Goal: Task Accomplishment & Management: Use online tool/utility

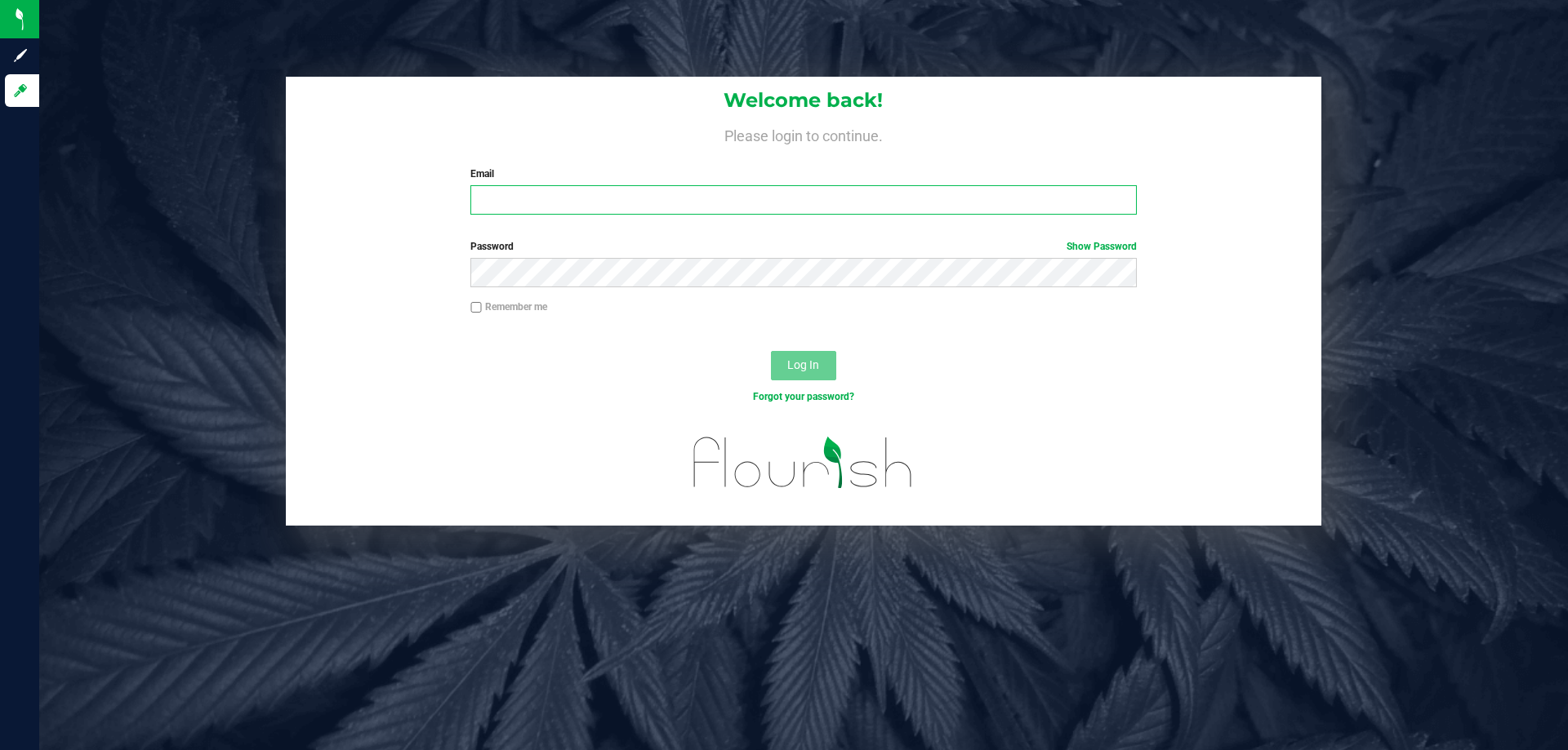
click at [534, 210] on input "Email" at bounding box center [803, 200] width 665 height 29
type input "[EMAIL_ADDRESS][DOMAIN_NAME]"
click at [771, 351] on button "Log In" at bounding box center [803, 365] width 65 height 29
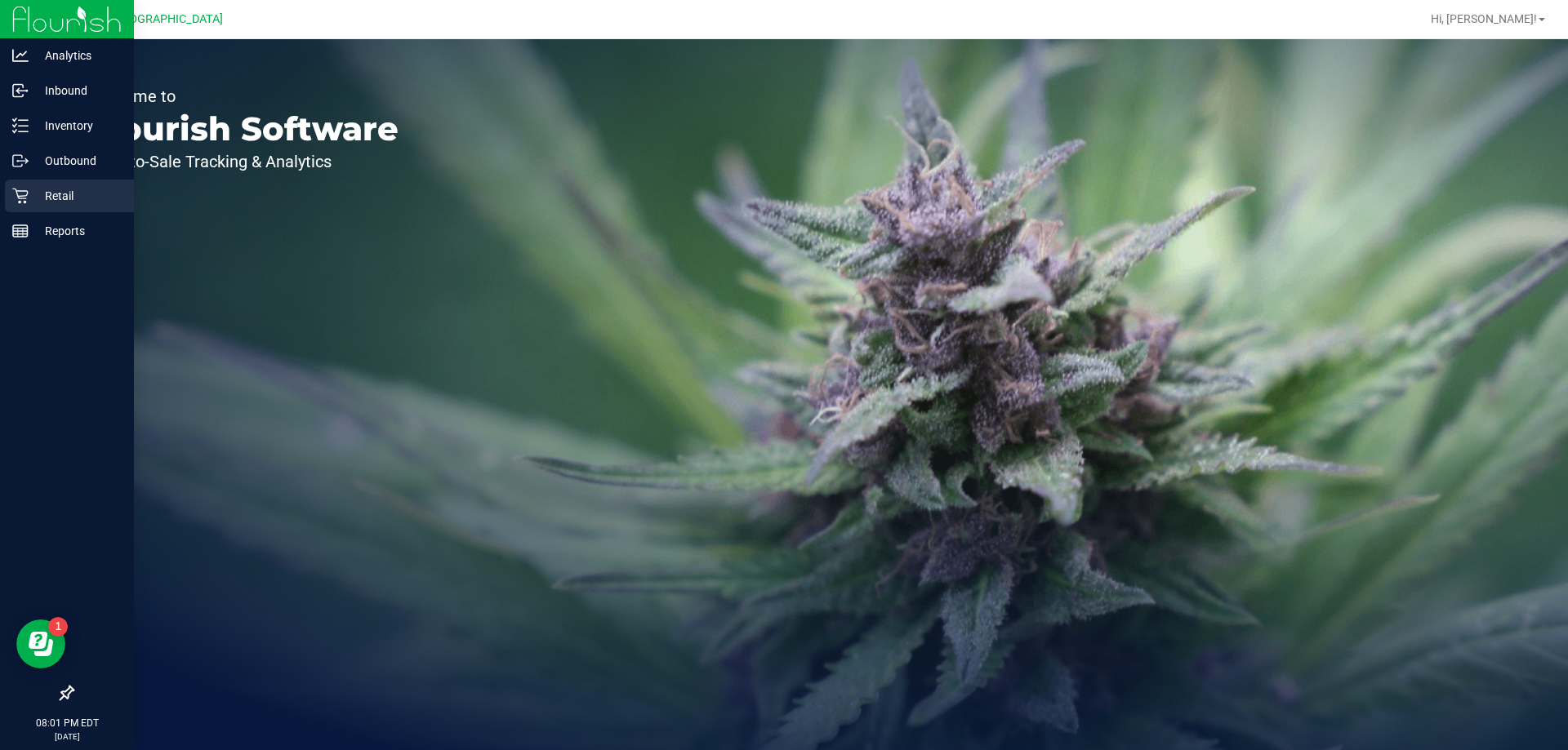
click at [58, 194] on p "Retail" at bounding box center [77, 196] width 98 height 20
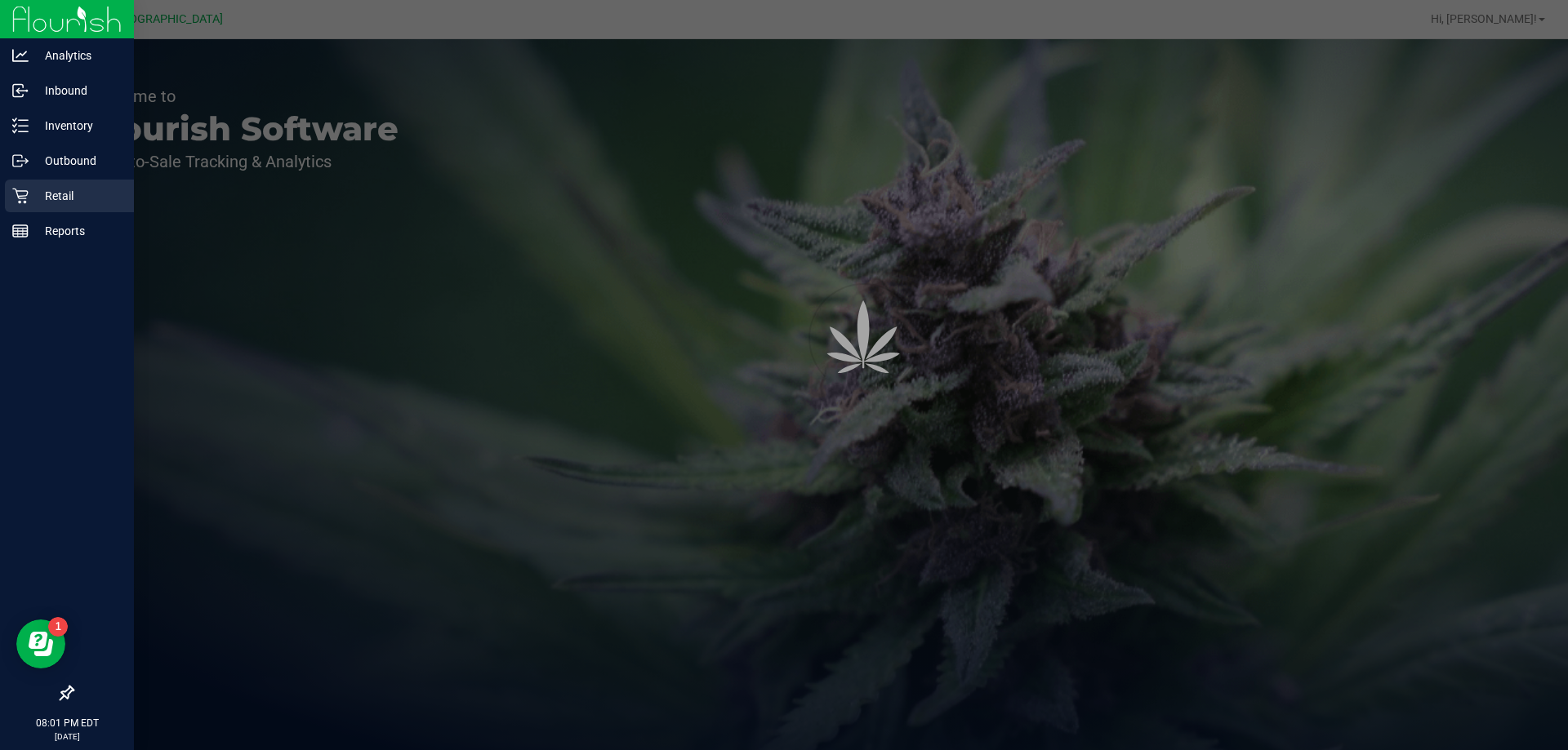
click at [62, 194] on p "Retail" at bounding box center [77, 196] width 98 height 20
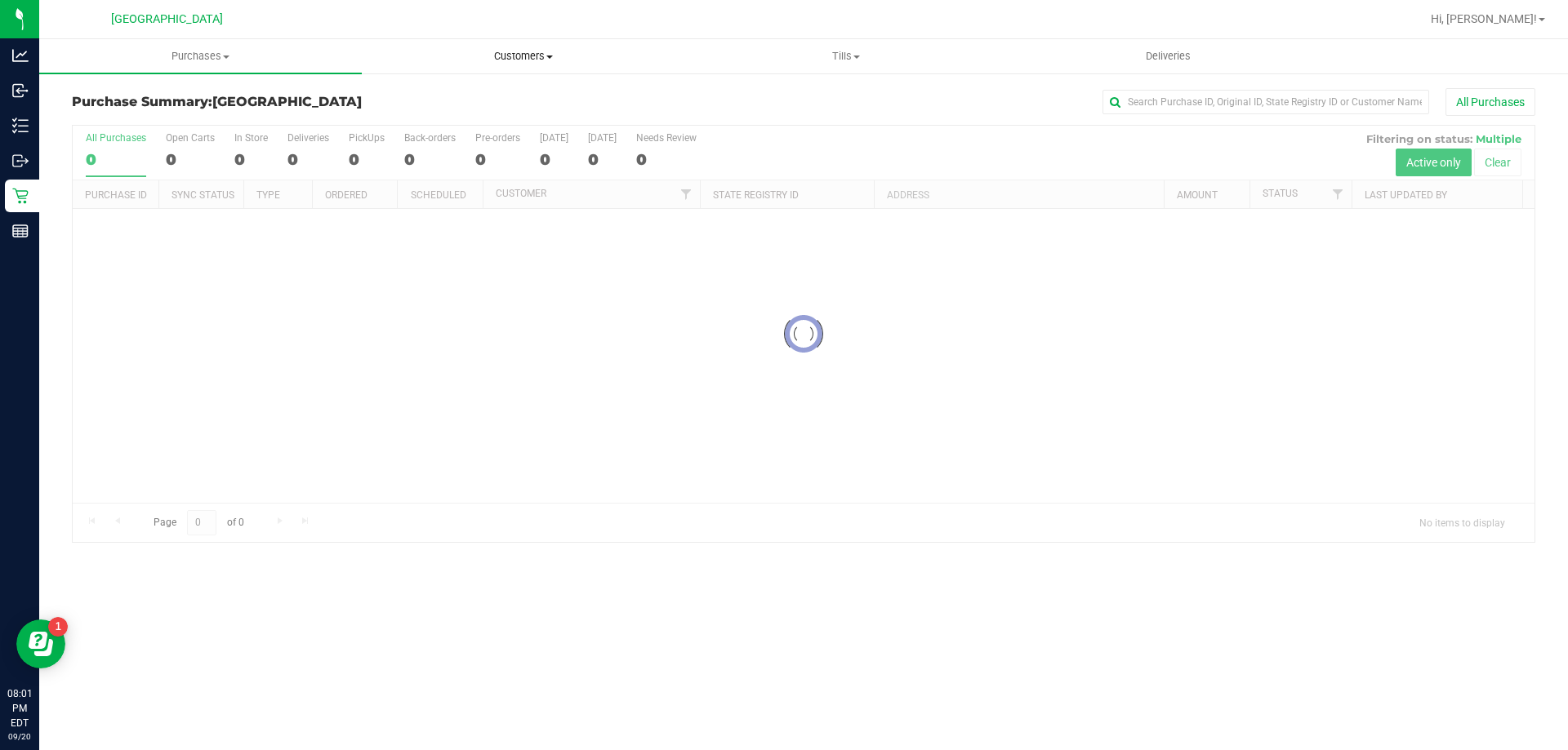
click at [524, 56] on span "Customers" at bounding box center [523, 56] width 321 height 15
click at [455, 94] on span "All customers" at bounding box center [421, 99] width 118 height 14
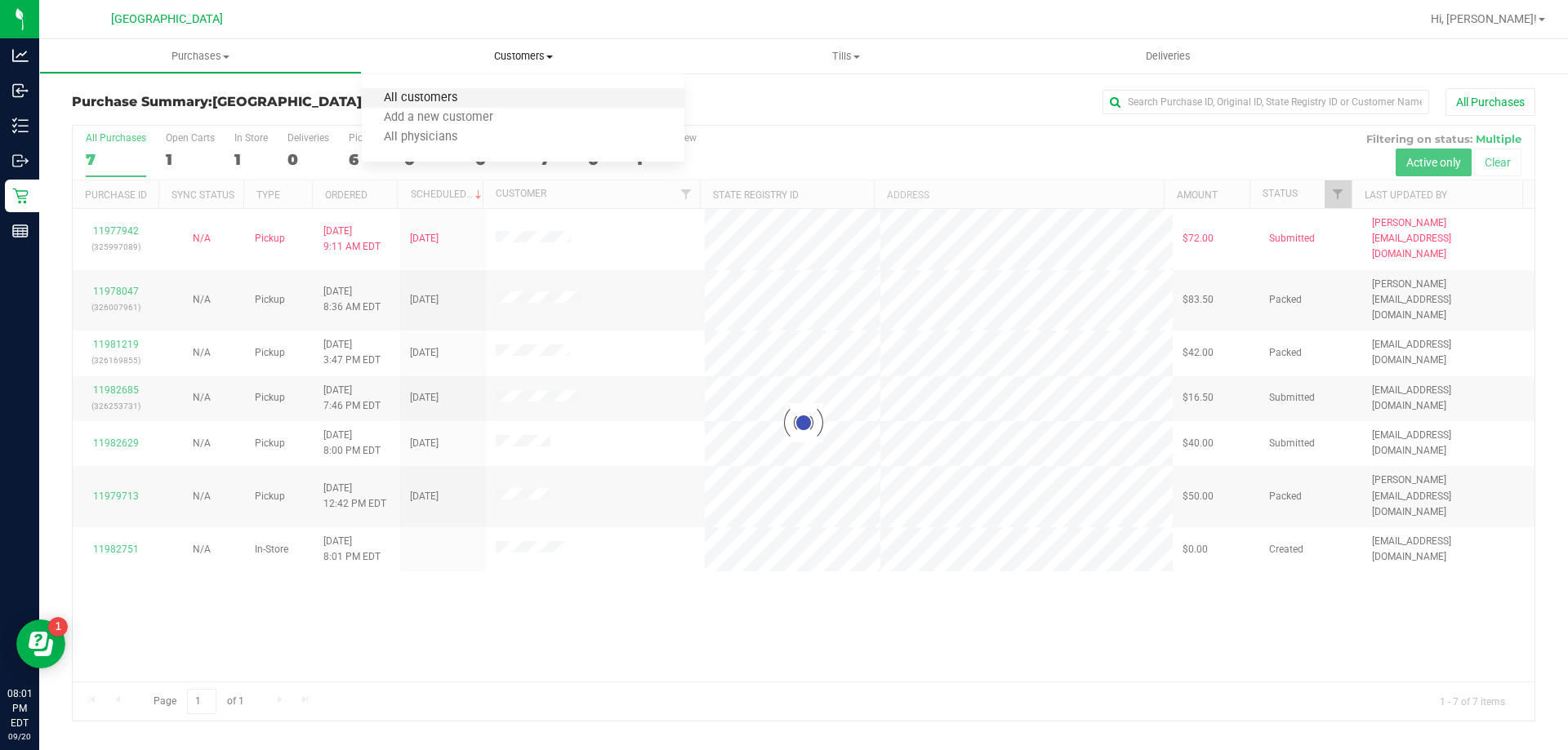
click at [411, 94] on span "All customers" at bounding box center [421, 99] width 118 height 14
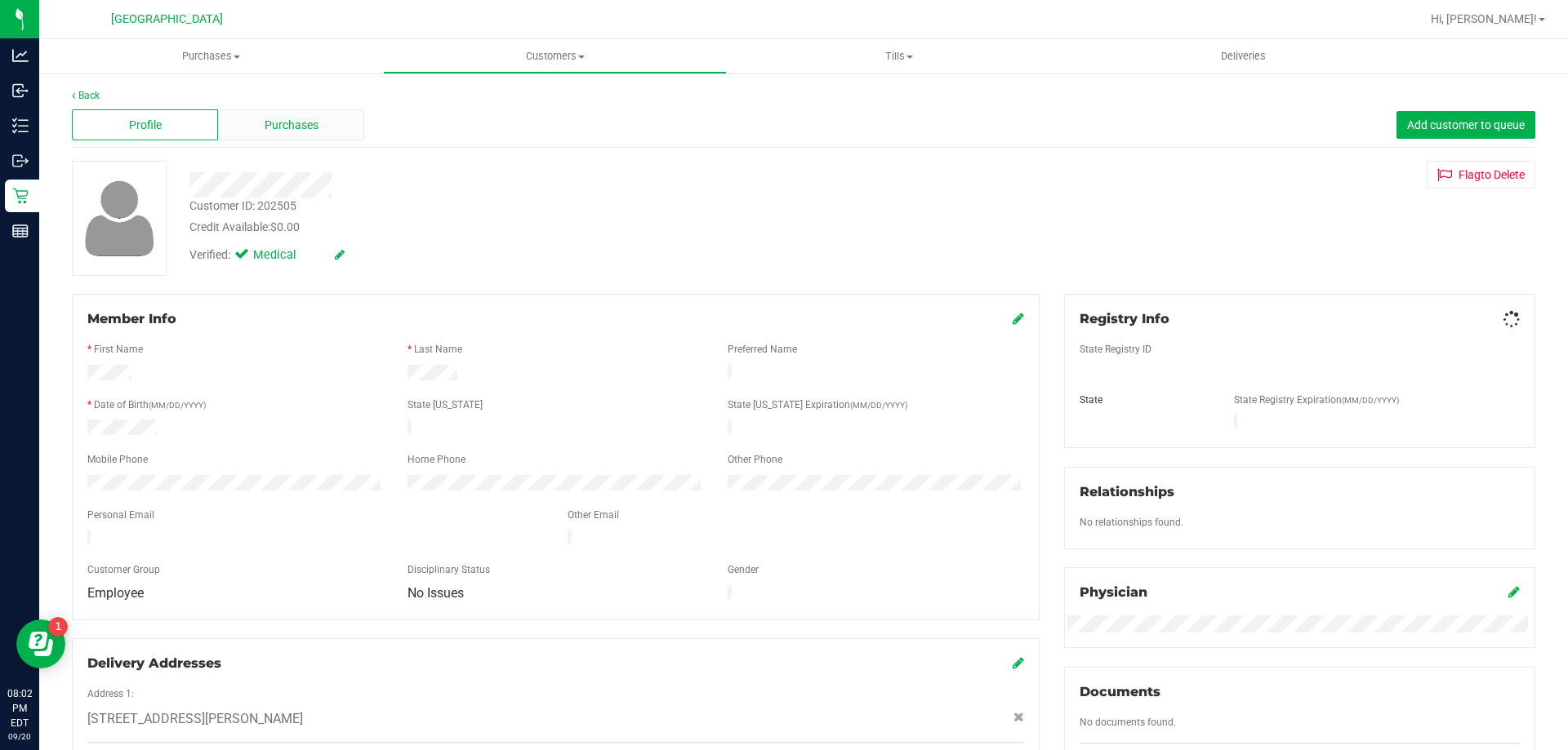
click at [330, 128] on div "Purchases" at bounding box center [291, 125] width 146 height 31
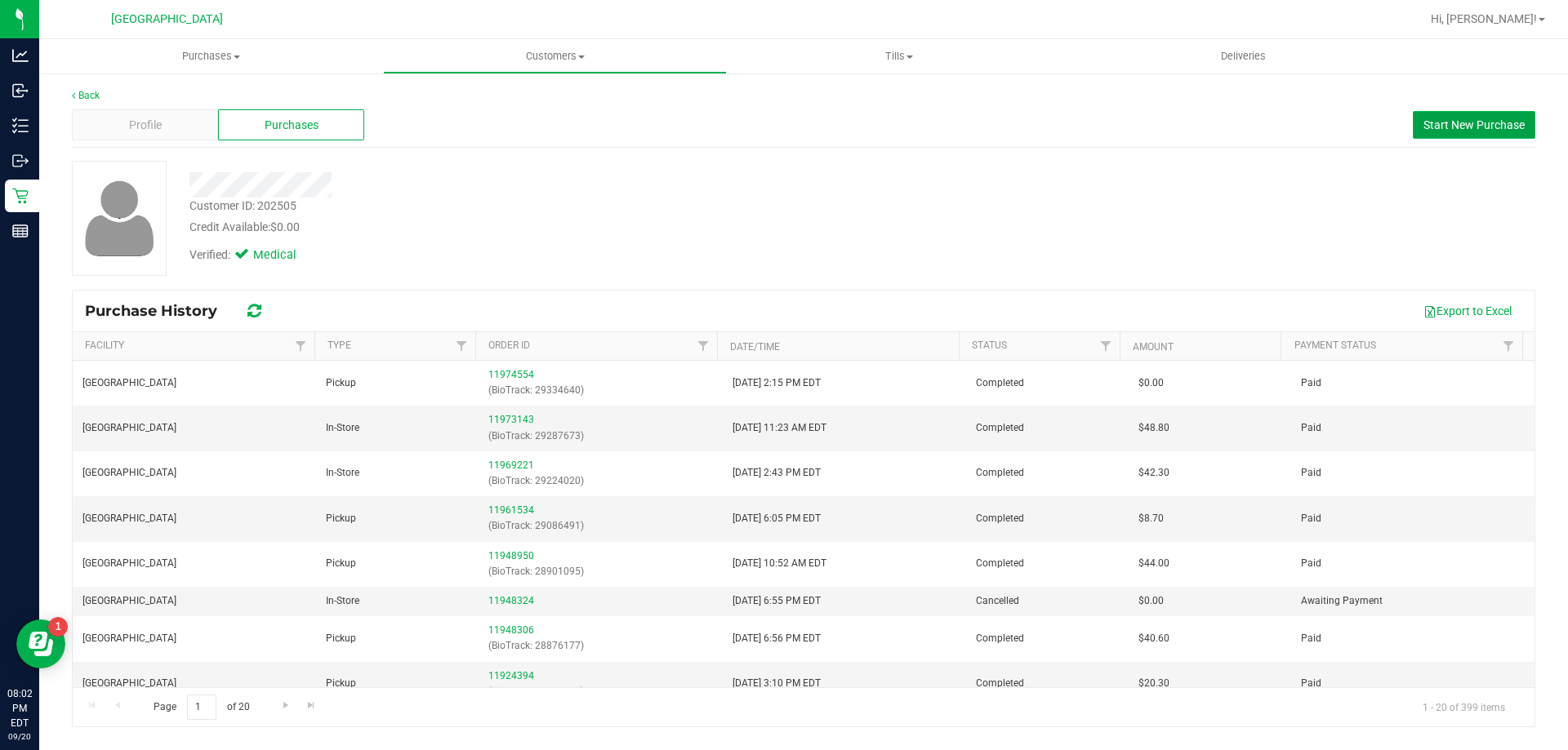
click at [1456, 126] on span "Start New Purchase" at bounding box center [1474, 125] width 101 height 13
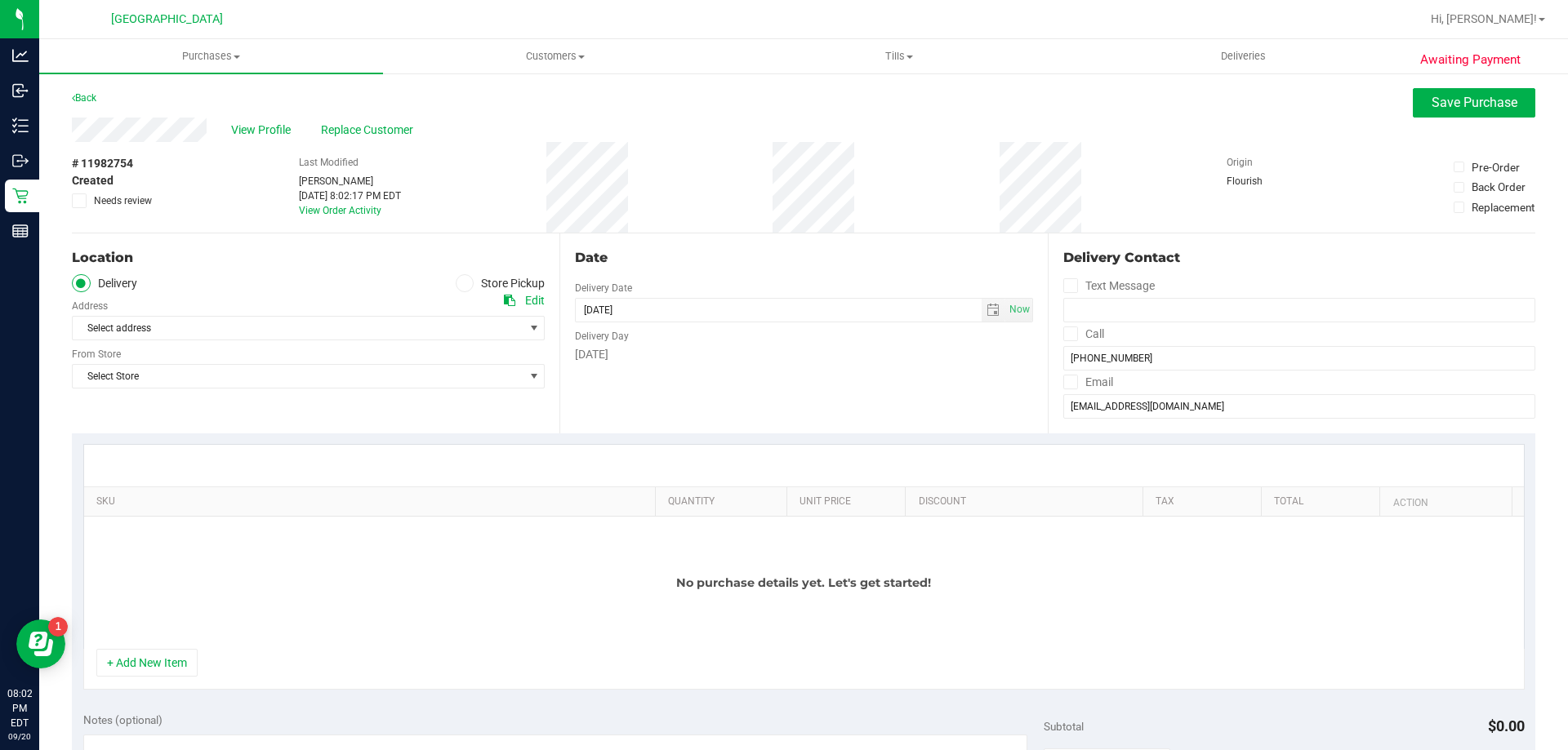
click at [460, 283] on icon at bounding box center [464, 283] width 10 height 0
click at [0, 0] on input "Store Pickup" at bounding box center [0, 0] width 0 height 0
click at [430, 329] on span "Select Store" at bounding box center [298, 328] width 450 height 23
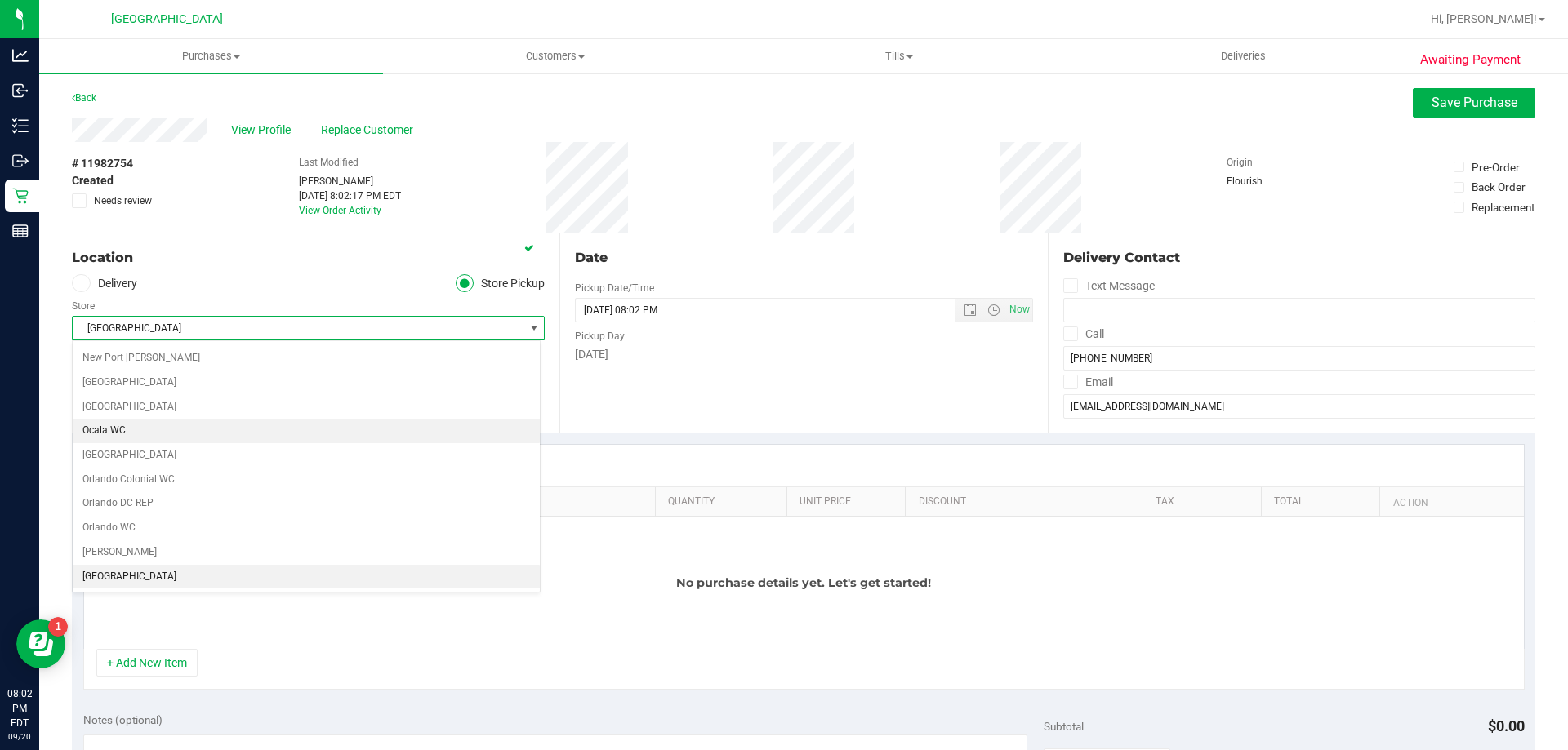
scroll to position [734, 0]
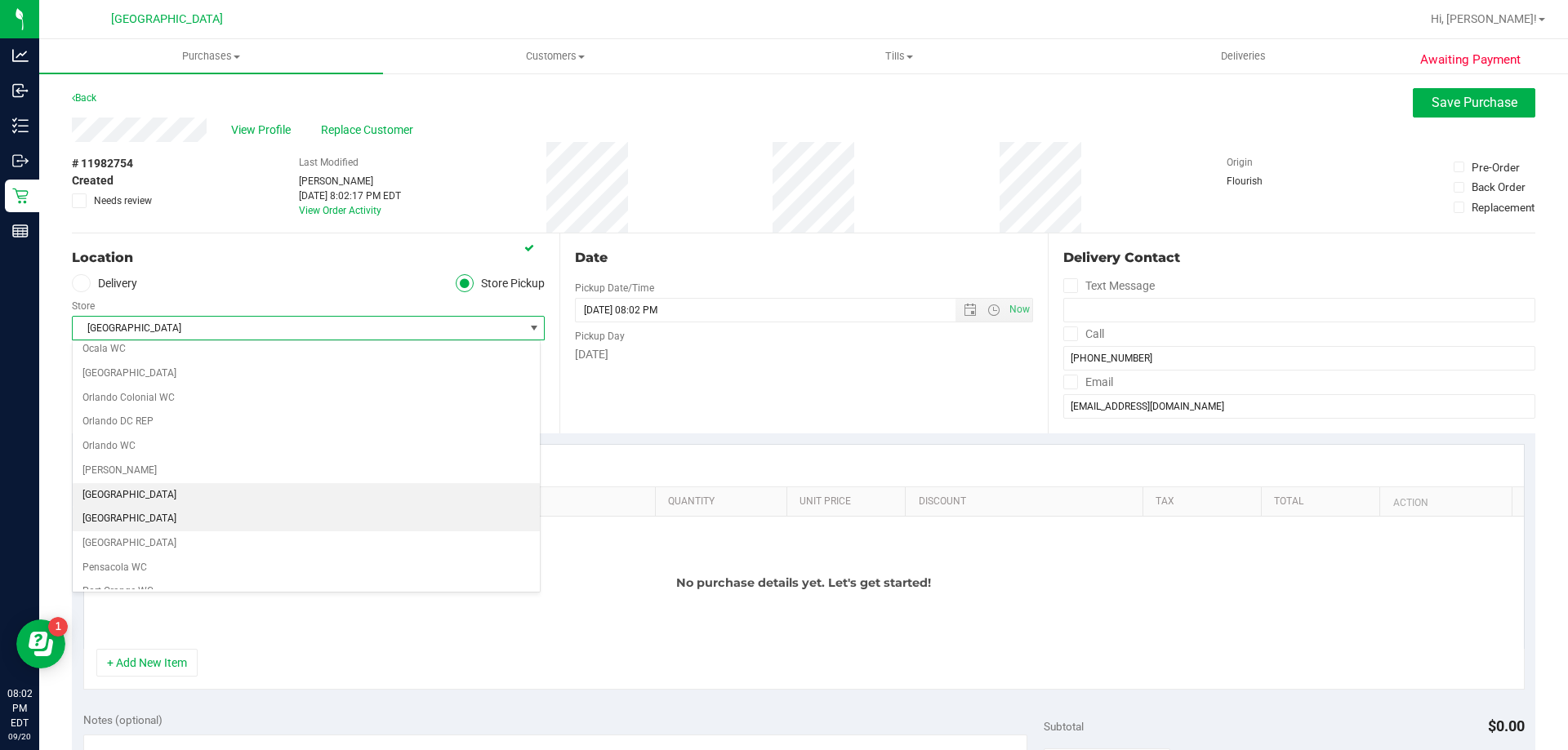
click at [179, 523] on li "[GEOGRAPHIC_DATA]" at bounding box center [306, 519] width 467 height 24
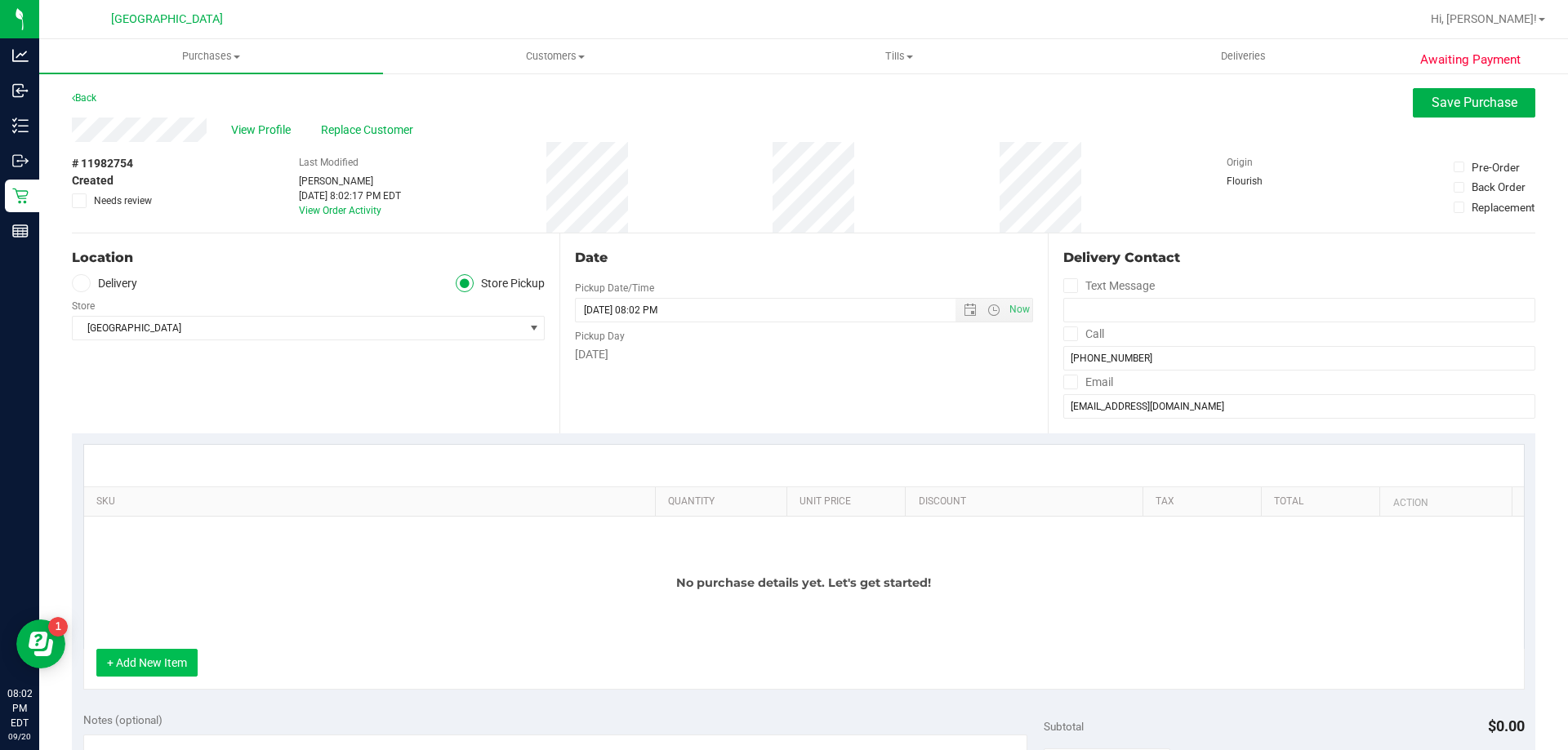
click at [132, 663] on button "+ Add New Item" at bounding box center [146, 663] width 101 height 28
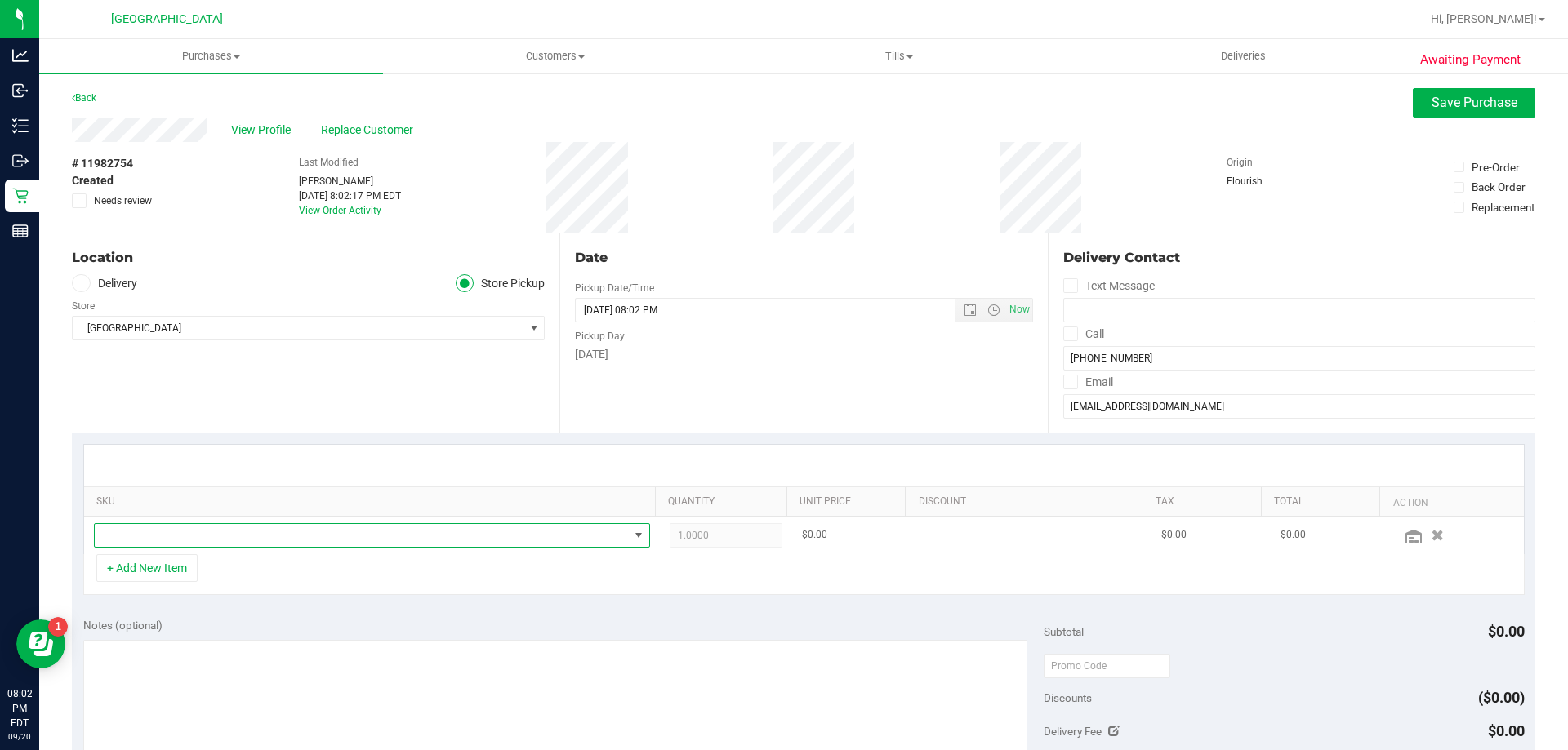
click at [185, 535] on span "NO DATA FOUND" at bounding box center [361, 535] width 535 height 23
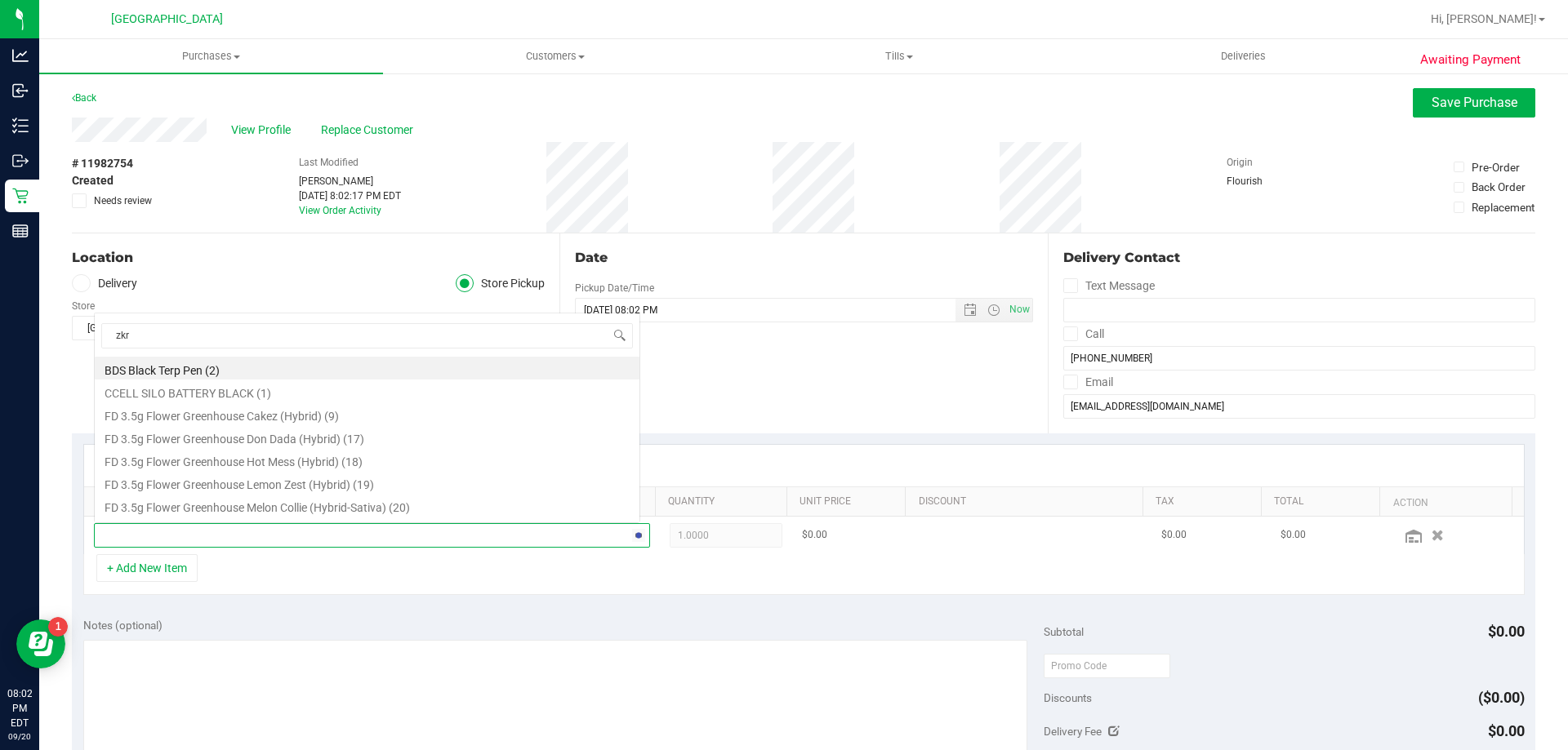
scroll to position [0, 0]
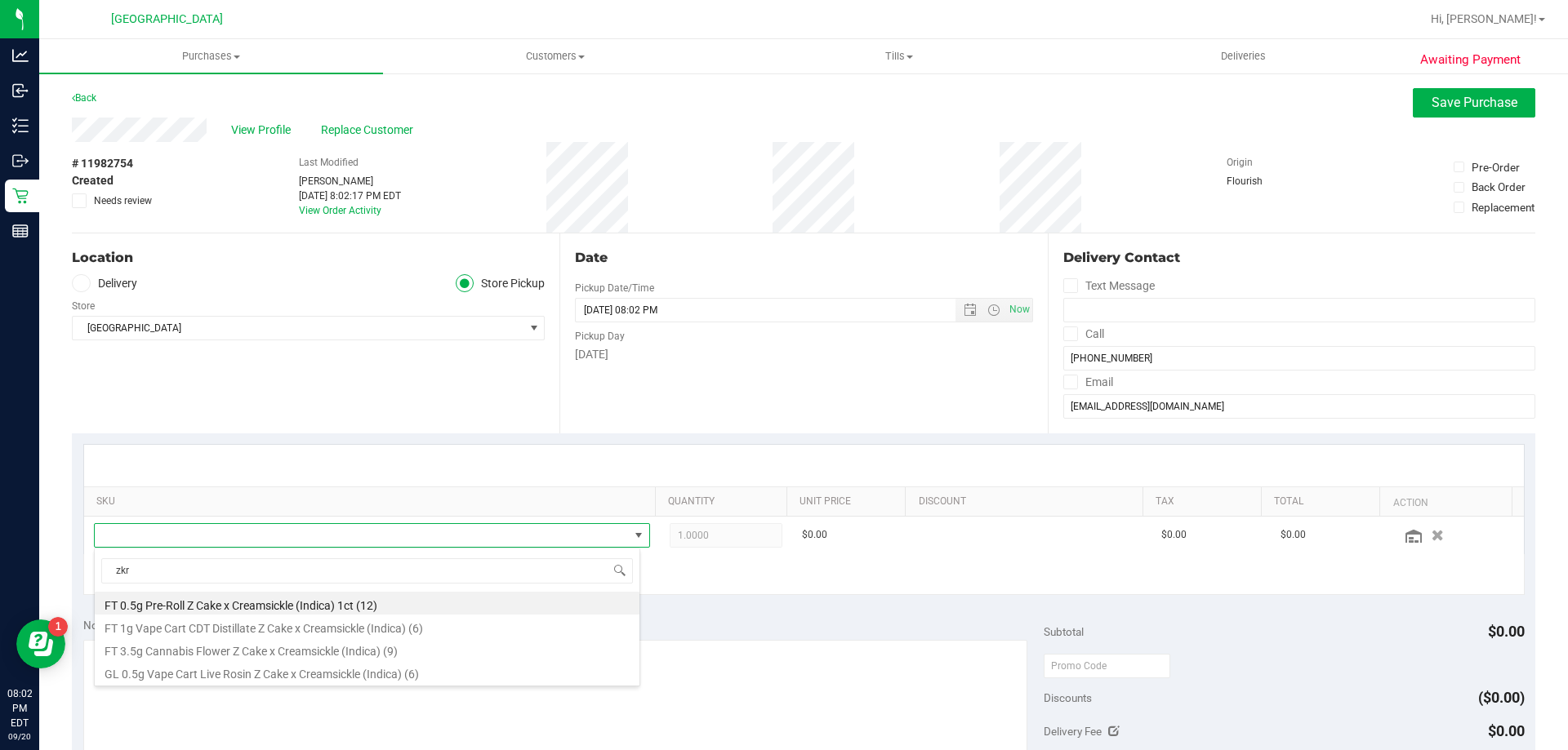
type input "zkr"
click at [735, 590] on div "+ Add New Item" at bounding box center [804, 574] width 1442 height 41
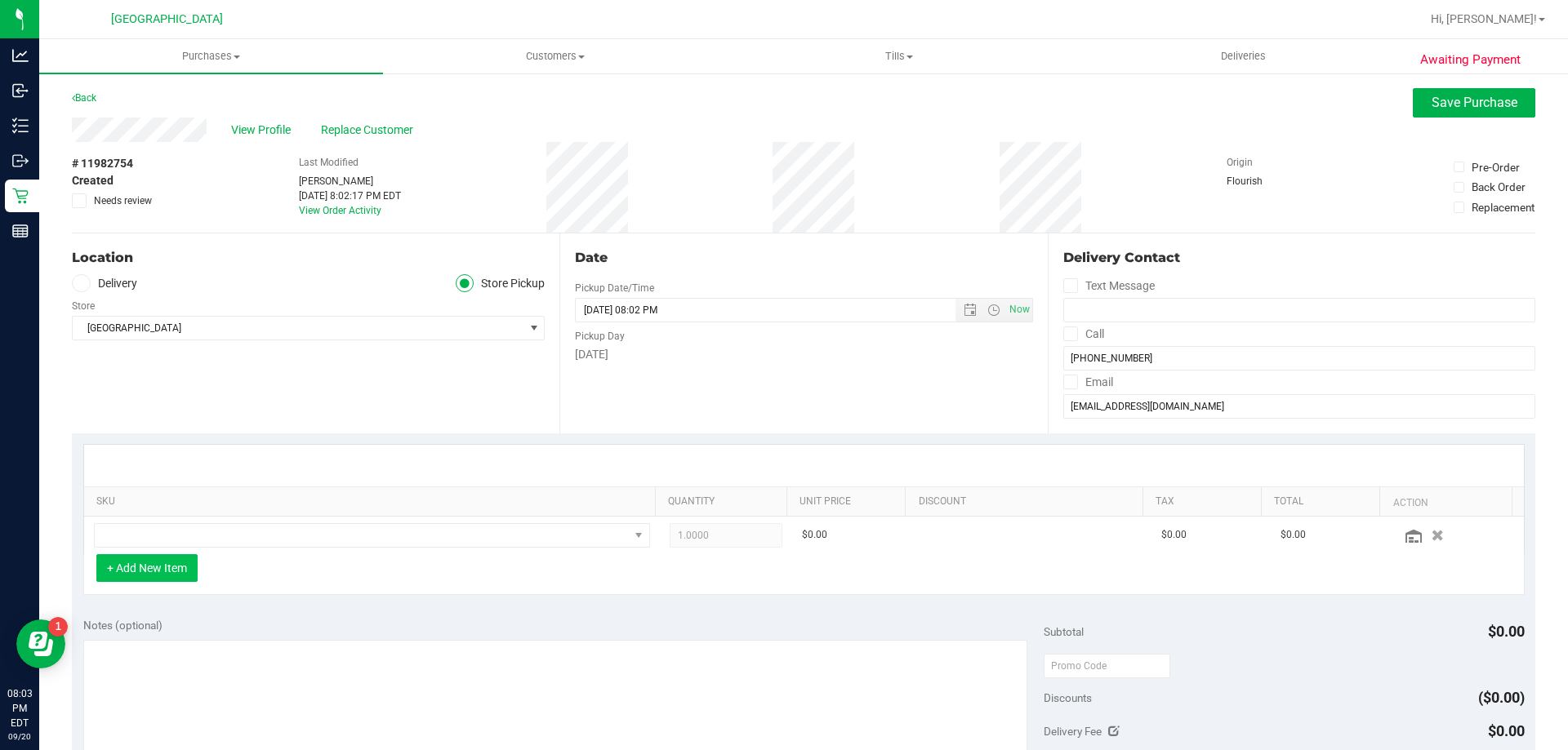
click at [160, 569] on button "+ Add New Item" at bounding box center [146, 568] width 101 height 28
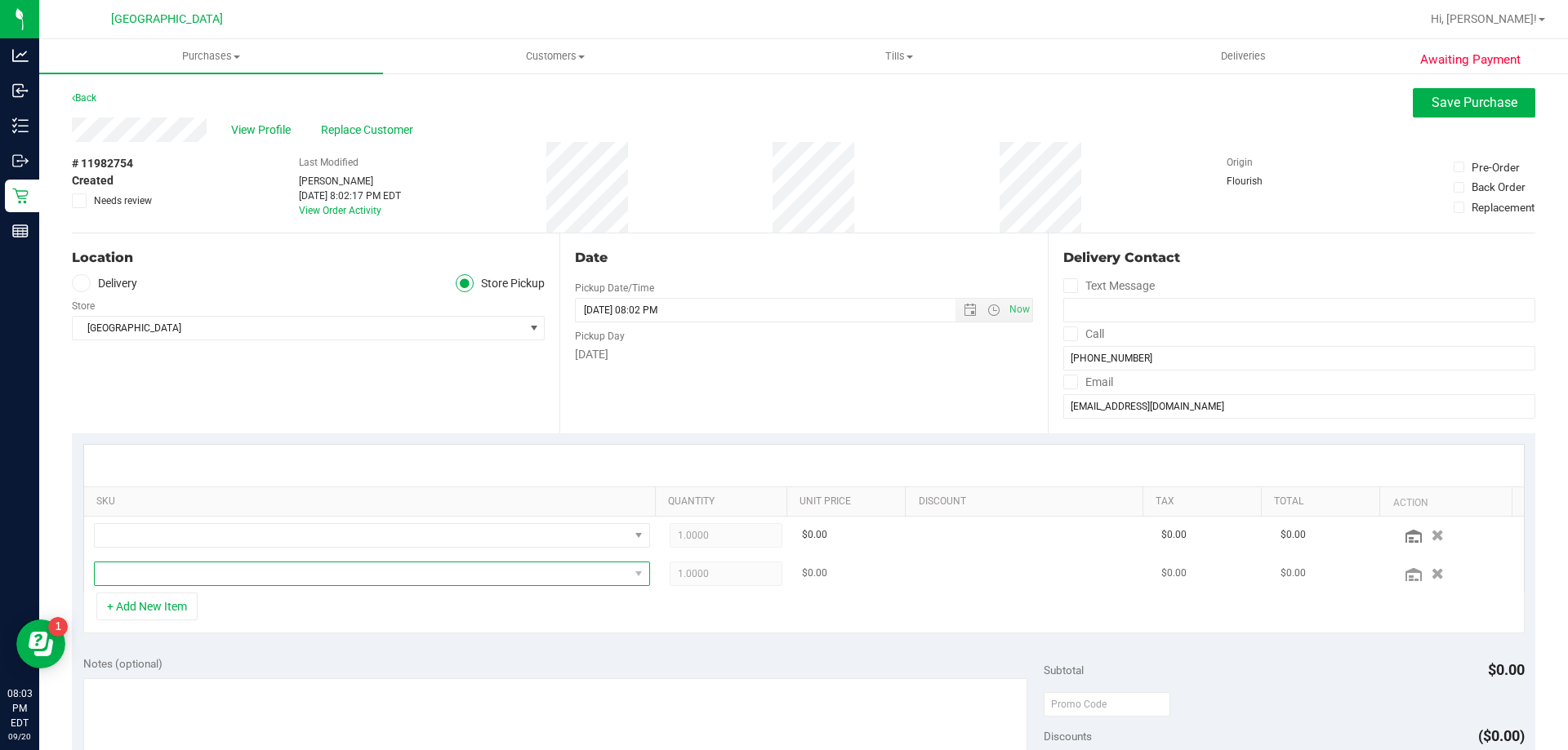
click at [160, 570] on span "NO DATA FOUND" at bounding box center [361, 574] width 535 height 23
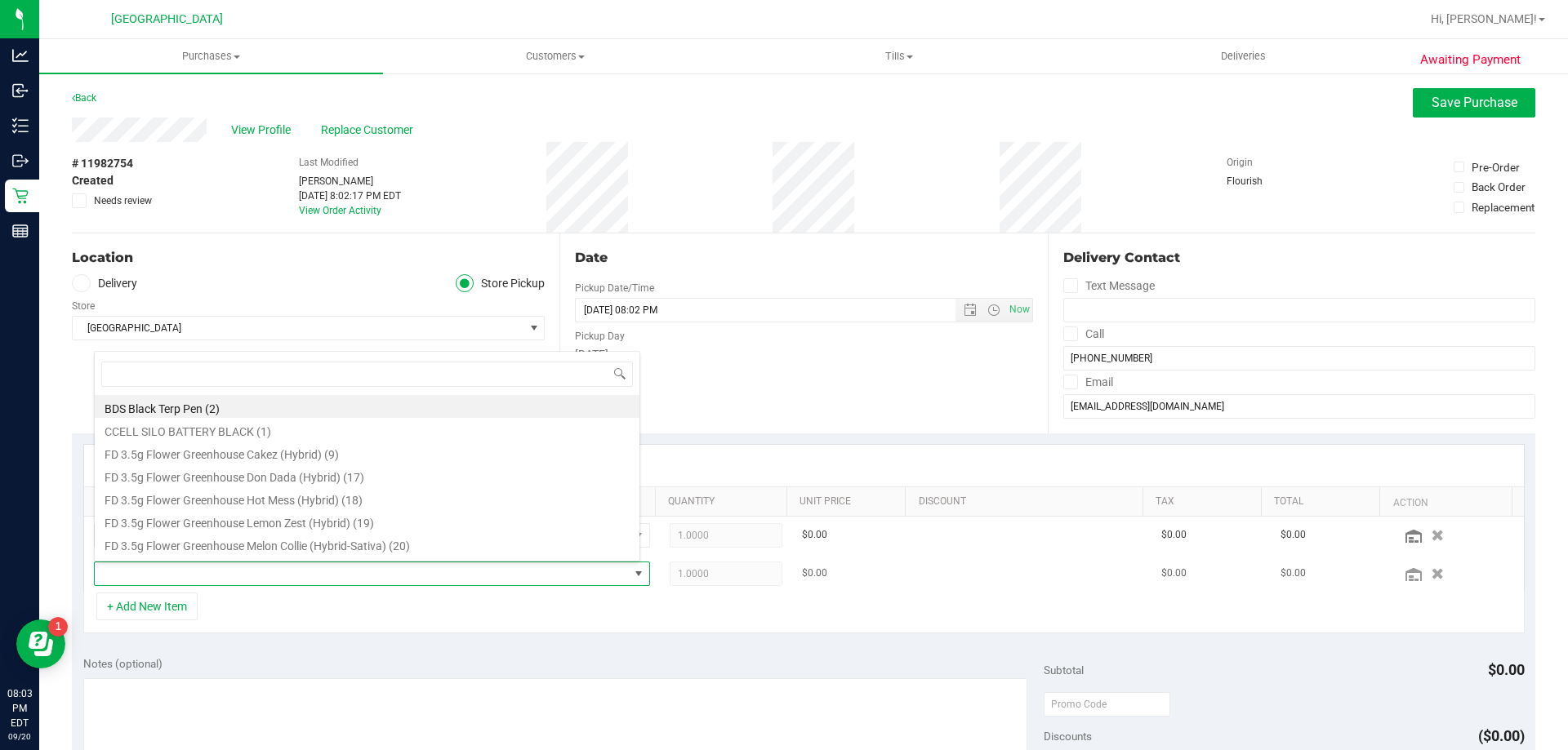
scroll to position [24, 541]
type input "zkr"
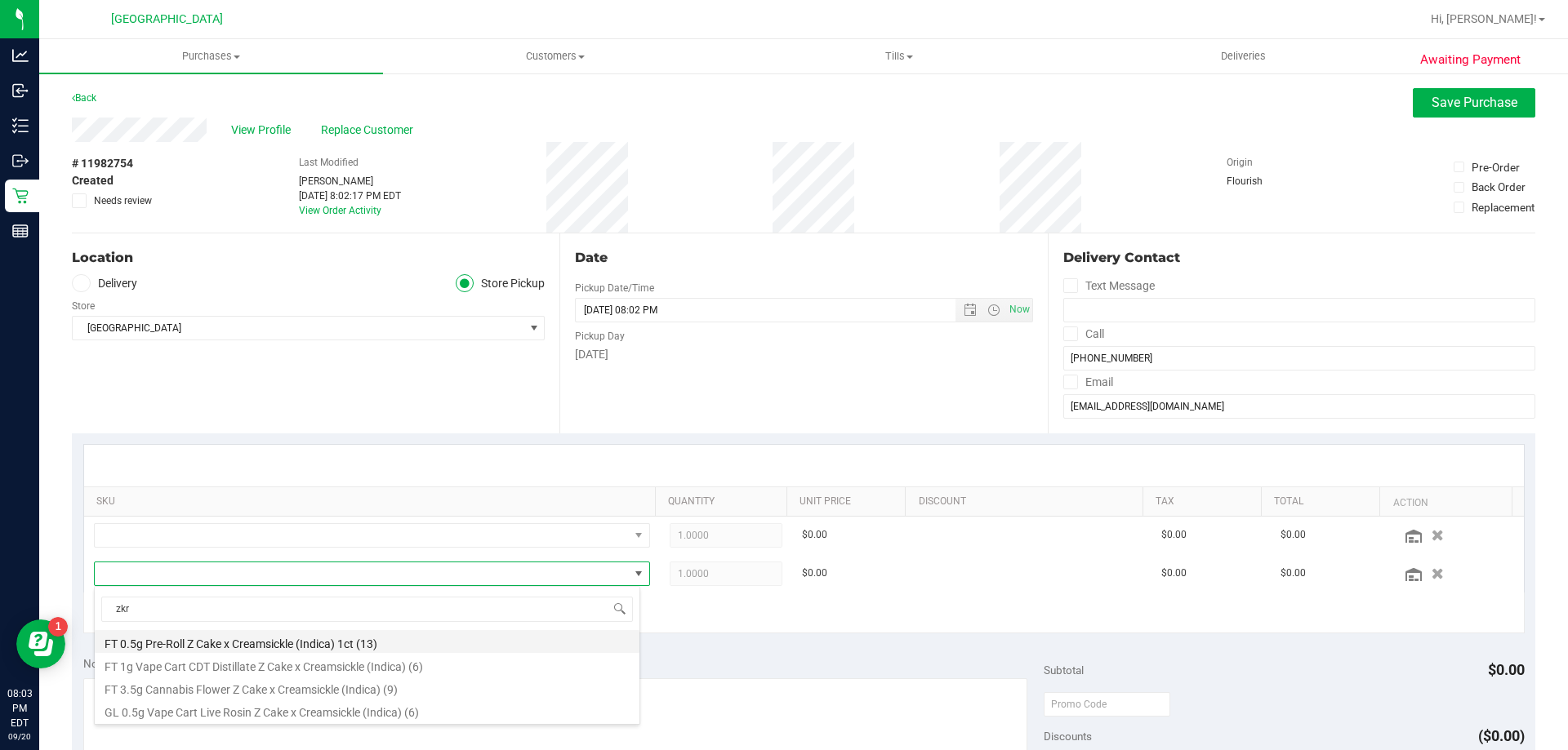
click at [243, 645] on li "FT 0.5g Pre-Roll Z Cake x Creamsickle (Indica) 1ct (13)" at bounding box center [366, 642] width 545 height 23
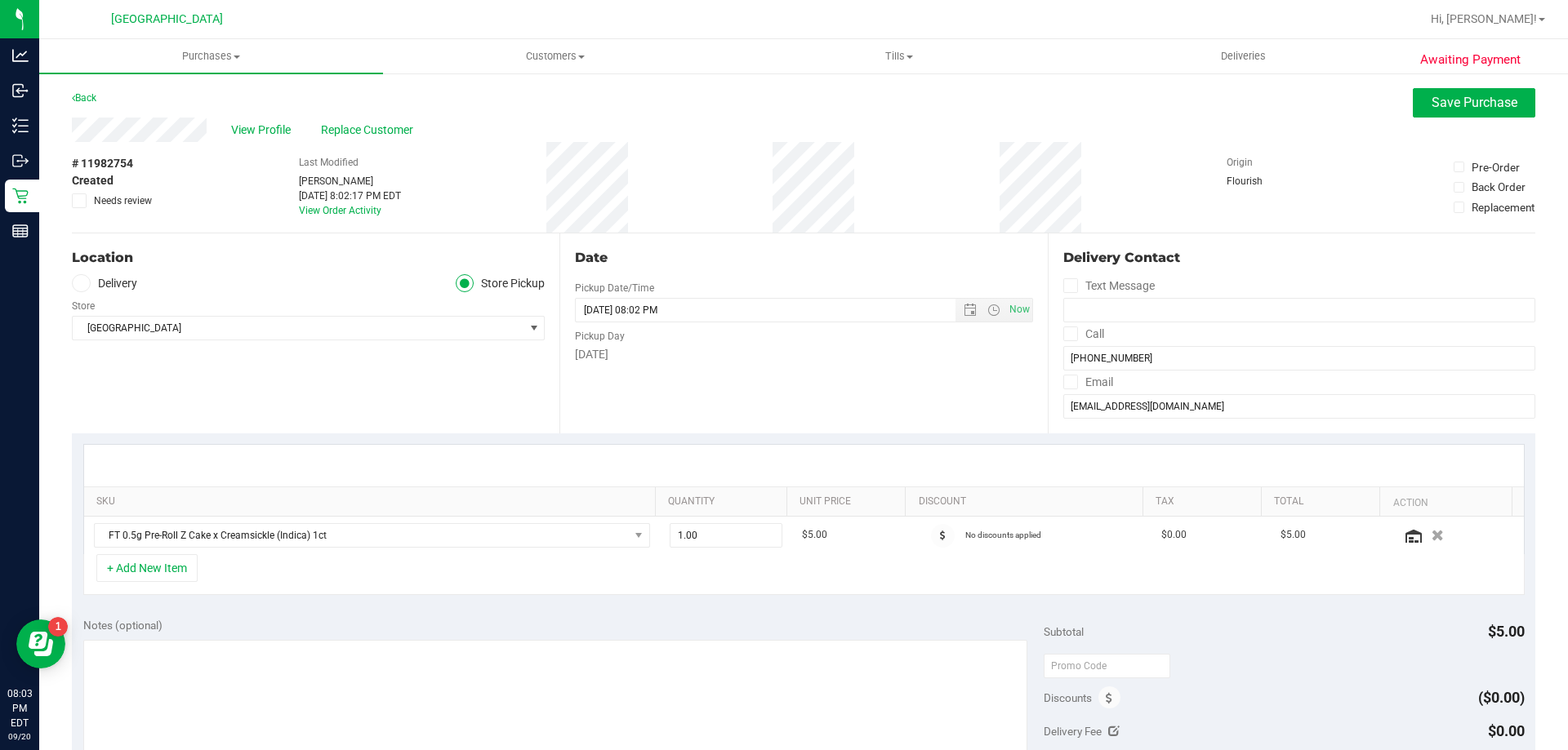
click at [845, 592] on div "+ Add New Item" at bounding box center [804, 574] width 1442 height 41
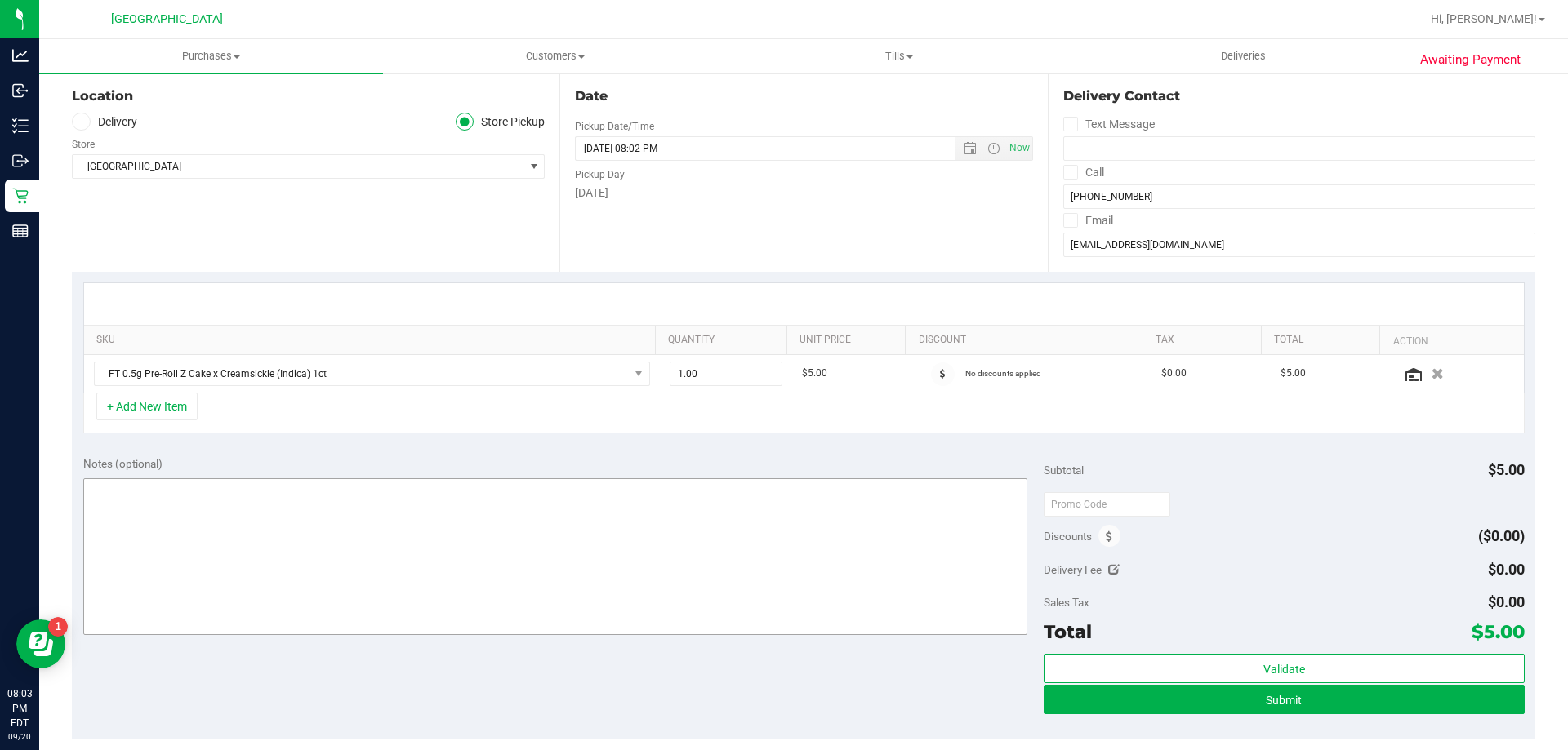
scroll to position [164, 0]
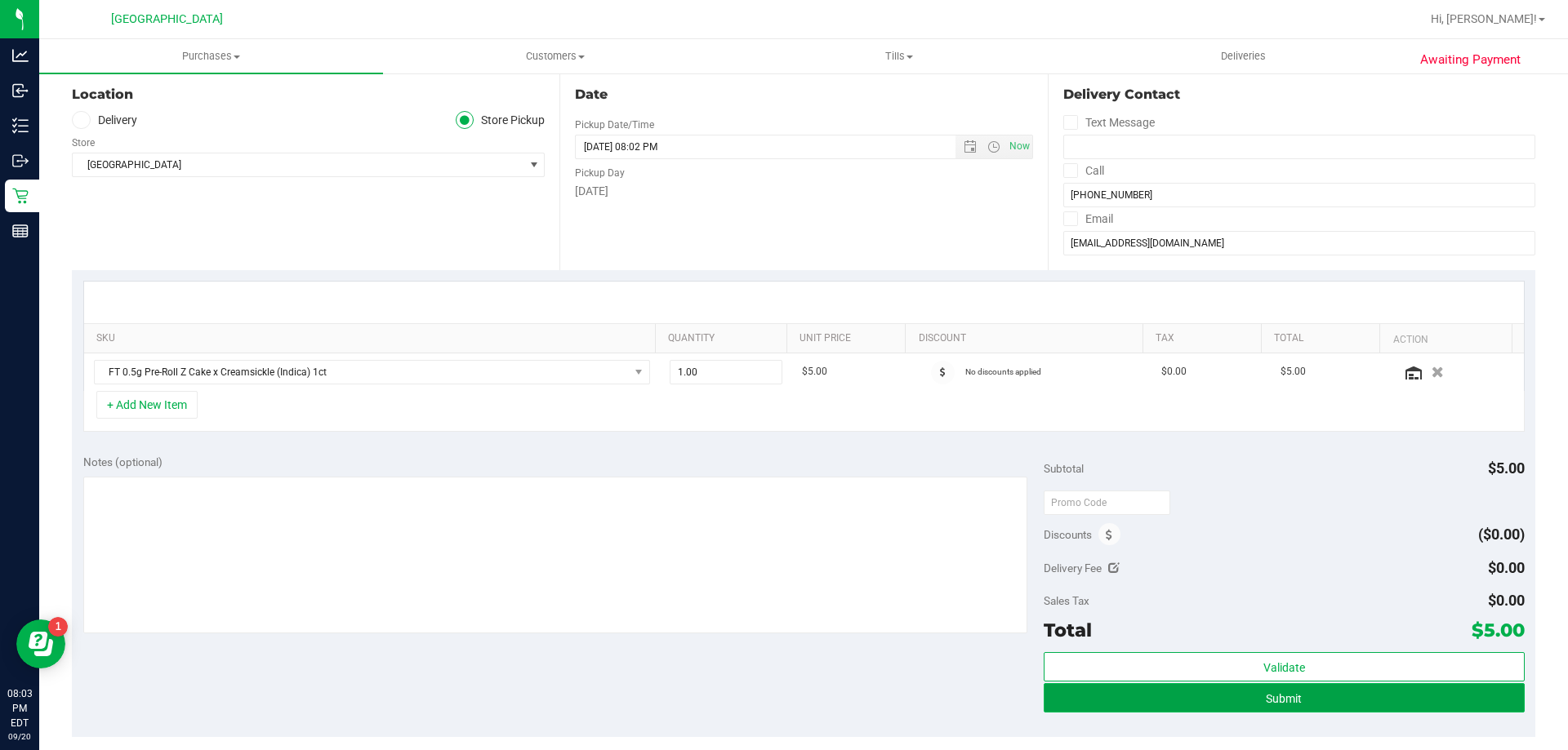
click at [1292, 693] on button "Submit" at bounding box center [1284, 698] width 480 height 29
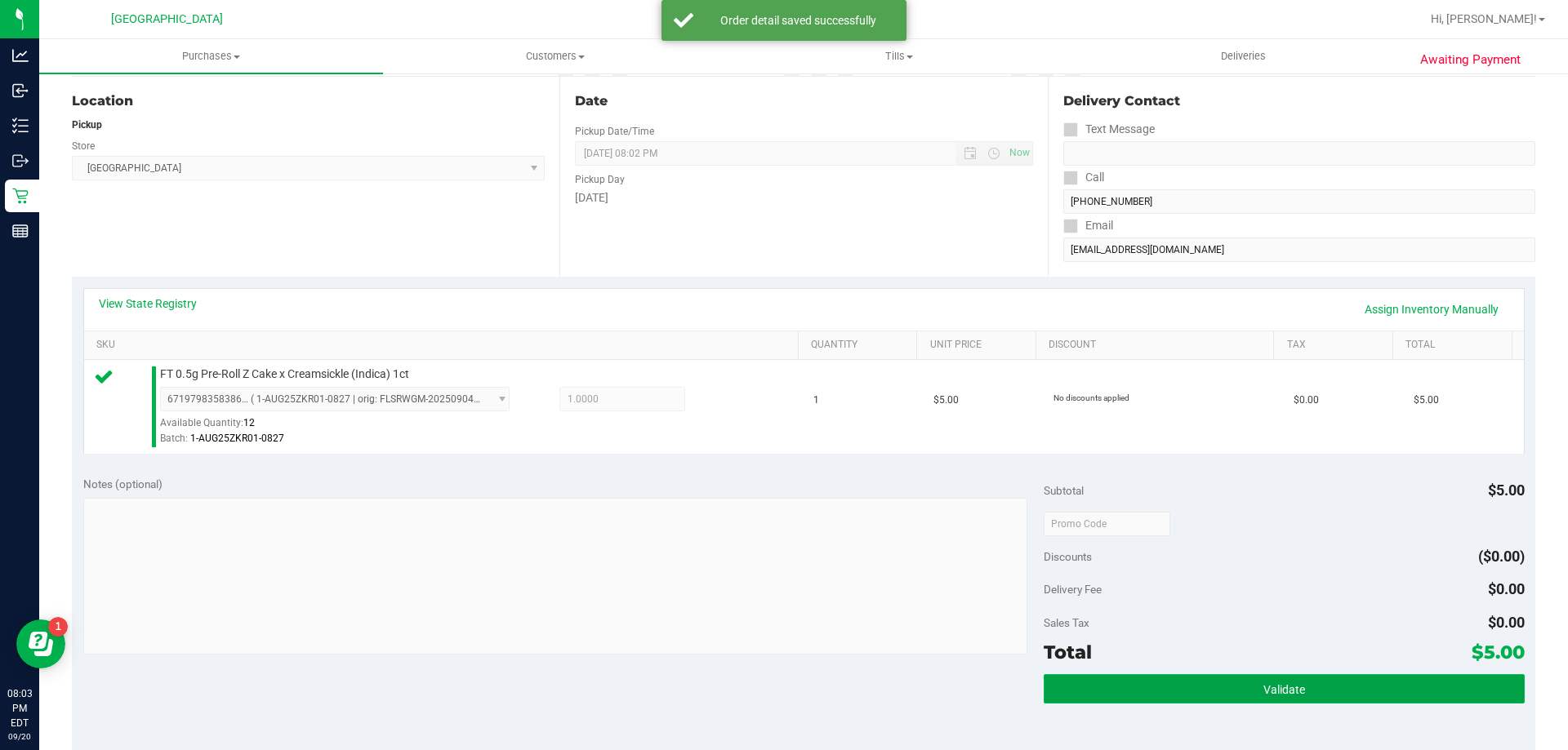
click at [1228, 694] on button "Validate" at bounding box center [1284, 689] width 480 height 29
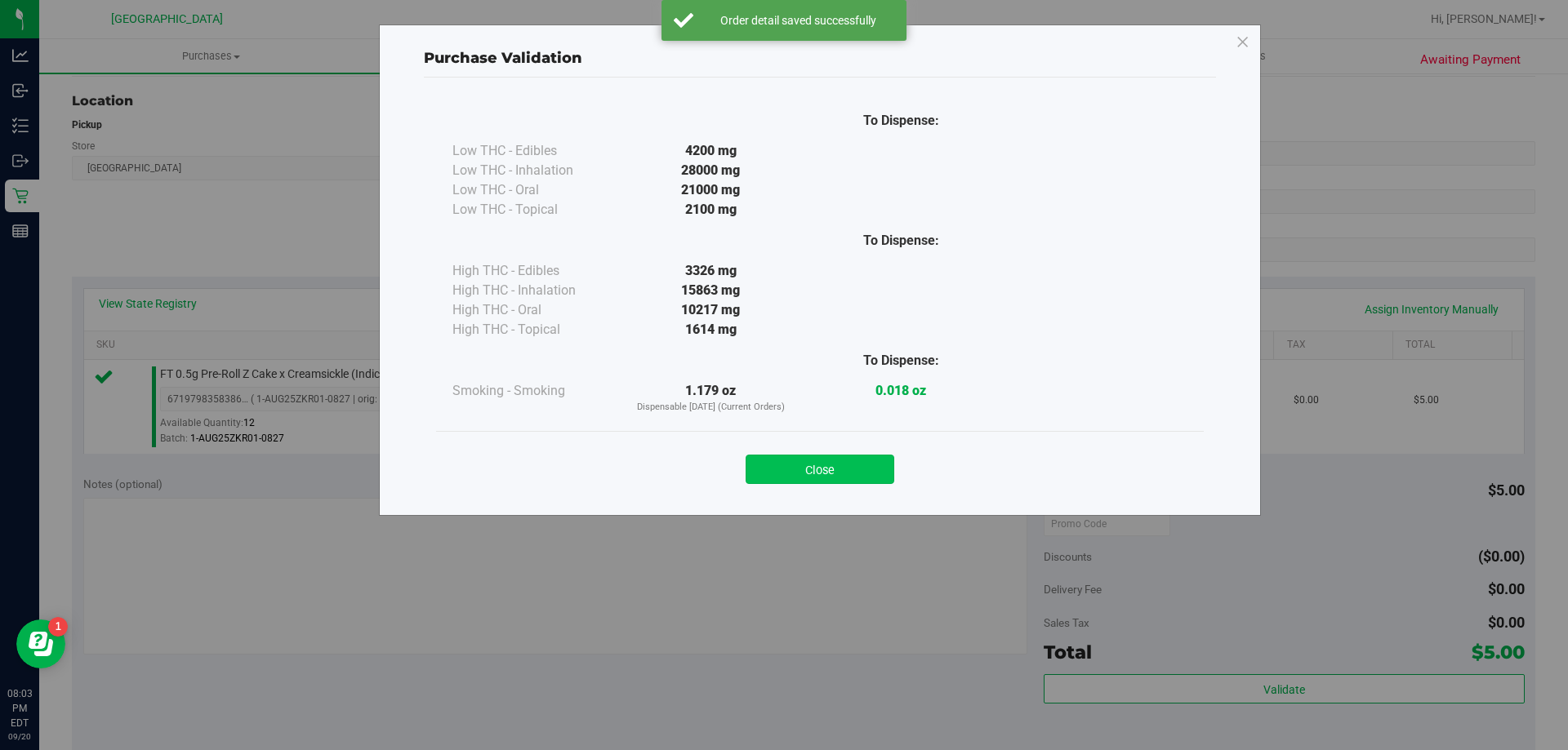
click at [856, 468] on button "Close" at bounding box center [820, 469] width 149 height 29
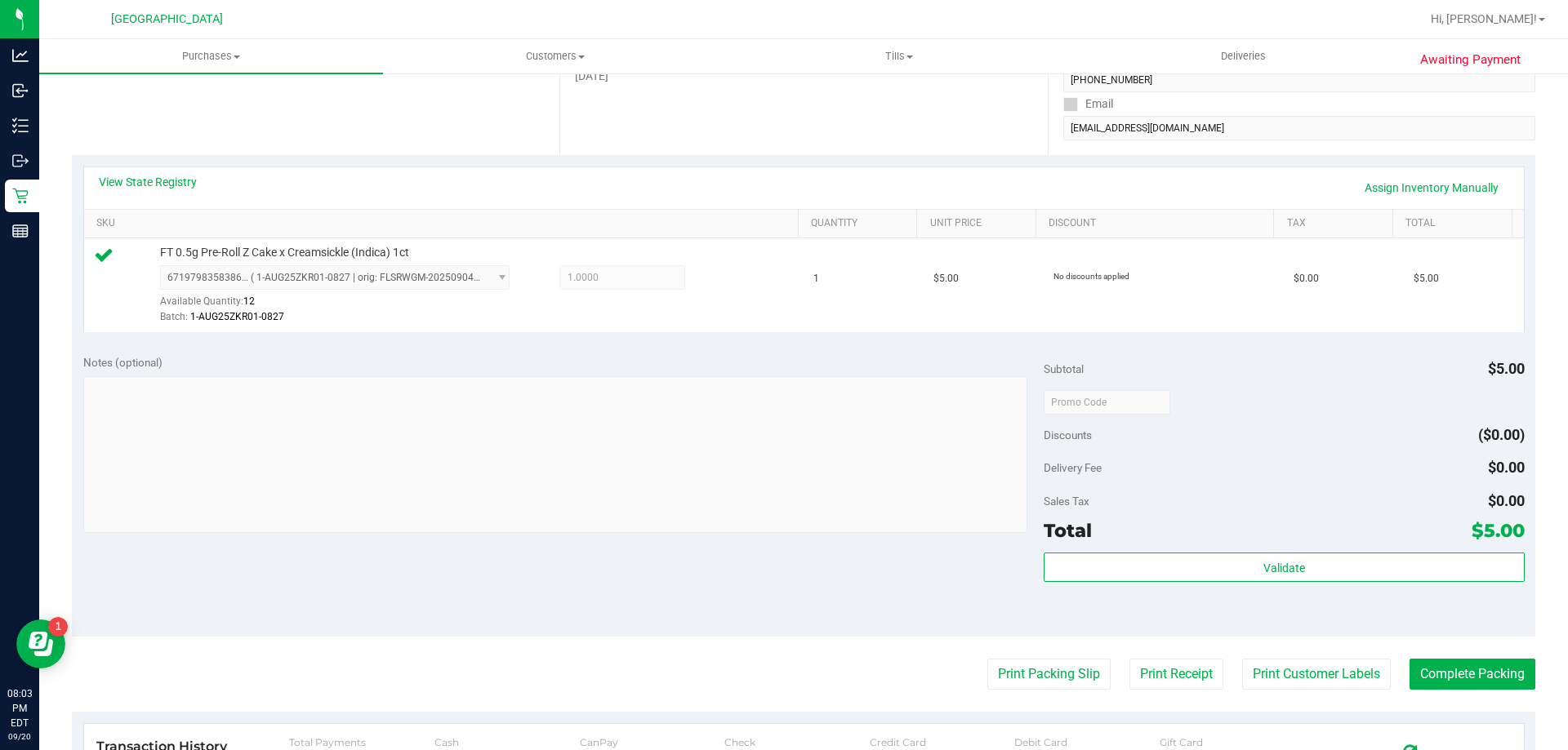
scroll to position [572, 0]
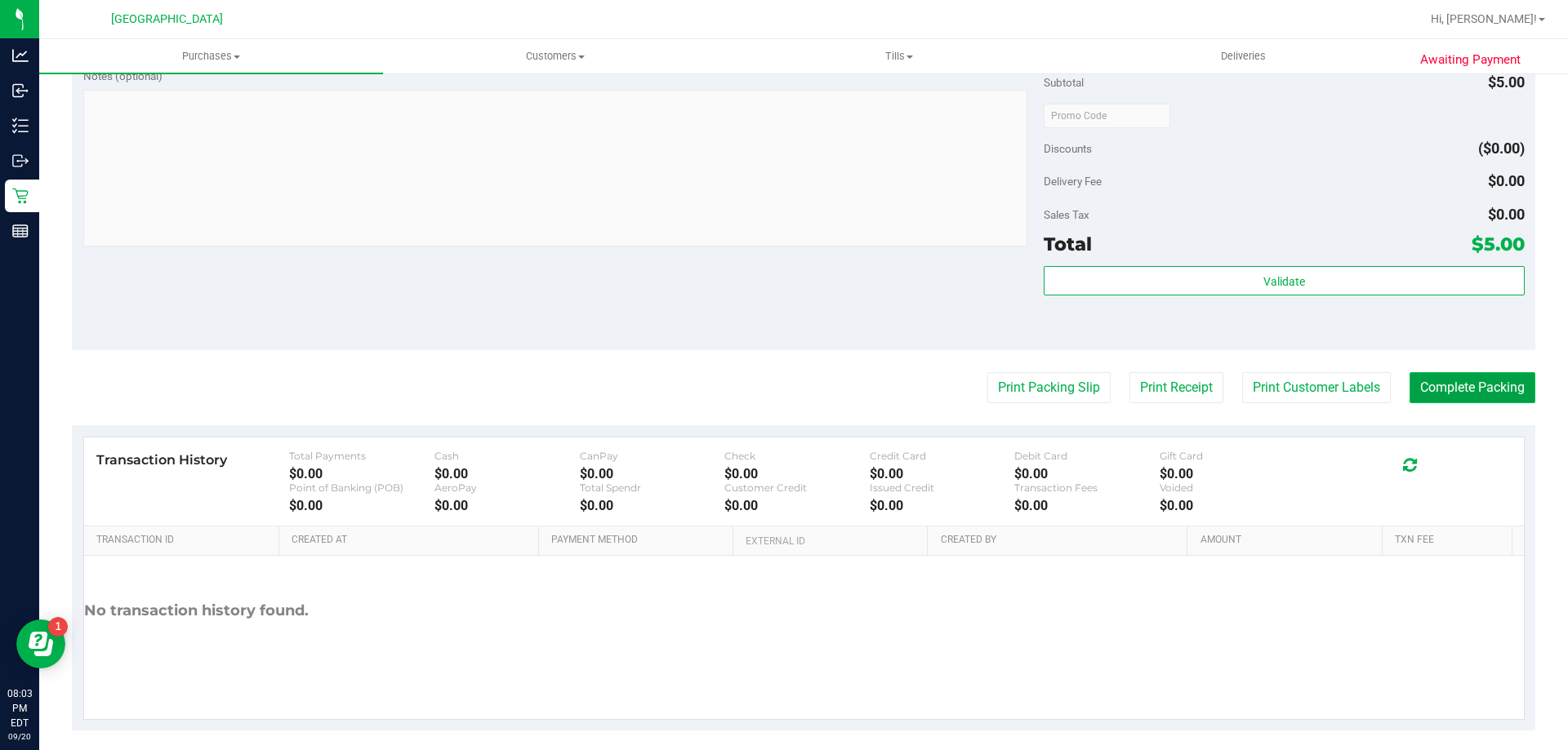
click at [1452, 391] on button "Complete Packing" at bounding box center [1472, 388] width 126 height 31
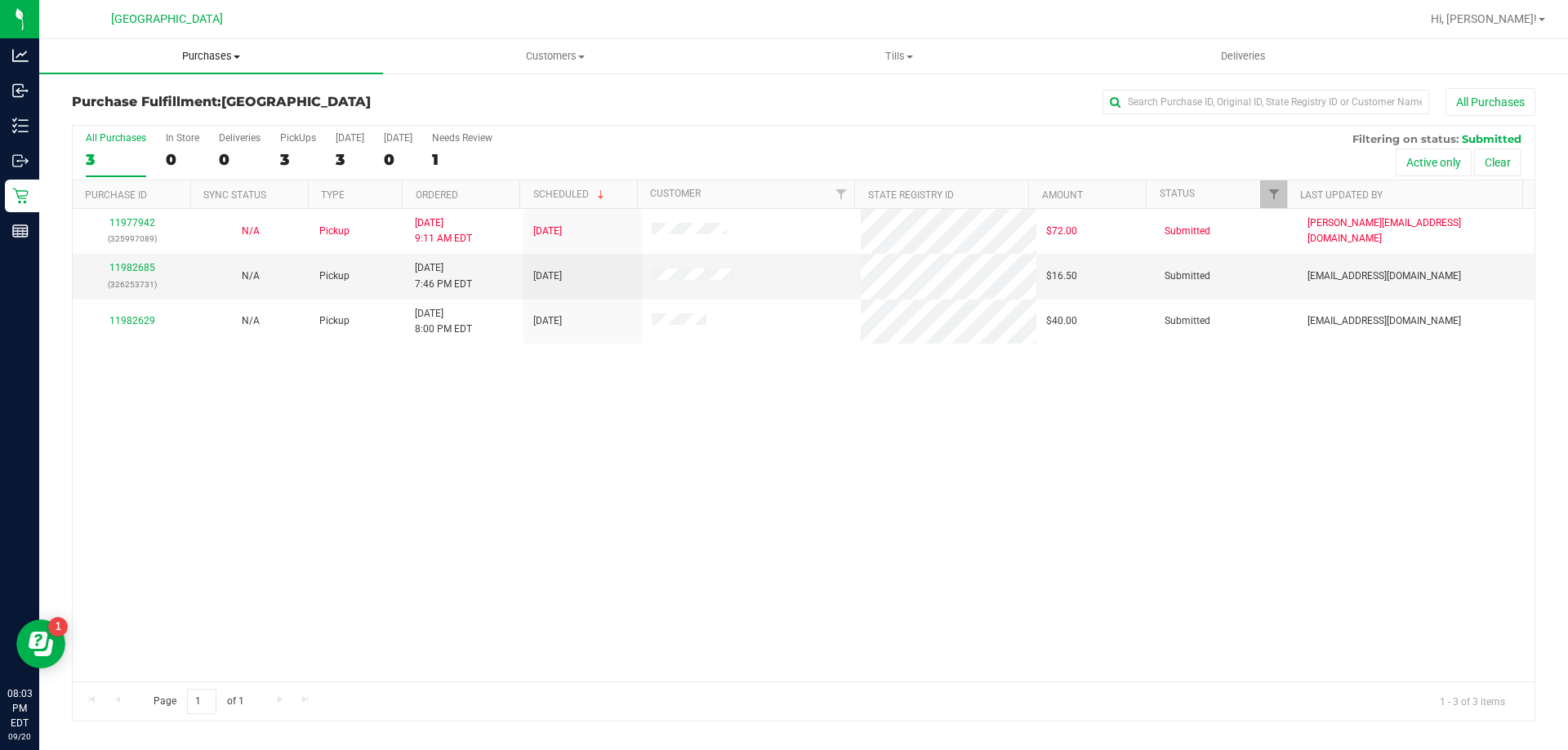
click at [210, 61] on span "Purchases" at bounding box center [211, 56] width 344 height 15
click at [132, 97] on span "Summary of purchases" at bounding box center [122, 99] width 167 height 14
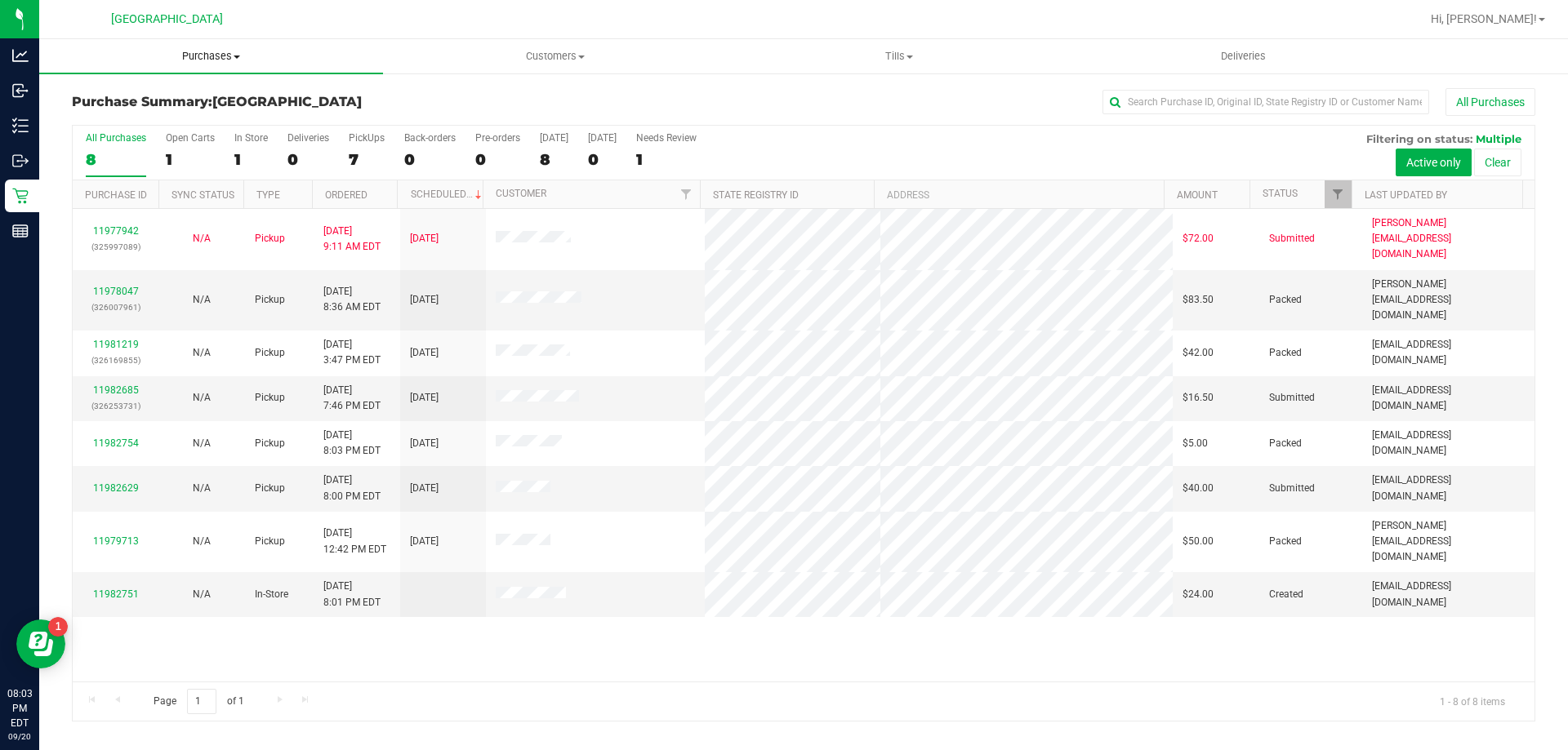
click at [207, 58] on span "Purchases" at bounding box center [211, 56] width 344 height 15
click at [113, 115] on span "Fulfillment" at bounding box center [89, 118] width 101 height 14
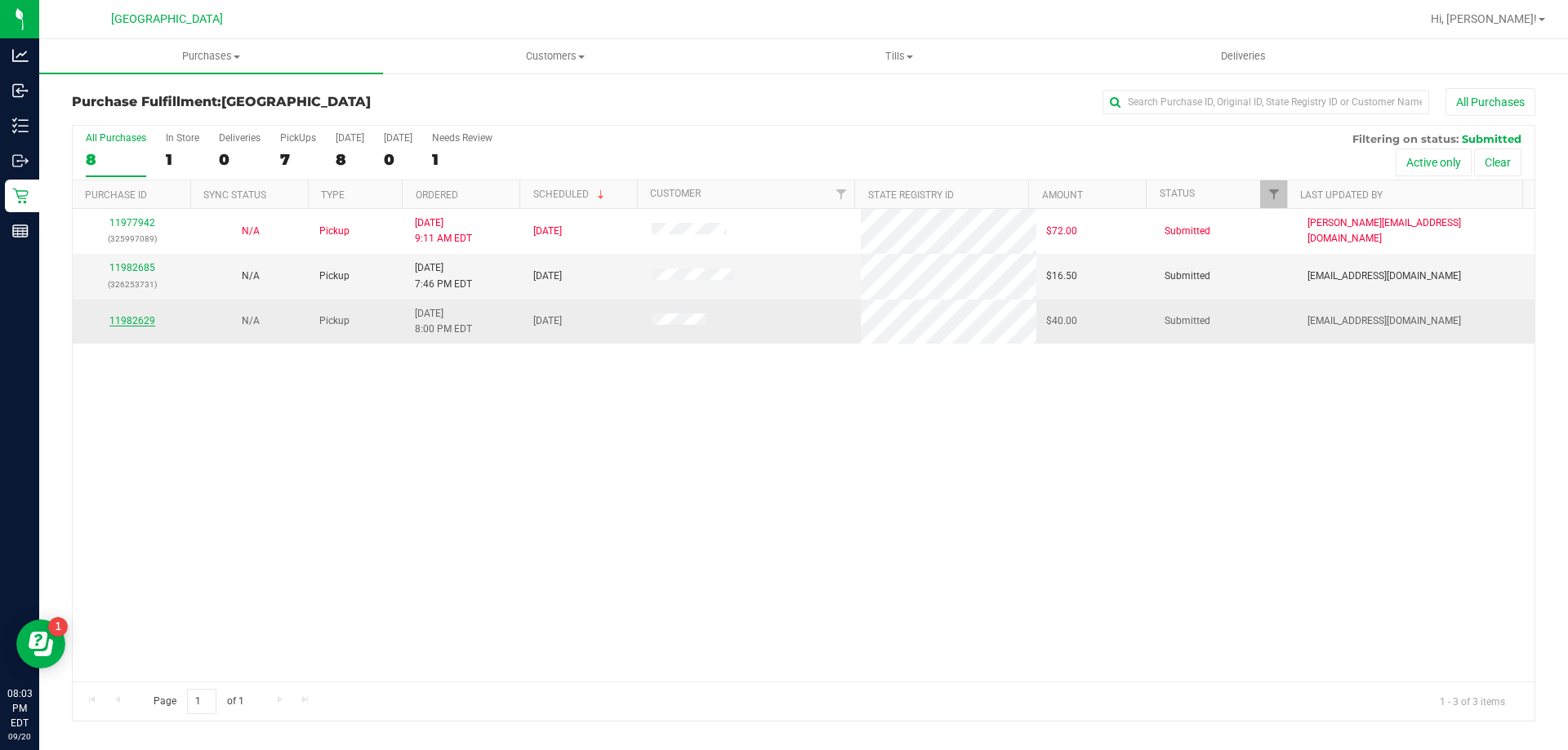
click at [128, 323] on link "11982629" at bounding box center [132, 320] width 46 height 11
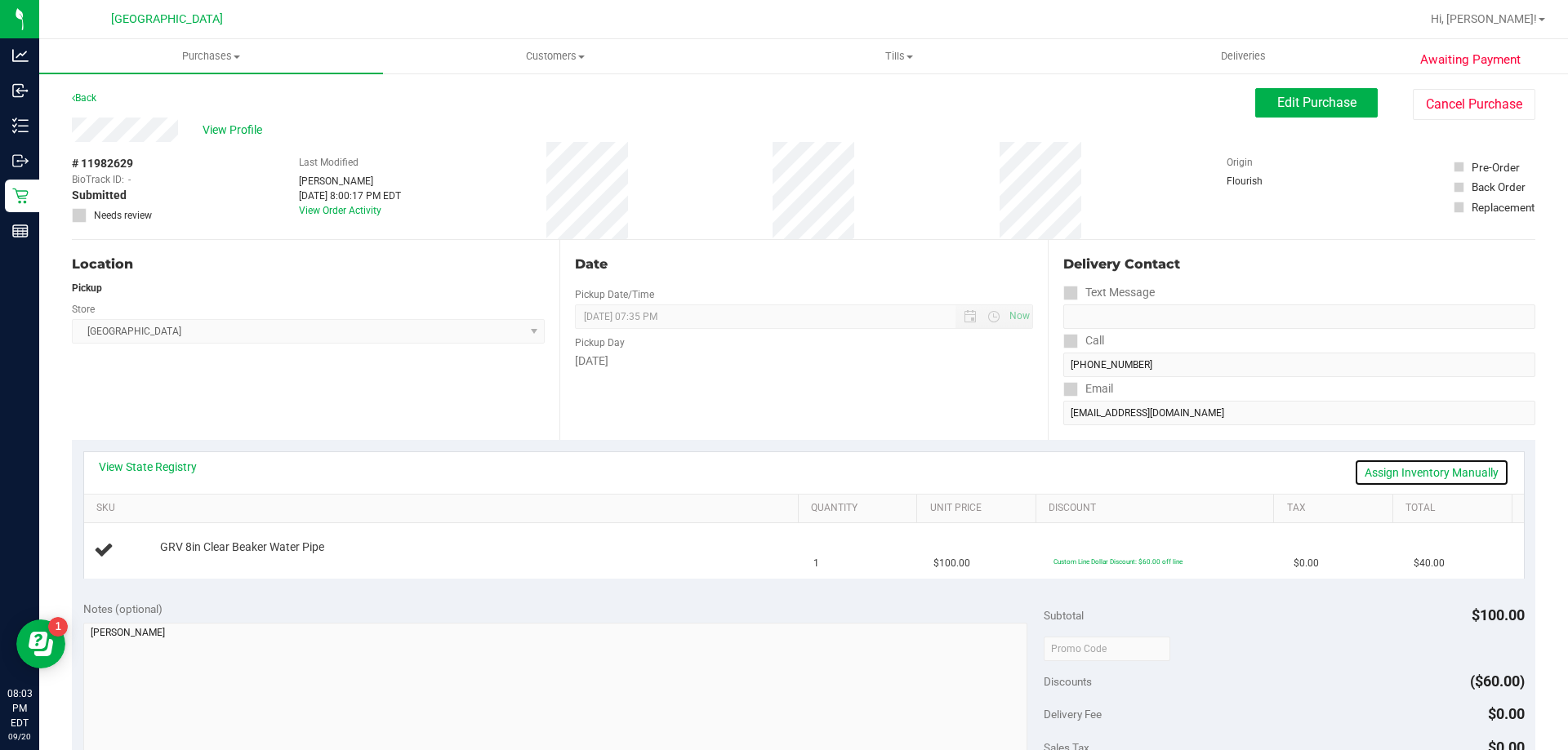
click at [1382, 469] on link "Assign Inventory Manually" at bounding box center [1431, 473] width 155 height 28
click at [203, 560] on link "Add Package" at bounding box center [190, 558] width 59 height 11
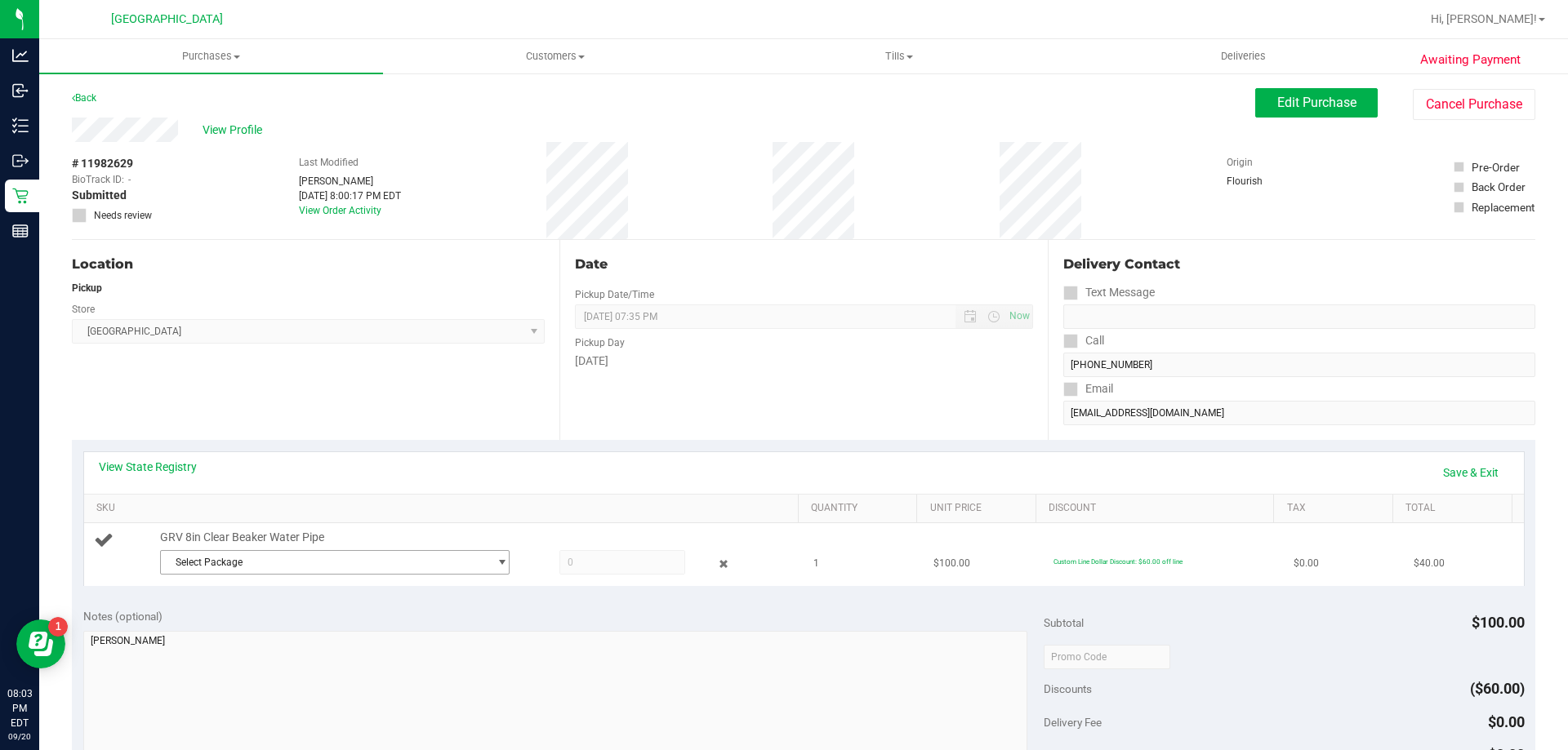
click at [286, 562] on span "Select Package" at bounding box center [325, 562] width 327 height 23
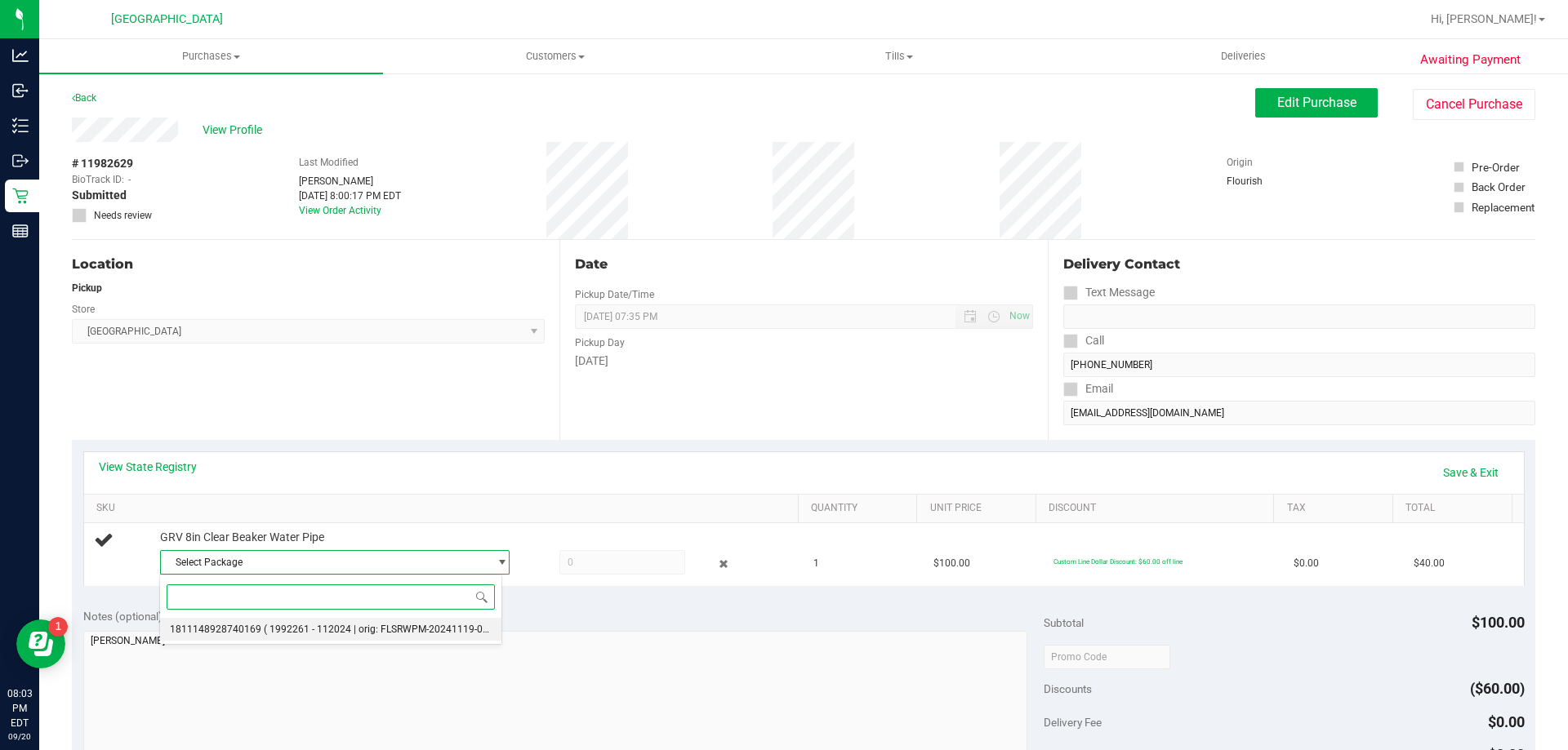
click at [250, 624] on span "1811148928740169" at bounding box center [216, 629] width 92 height 11
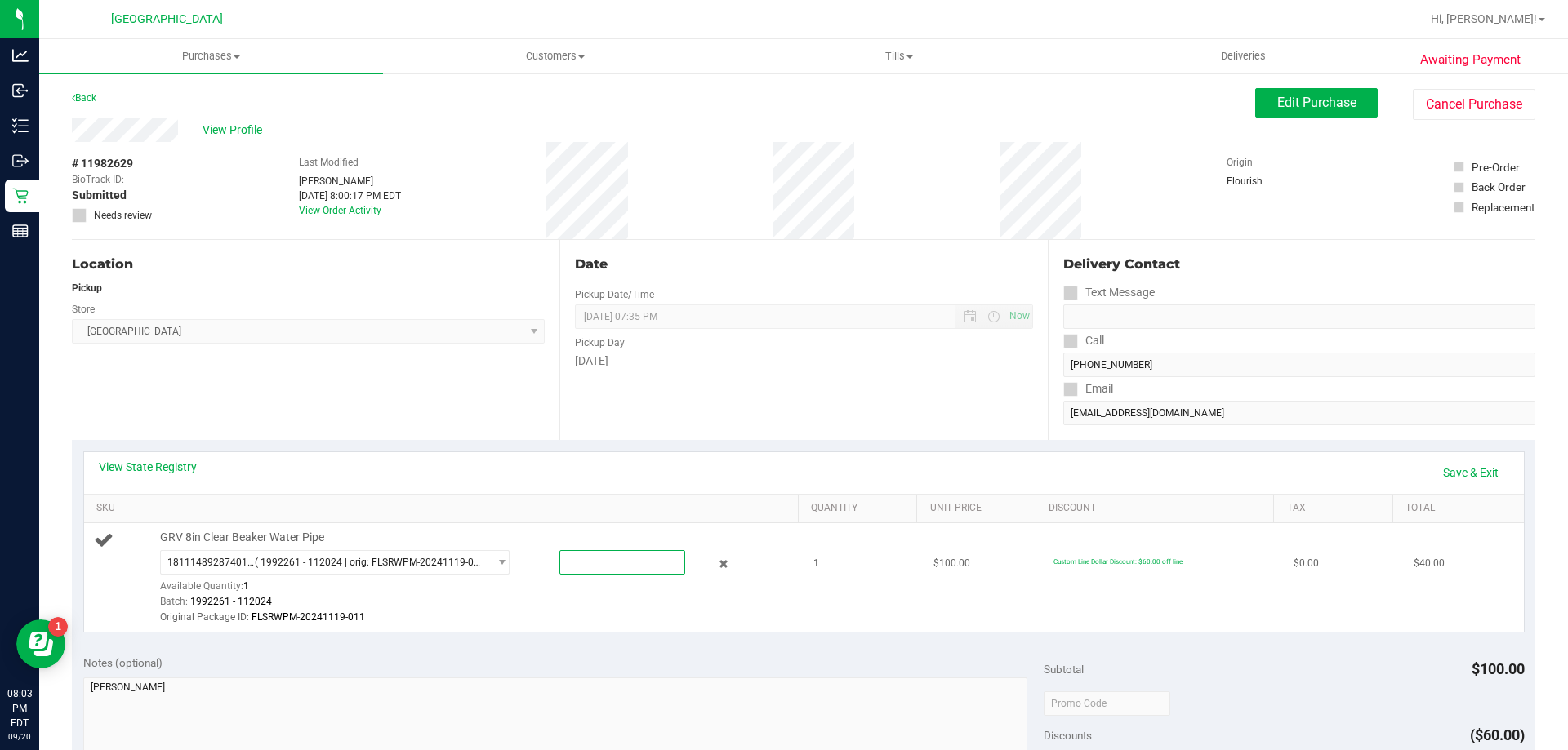
click at [606, 567] on span at bounding box center [622, 562] width 126 height 24
click at [608, 567] on input "text" at bounding box center [622, 562] width 124 height 23
type input "1"
type input "1.0000"
click at [613, 606] on div "Batch: 1992261 - 112024" at bounding box center [476, 602] width 631 height 16
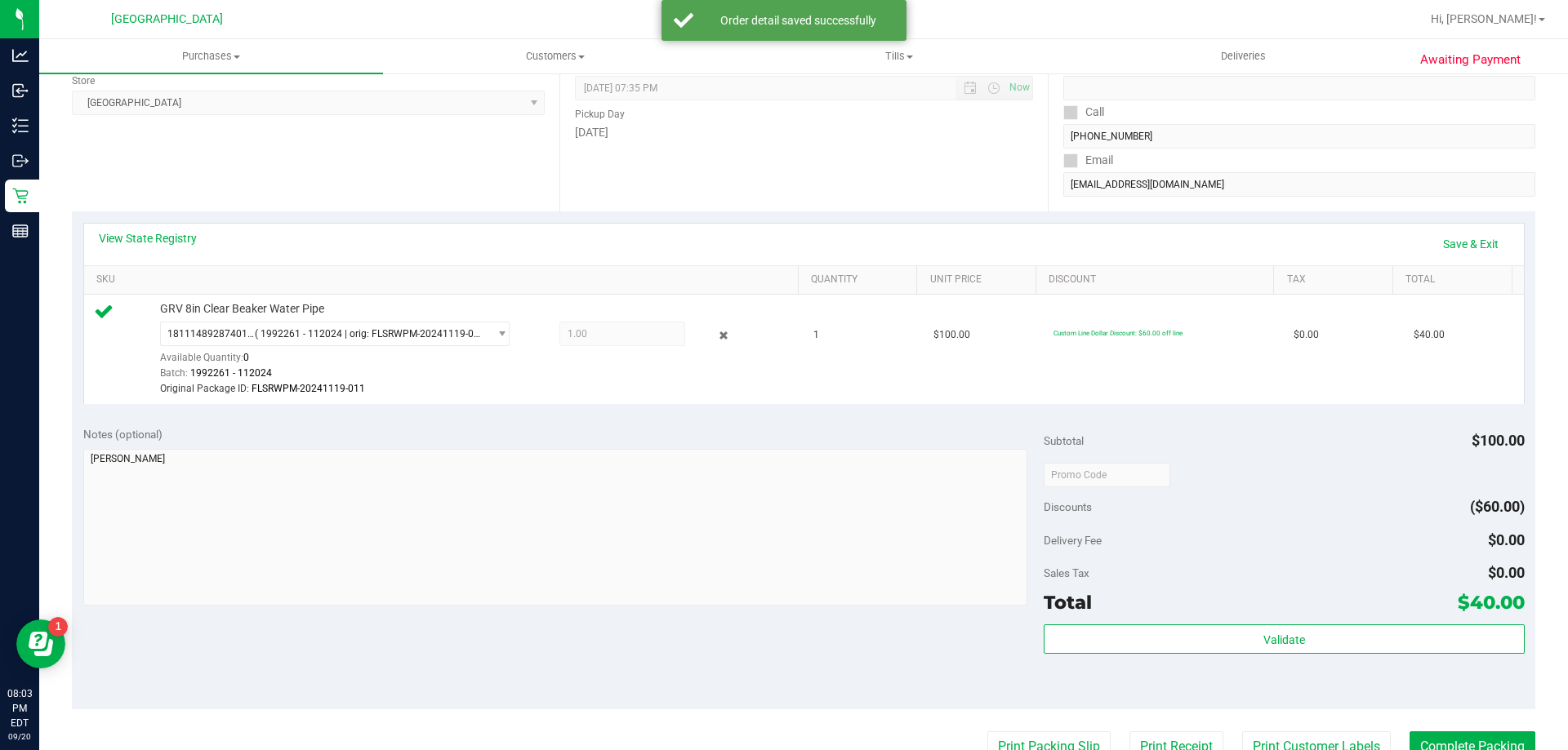
scroll to position [245, 0]
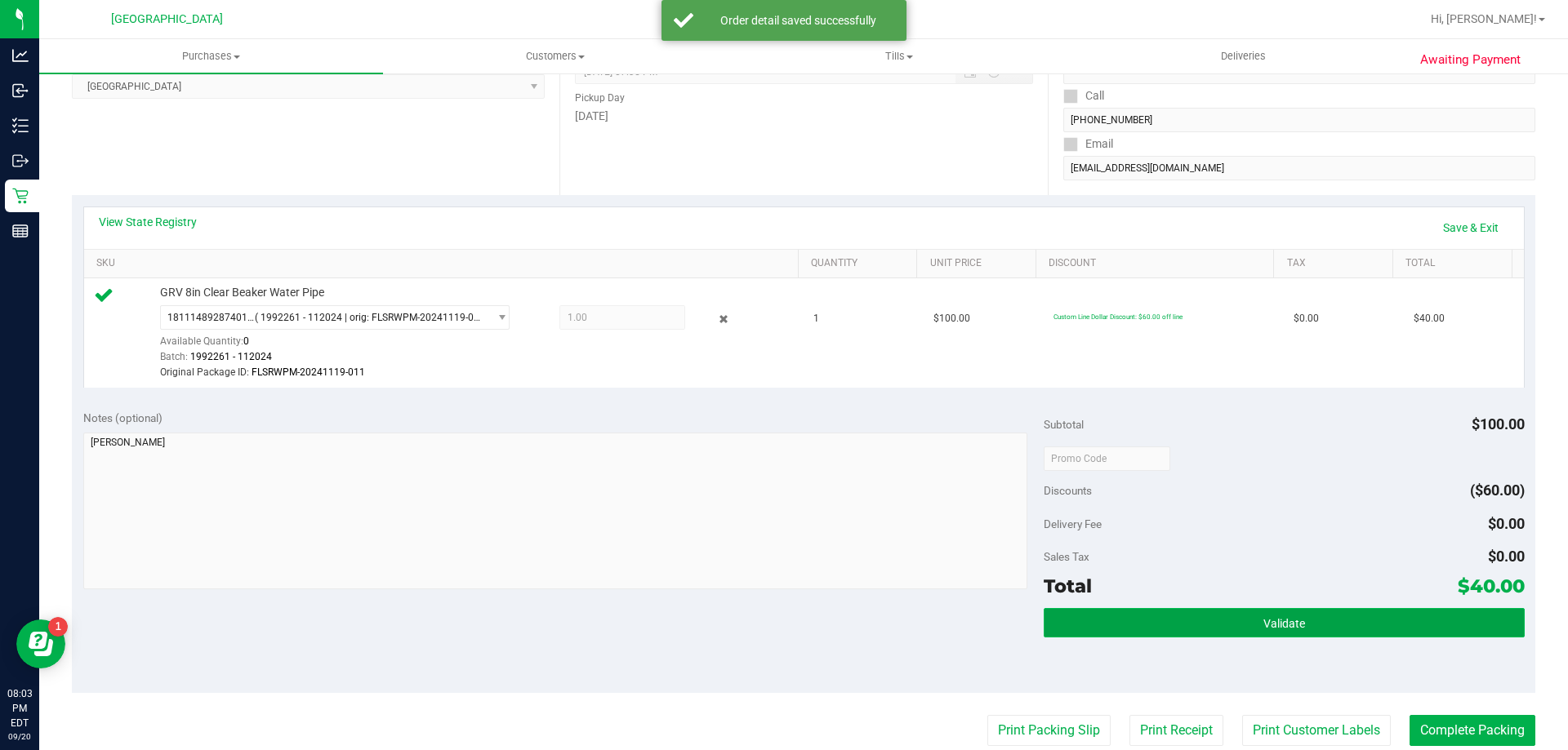
click at [1329, 620] on button "Validate" at bounding box center [1284, 623] width 480 height 29
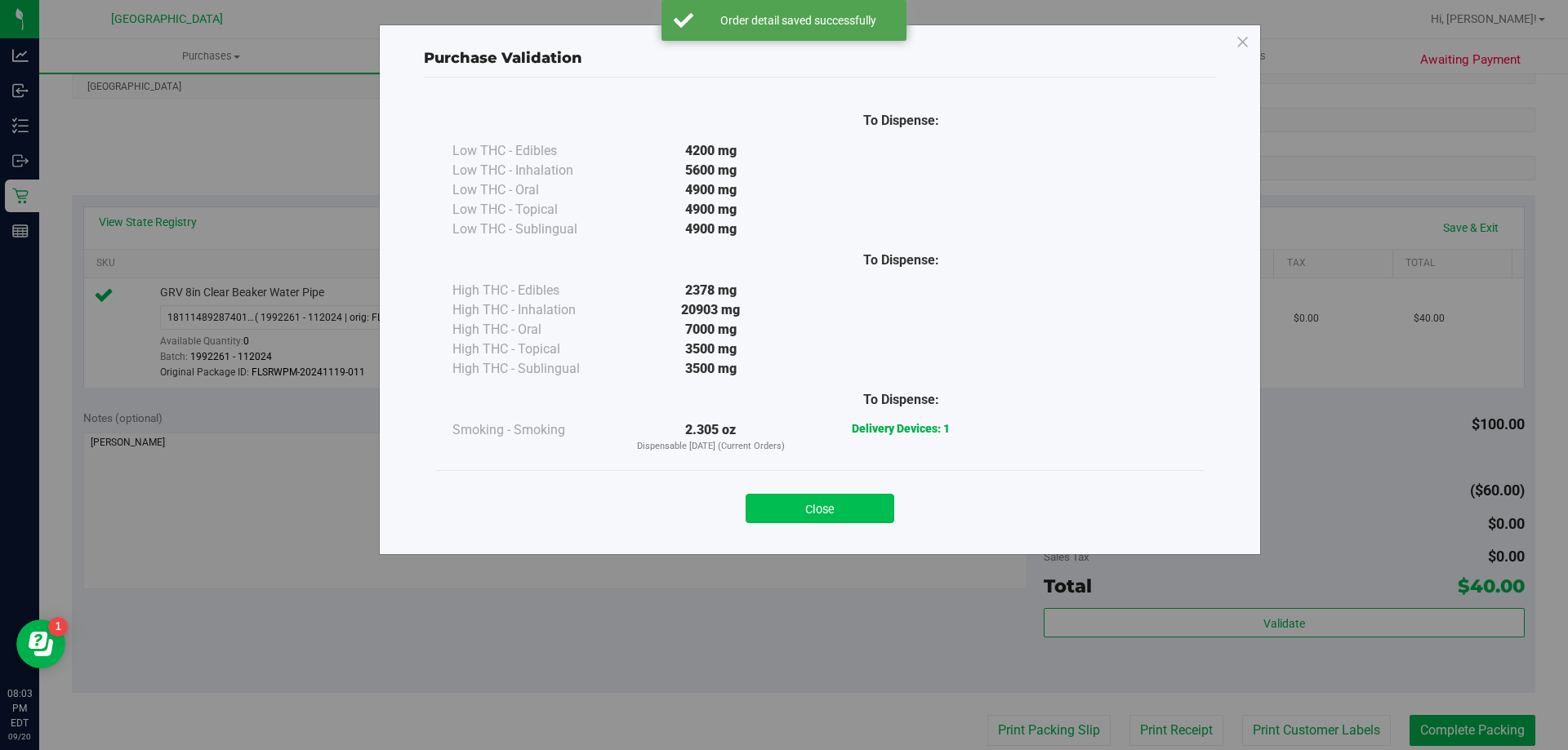
click at [830, 507] on button "Close" at bounding box center [820, 508] width 149 height 29
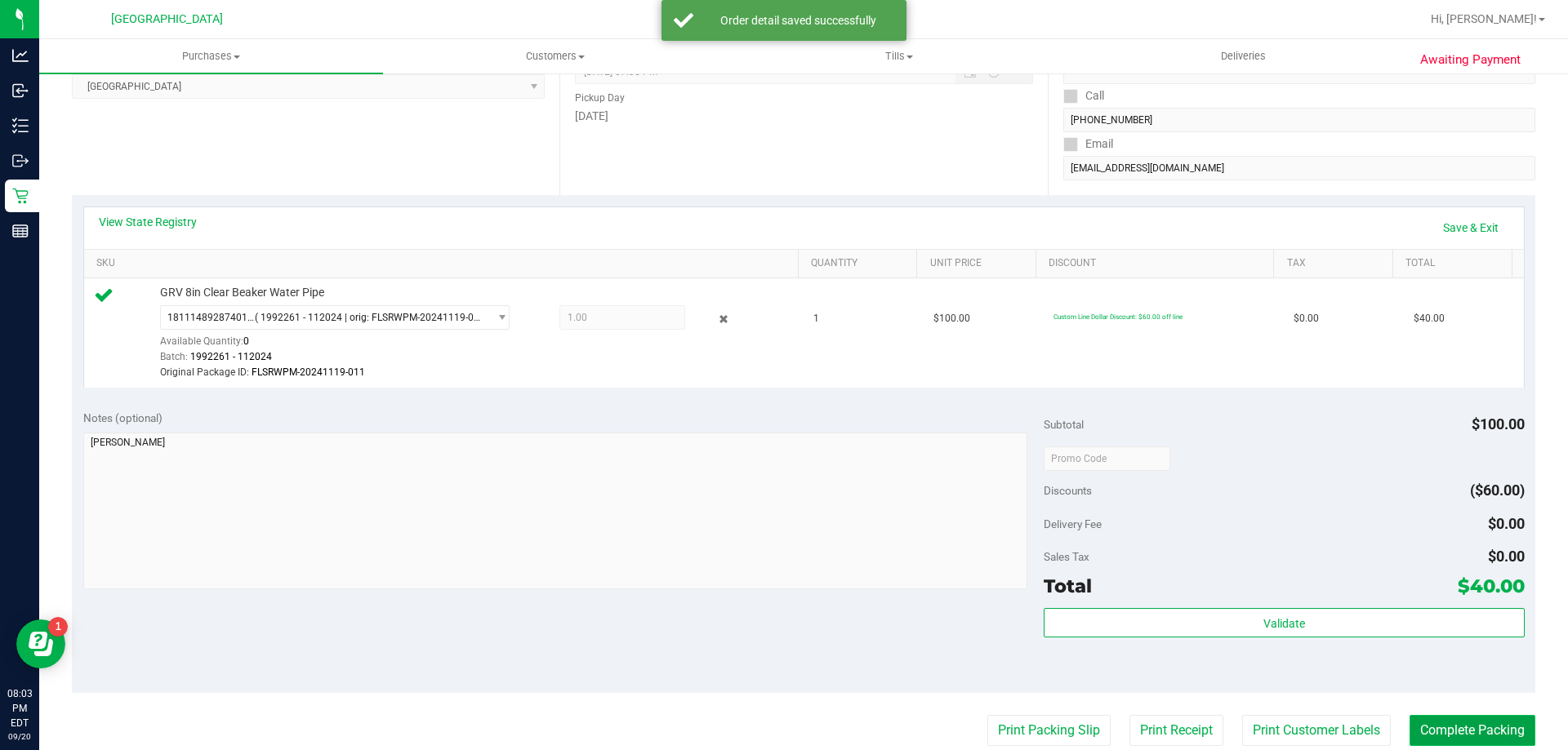
click at [1446, 727] on button "Complete Packing" at bounding box center [1472, 731] width 126 height 31
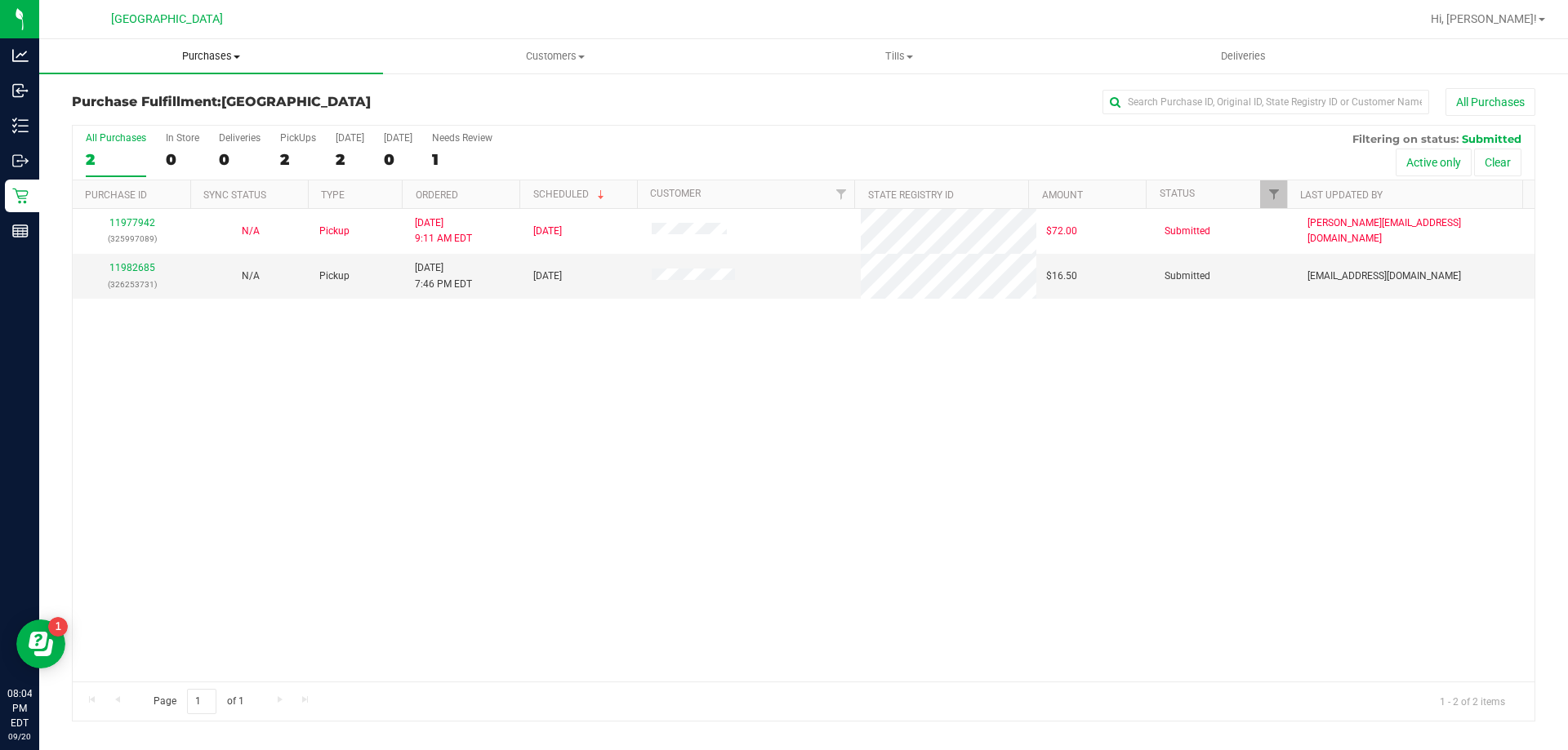
click at [221, 60] on span "Purchases" at bounding box center [211, 56] width 344 height 15
click at [185, 99] on span "Summary of purchases" at bounding box center [122, 99] width 167 height 14
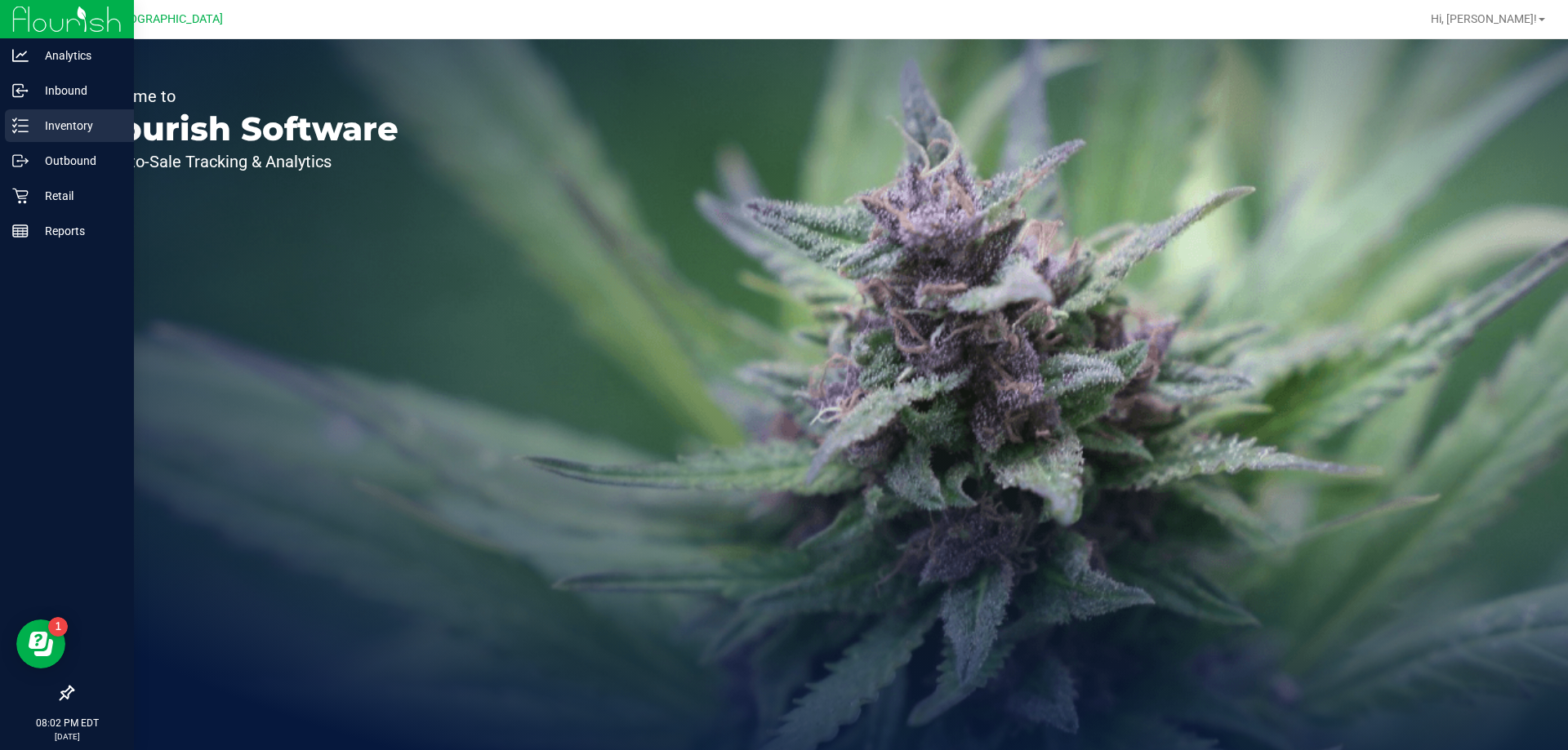
click at [68, 123] on p "Inventory" at bounding box center [77, 126] width 98 height 20
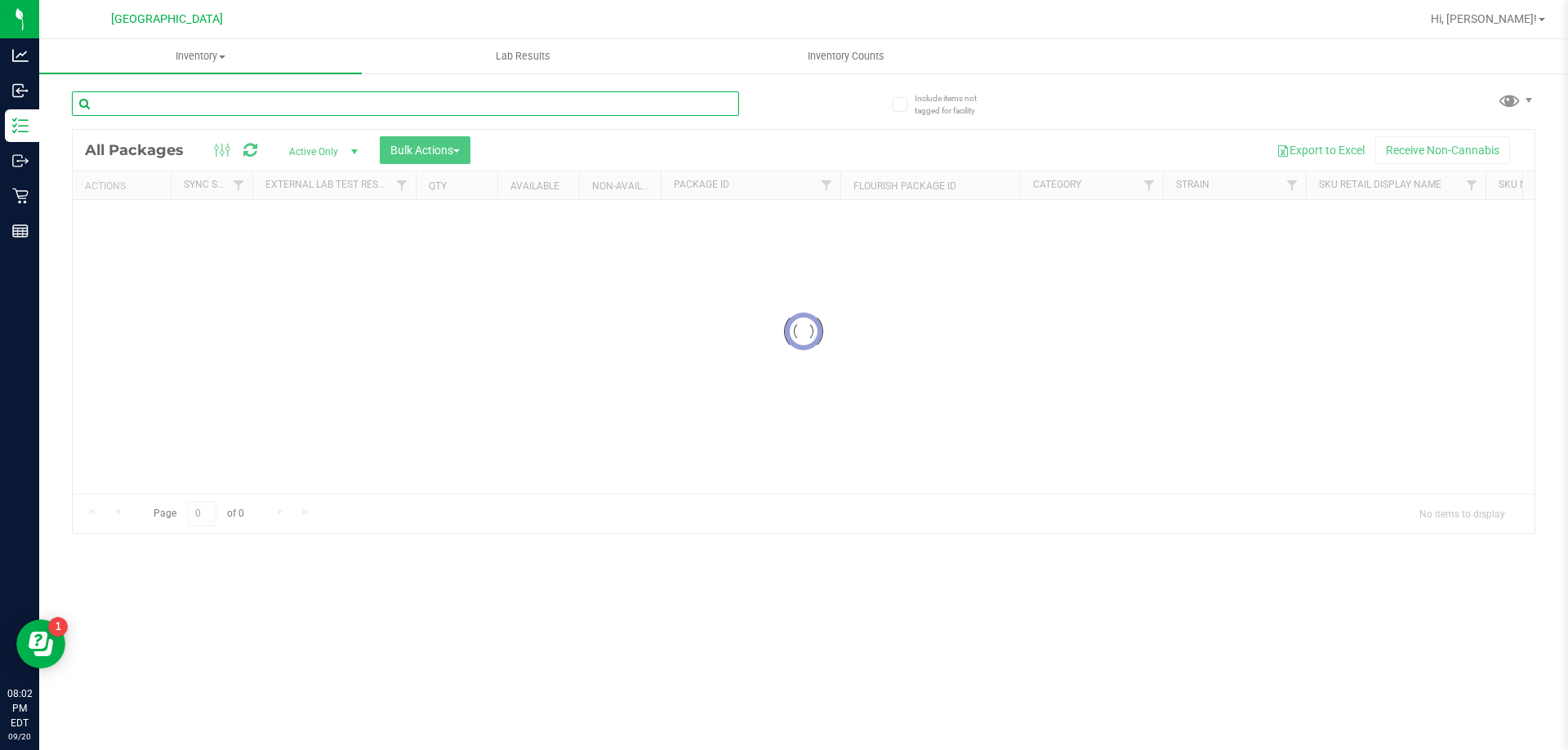
click at [160, 108] on input "text" at bounding box center [405, 104] width 667 height 24
type input "zkr"
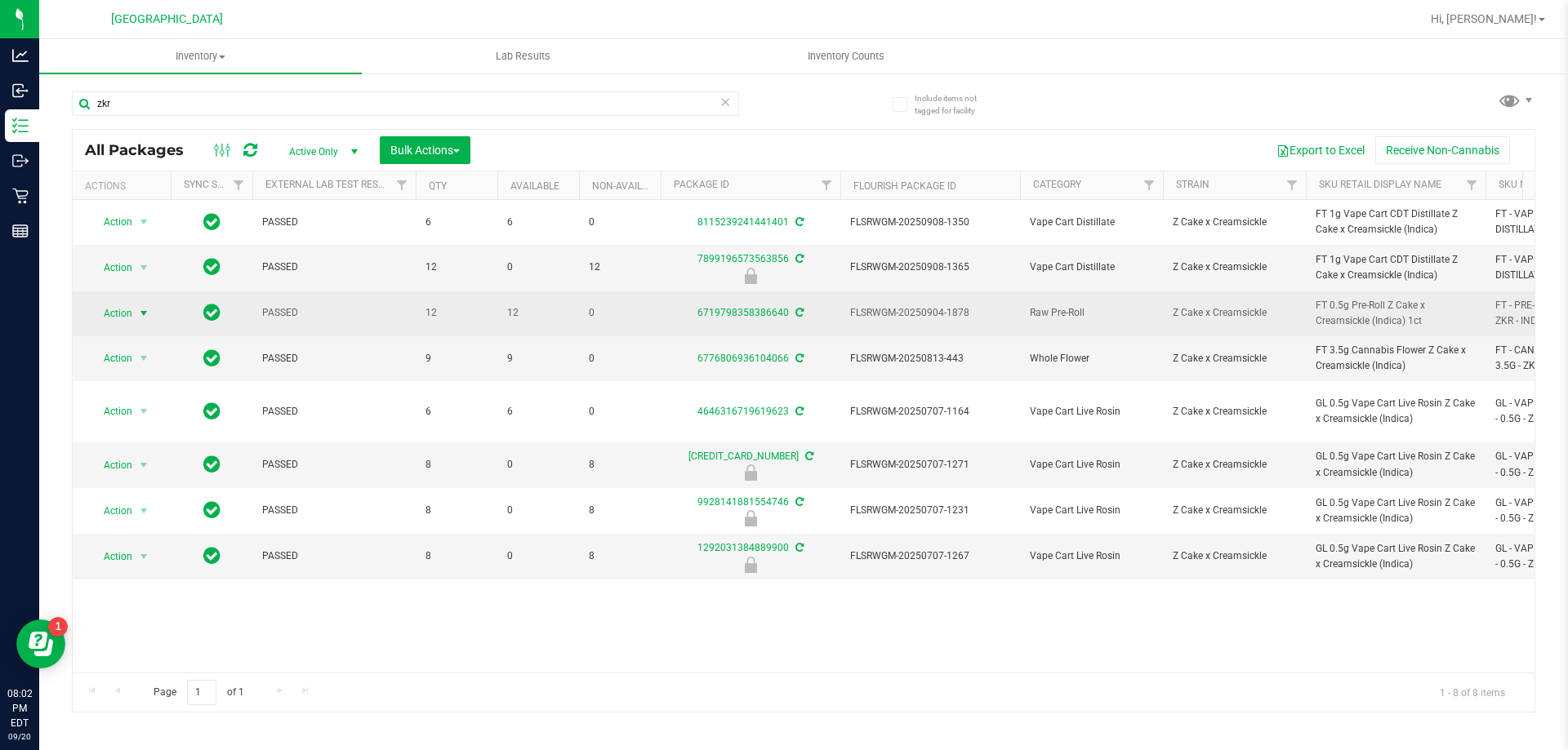
click at [117, 310] on span "Action" at bounding box center [111, 314] width 44 height 23
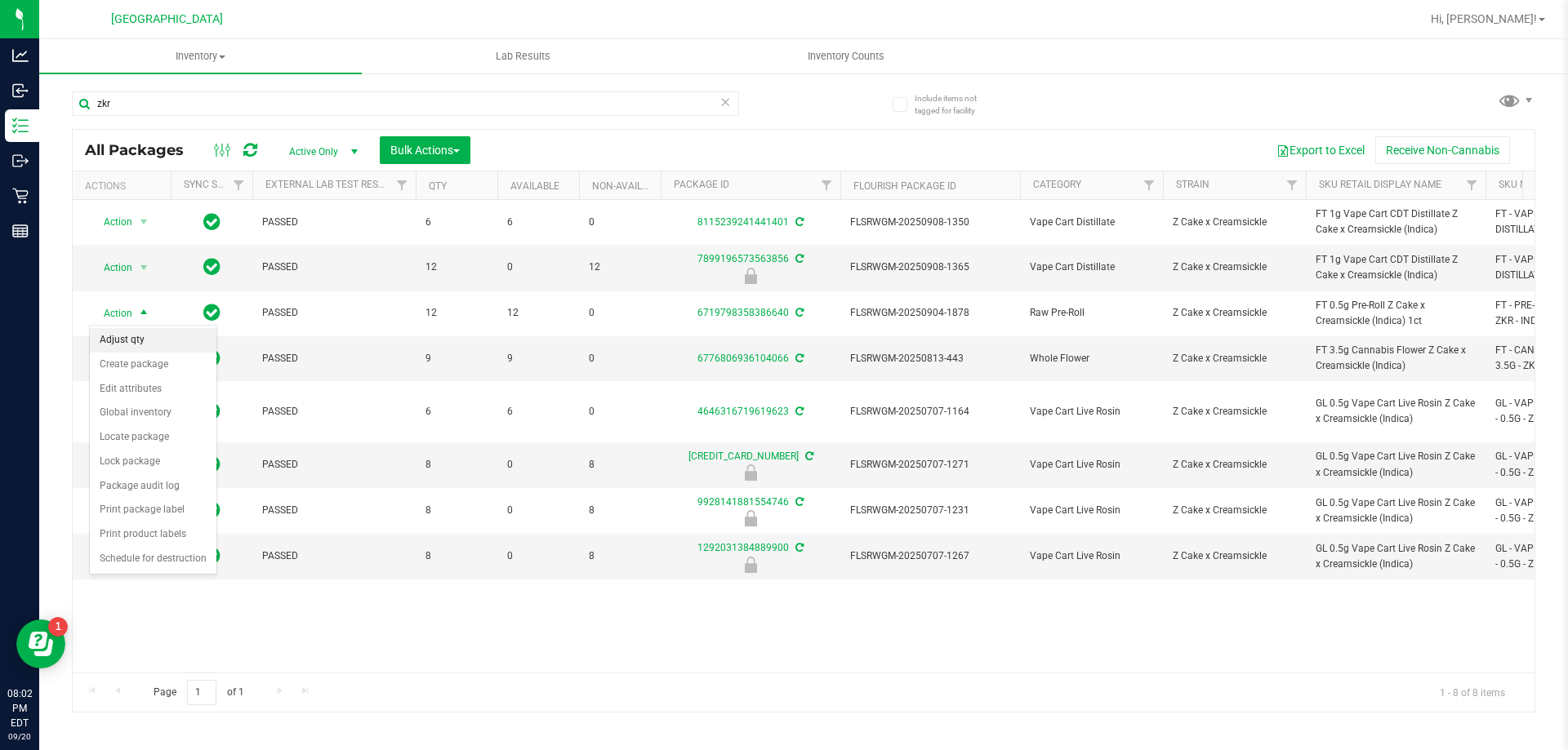
click at [145, 336] on li "Adjust qty" at bounding box center [153, 340] width 126 height 24
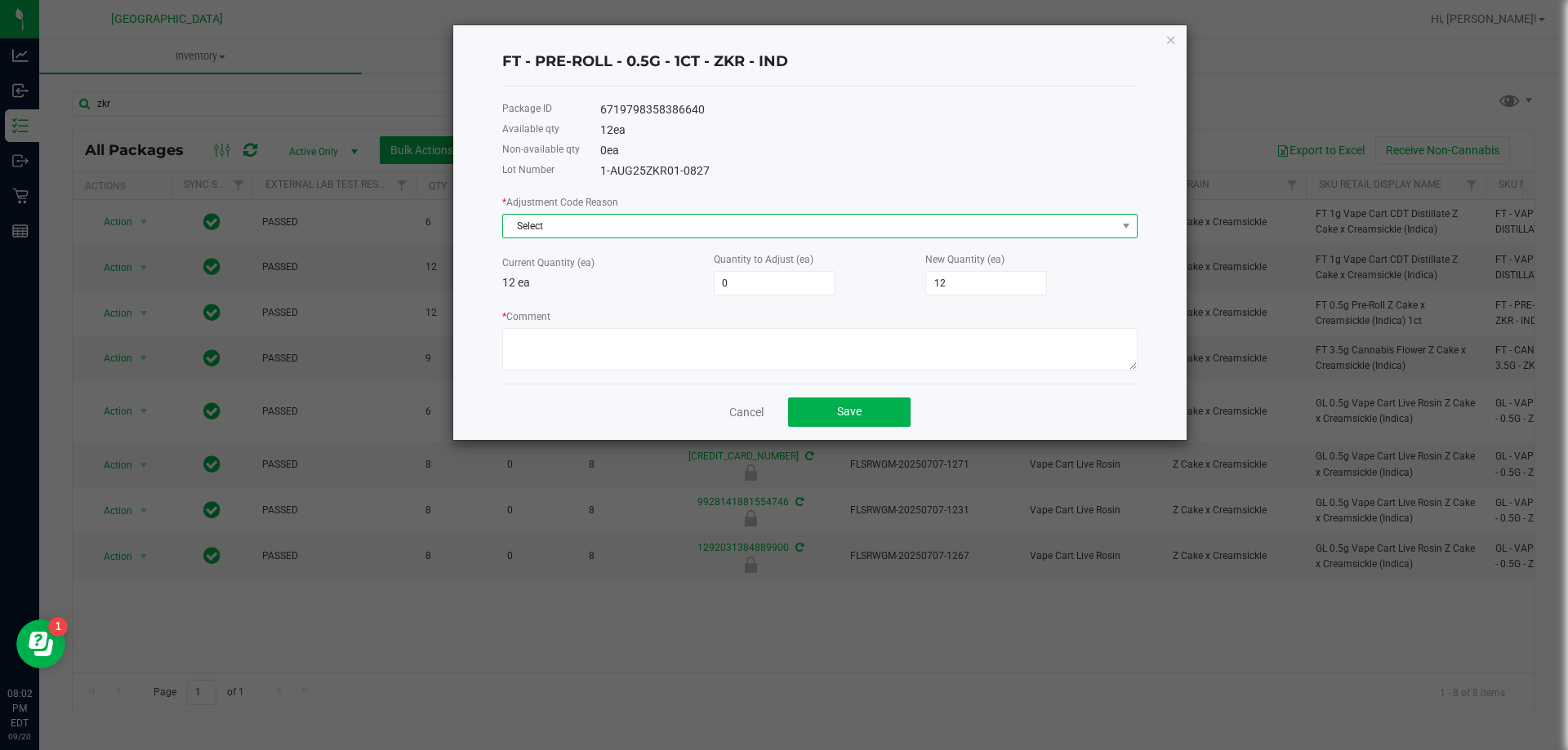
click at [543, 223] on span "Select" at bounding box center [810, 226] width 613 height 23
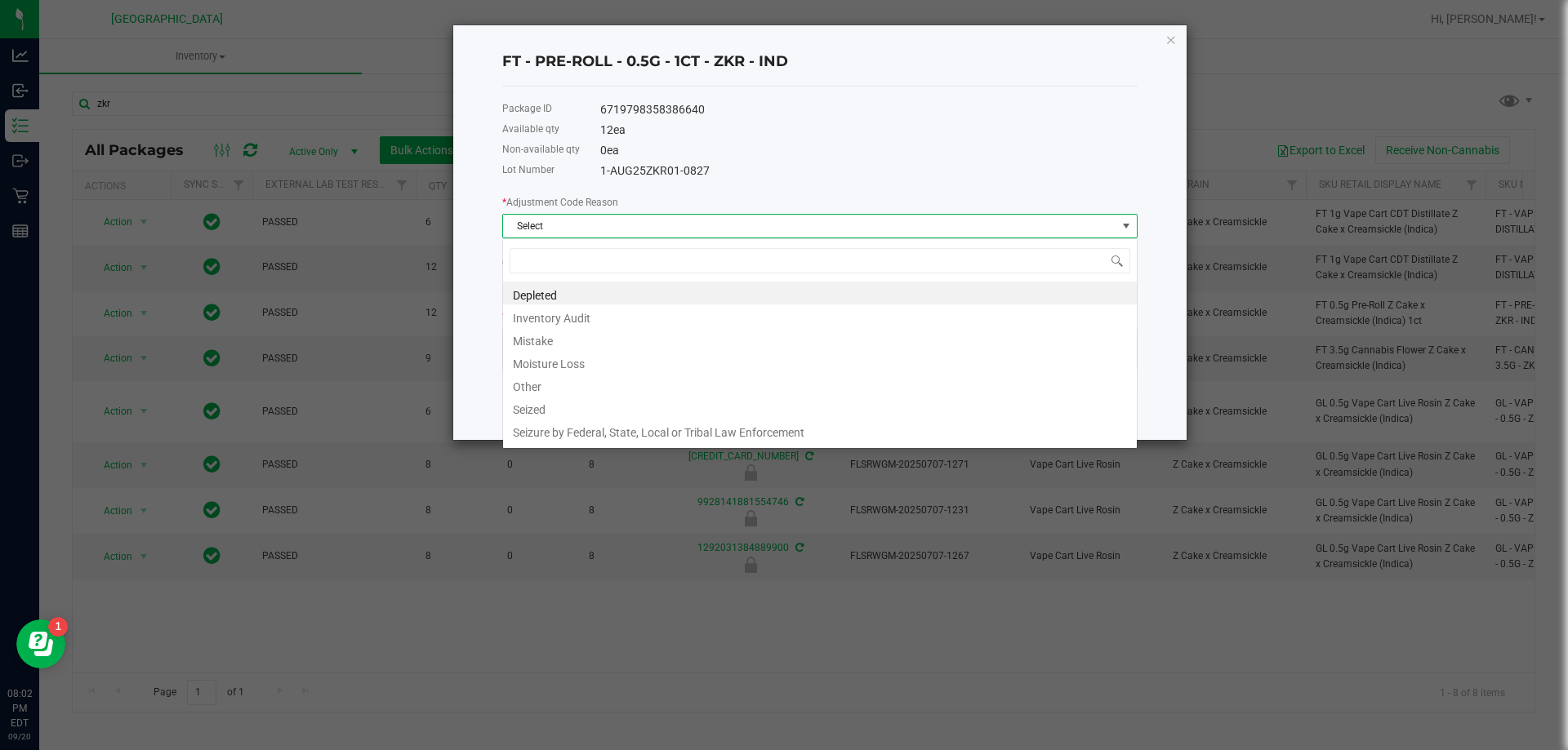
scroll to position [24, 635]
click at [568, 318] on li "Inventory Audit" at bounding box center [820, 316] width 634 height 23
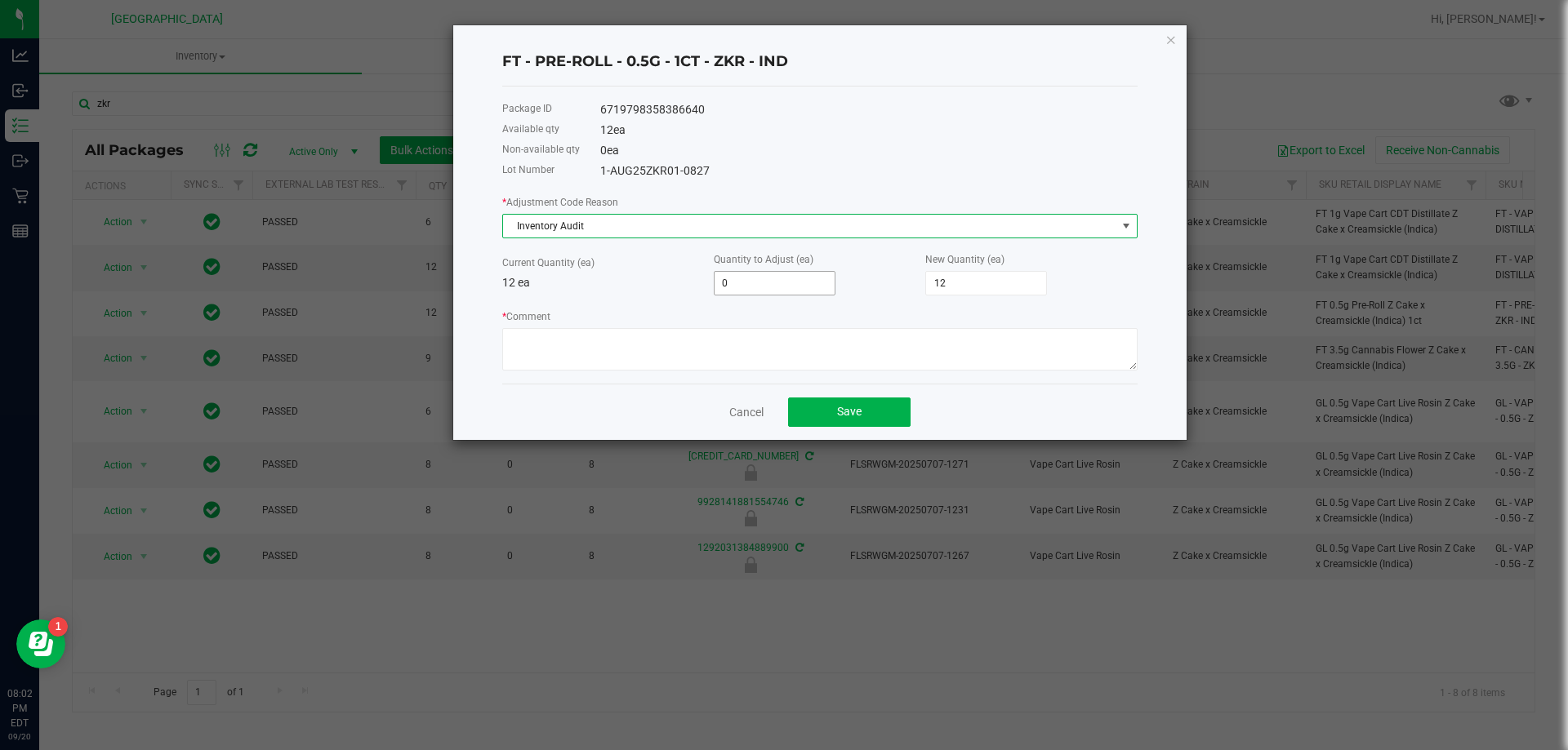
click at [774, 281] on input "0" at bounding box center [774, 283] width 120 height 23
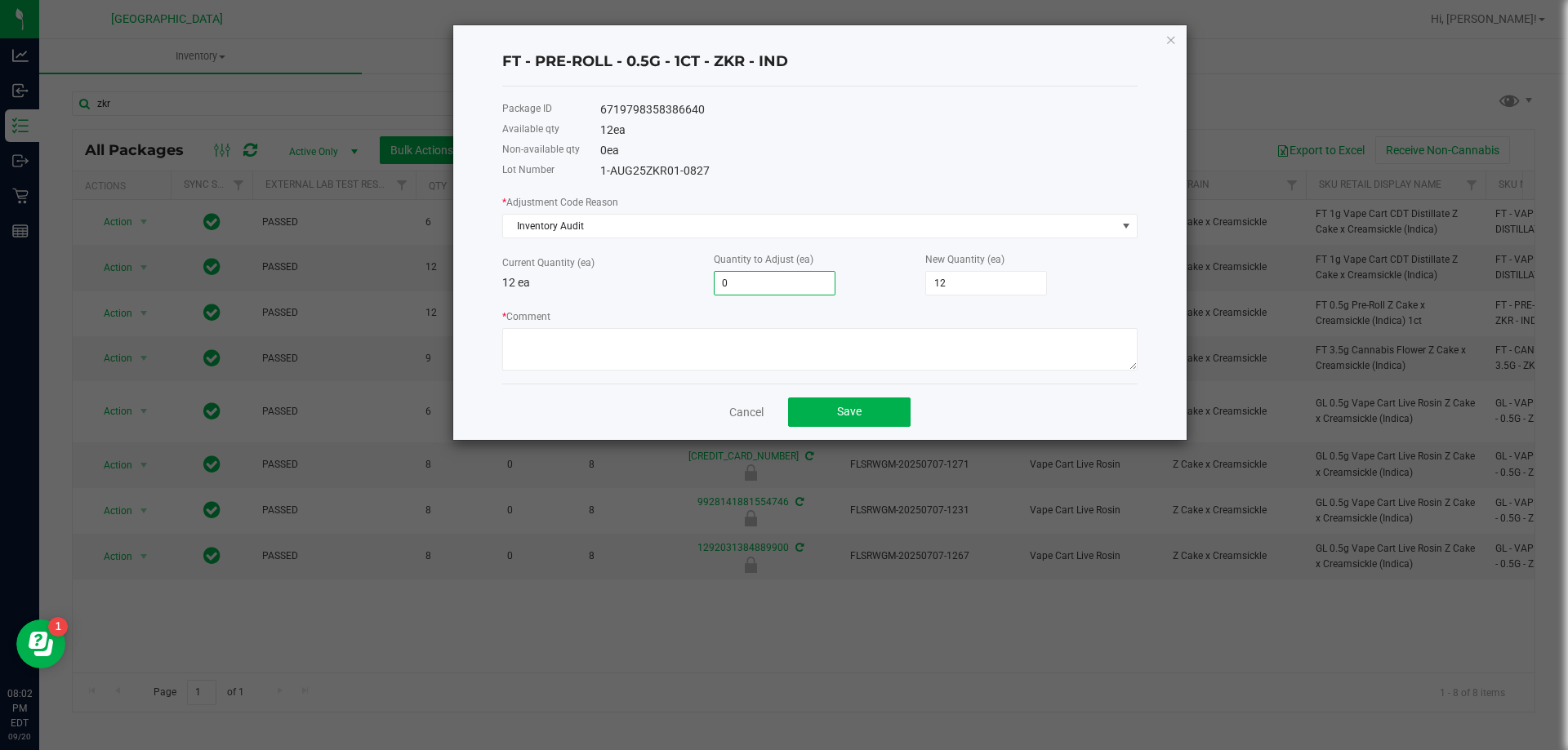
type input "1"
type input "13"
type input "1"
click at [709, 339] on textarea "* Comment" at bounding box center [820, 349] width 635 height 42
type textarea "allocation error, +1"
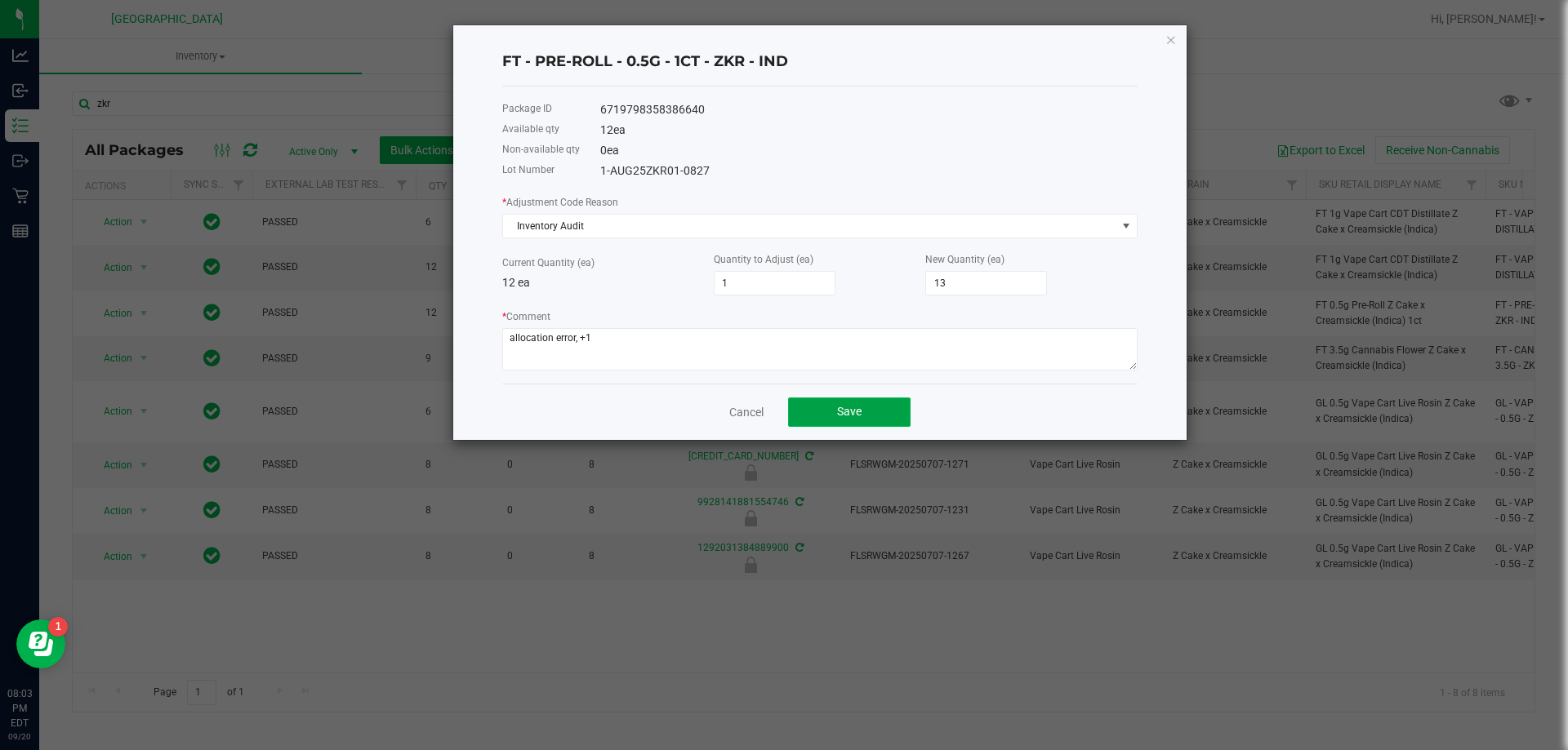
click at [847, 411] on span "Save" at bounding box center [849, 411] width 24 height 13
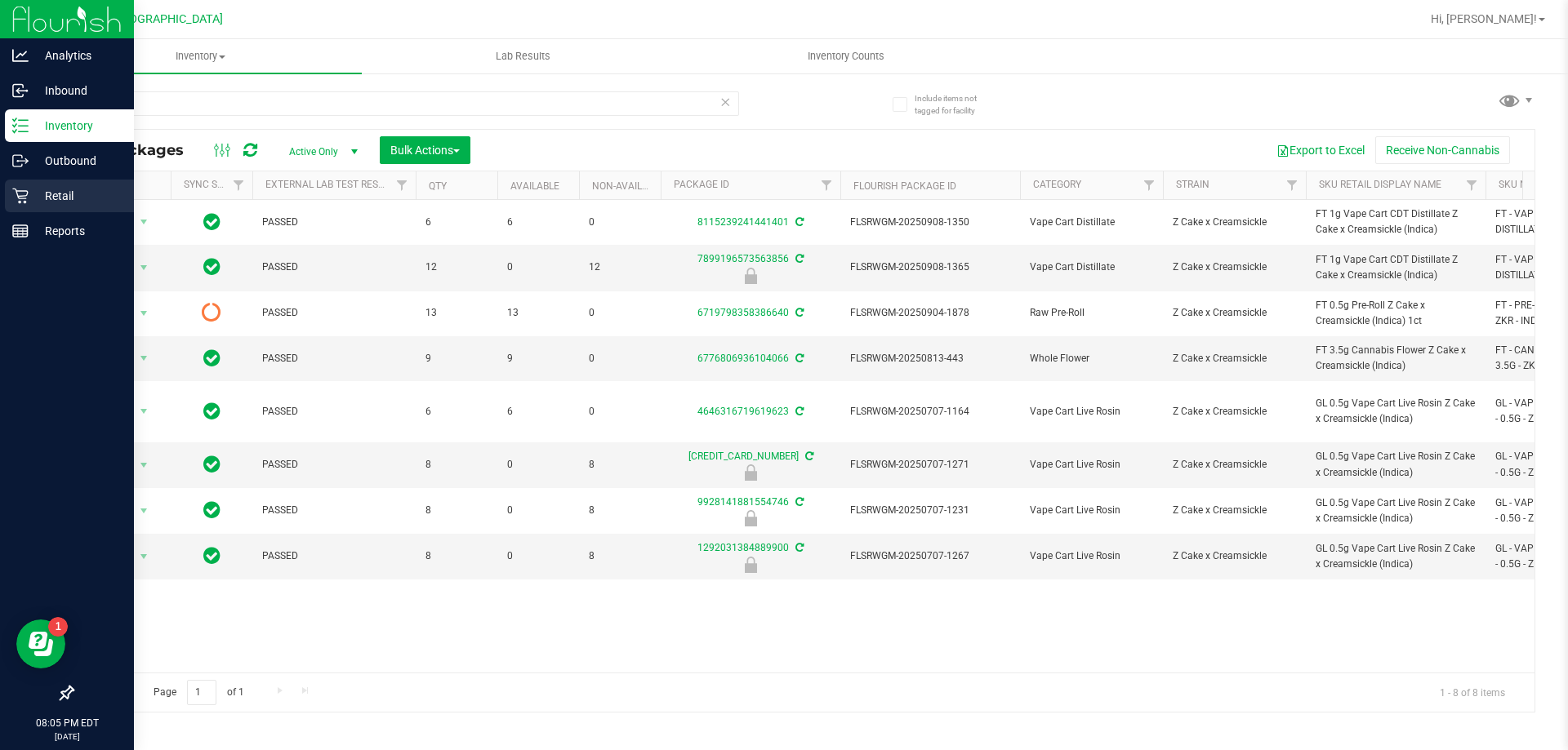
click at [55, 201] on p "Retail" at bounding box center [77, 196] width 98 height 20
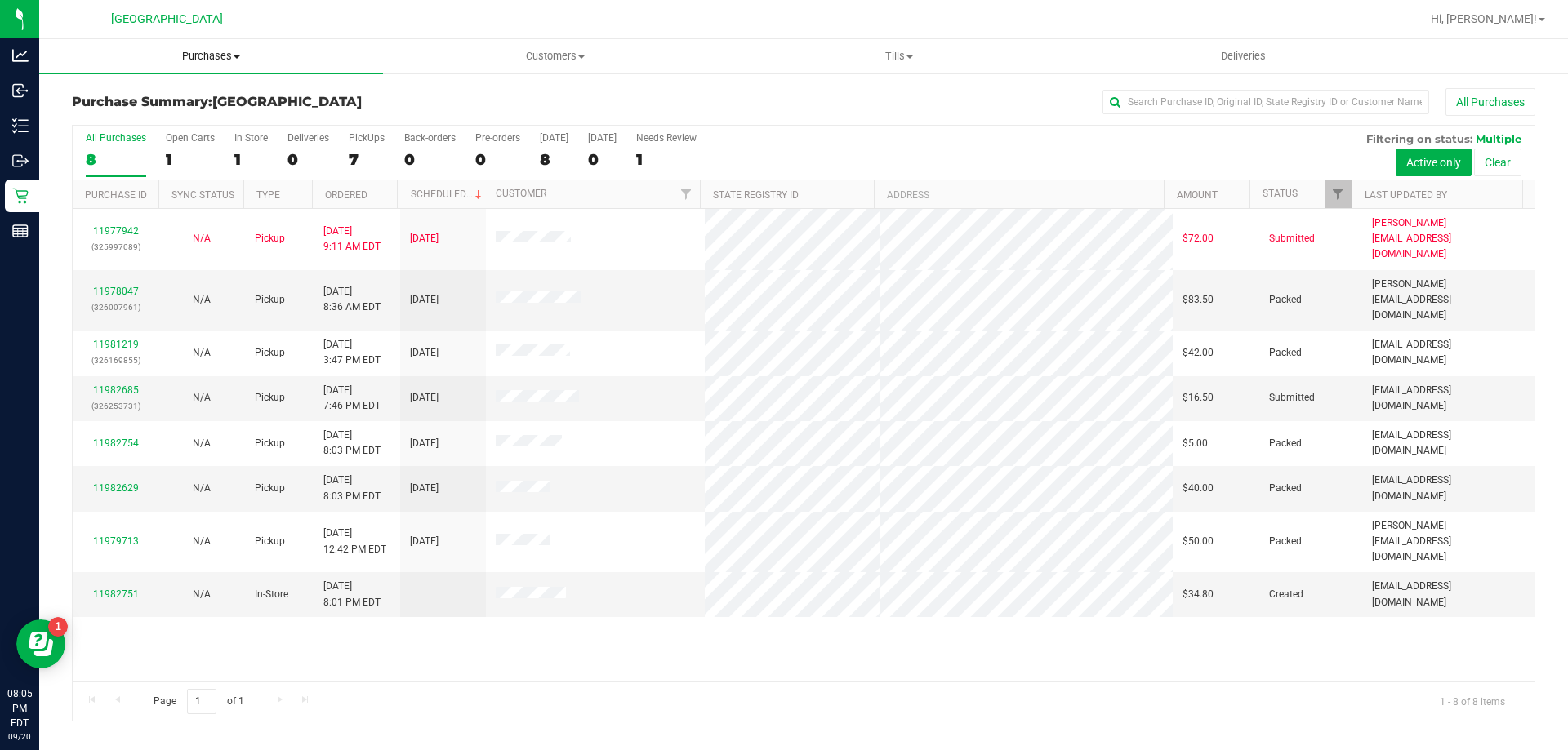
click at [210, 55] on span "Purchases" at bounding box center [211, 56] width 344 height 15
click at [139, 121] on li "Fulfillment" at bounding box center [211, 118] width 344 height 20
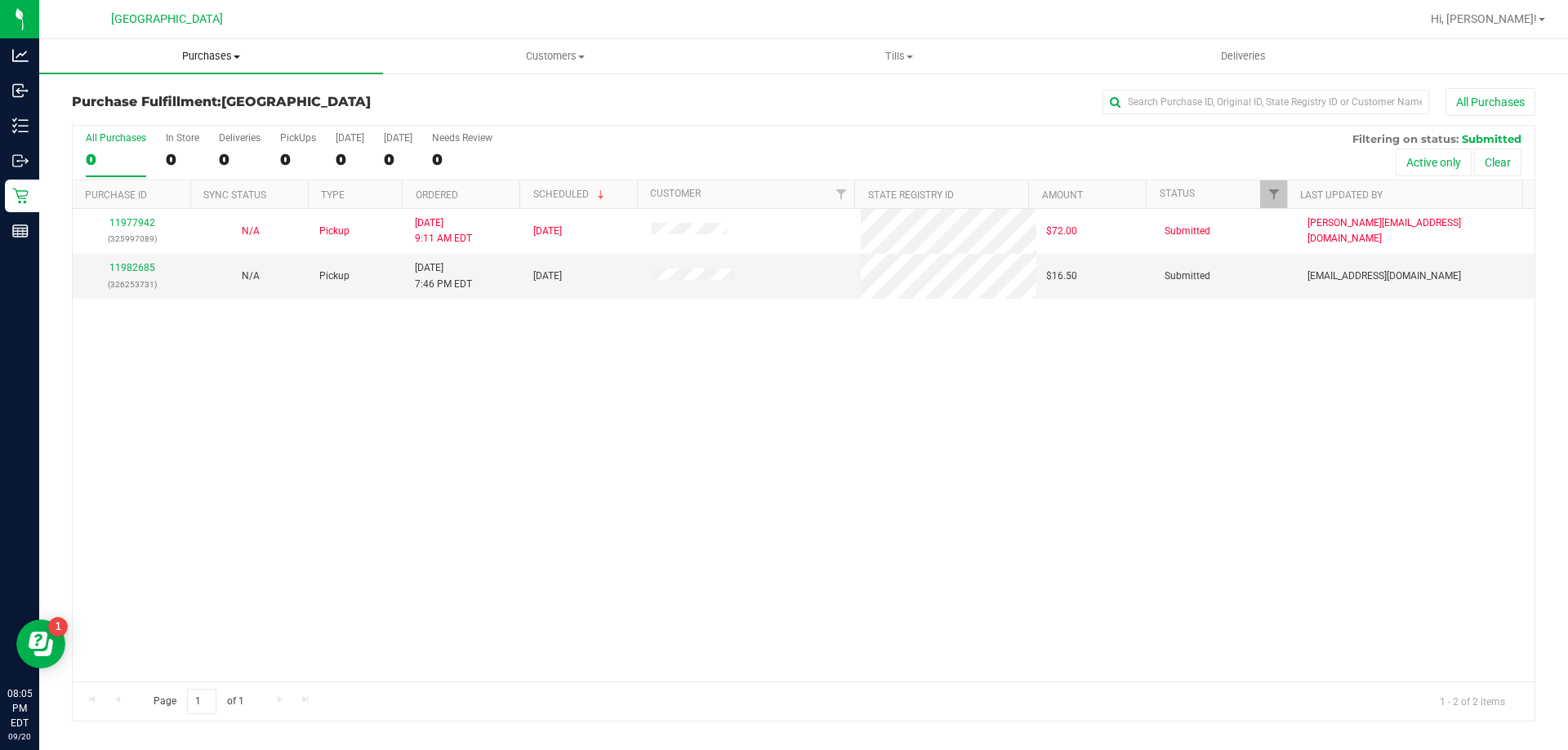
click at [236, 64] on uib-tab-heading "Purchases Summary of purchases Fulfillment All purchases" at bounding box center [211, 56] width 344 height 35
click at [159, 100] on span "Summary of purchases" at bounding box center [122, 99] width 167 height 14
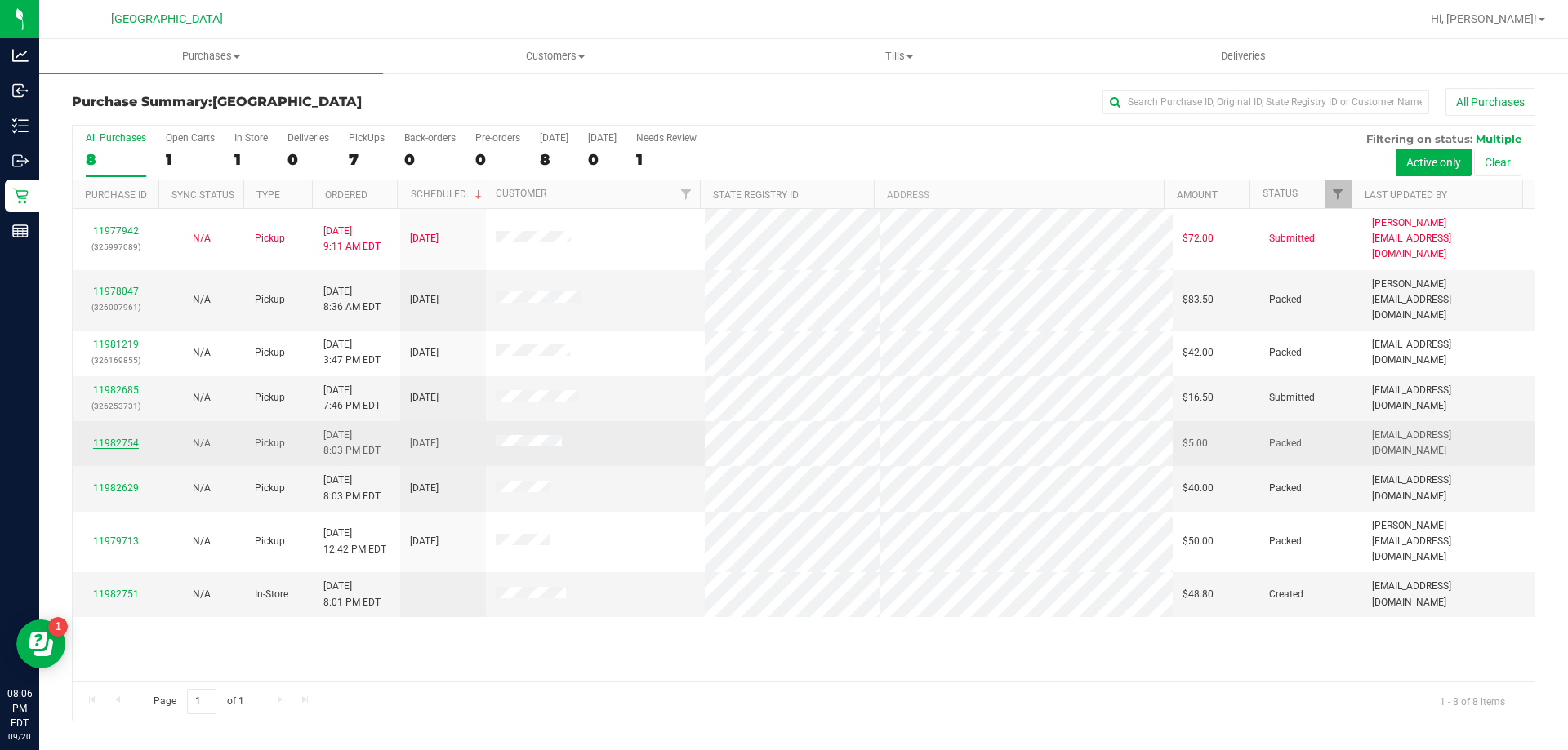
click at [133, 437] on link "11982754" at bounding box center [115, 443] width 46 height 11
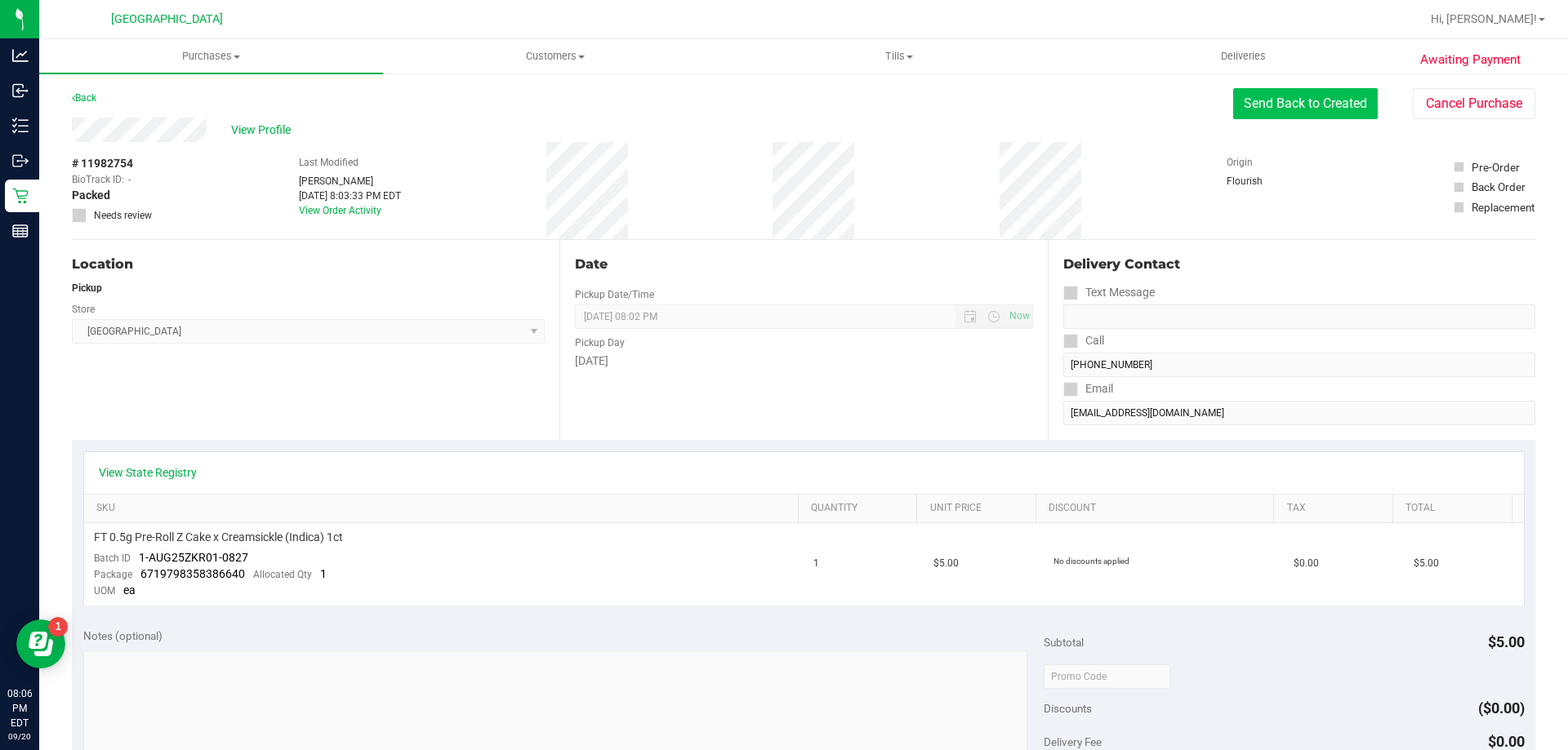
click at [1329, 107] on button "Send Back to Created" at bounding box center [1306, 104] width 145 height 31
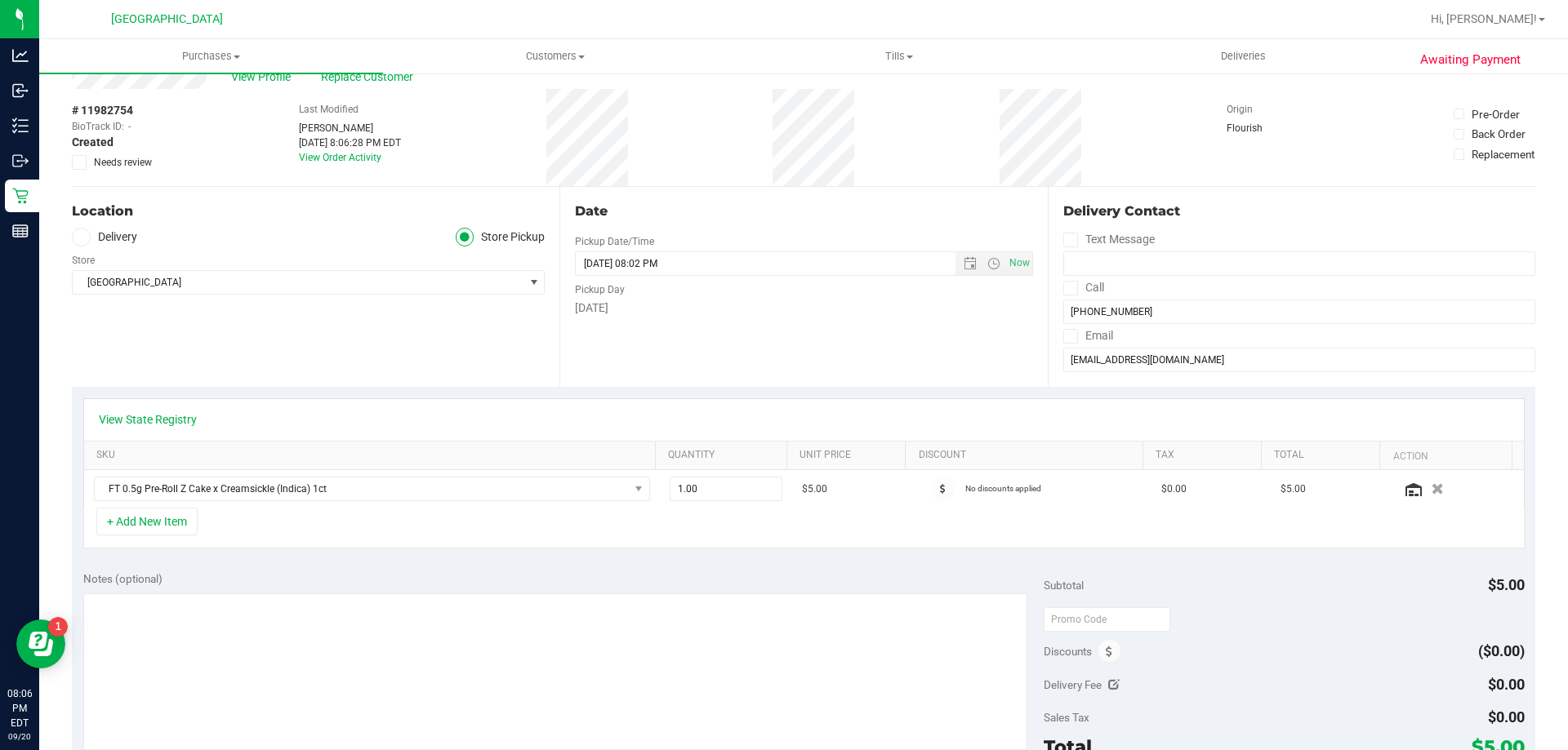
scroll to position [81, 0]
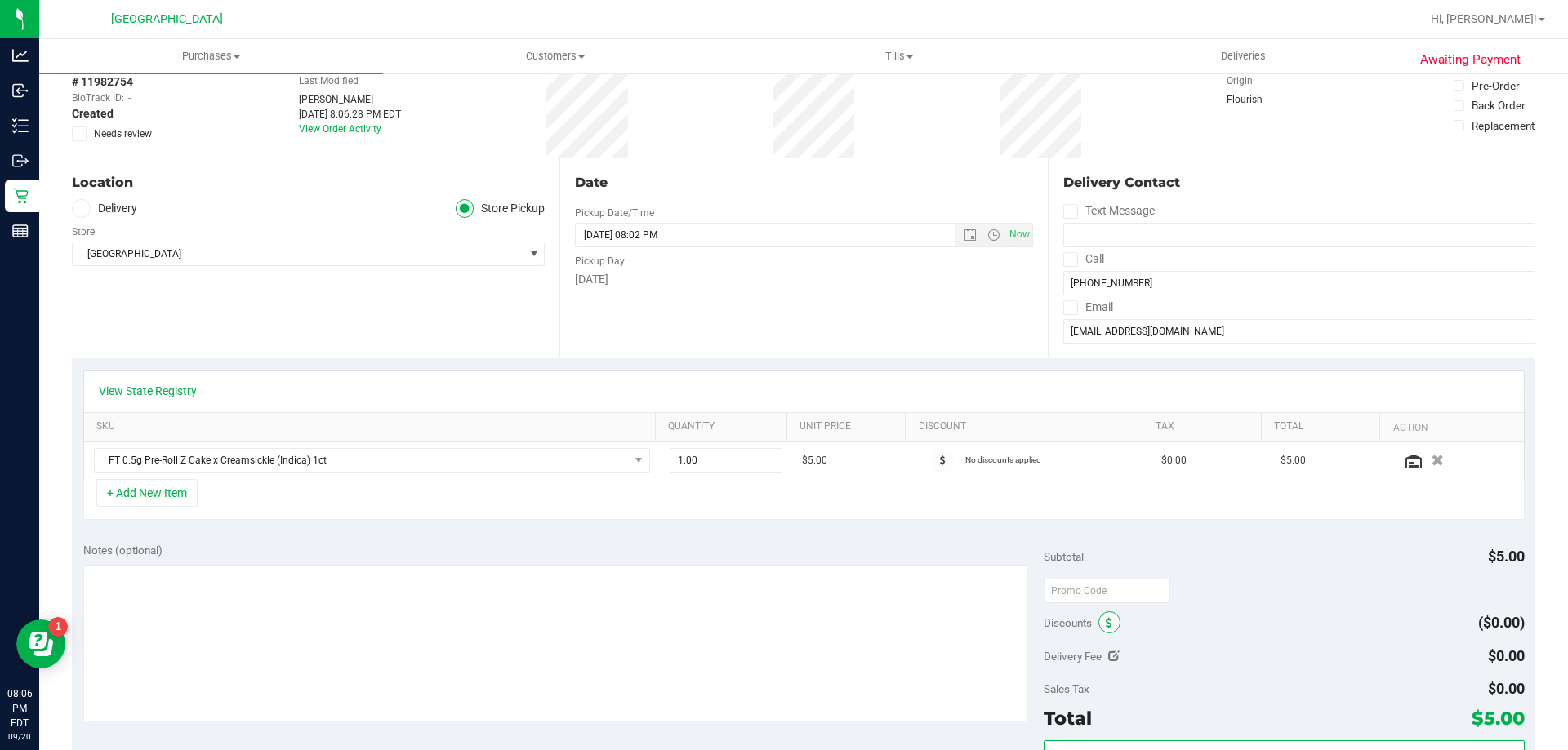
click at [1105, 624] on icon at bounding box center [1109, 624] width 7 height 11
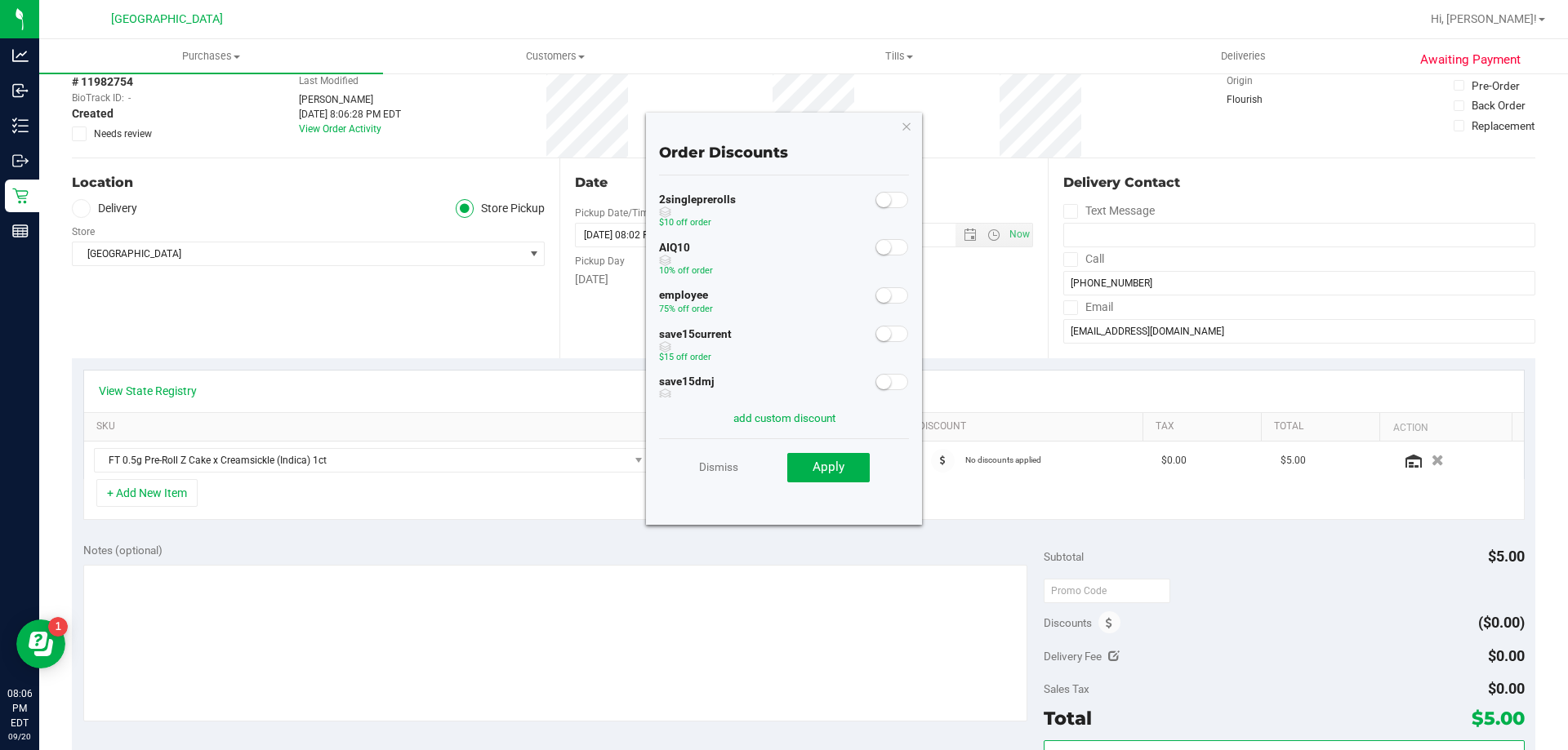
click at [800, 418] on link "add custom discount" at bounding box center [785, 417] width 102 height 13
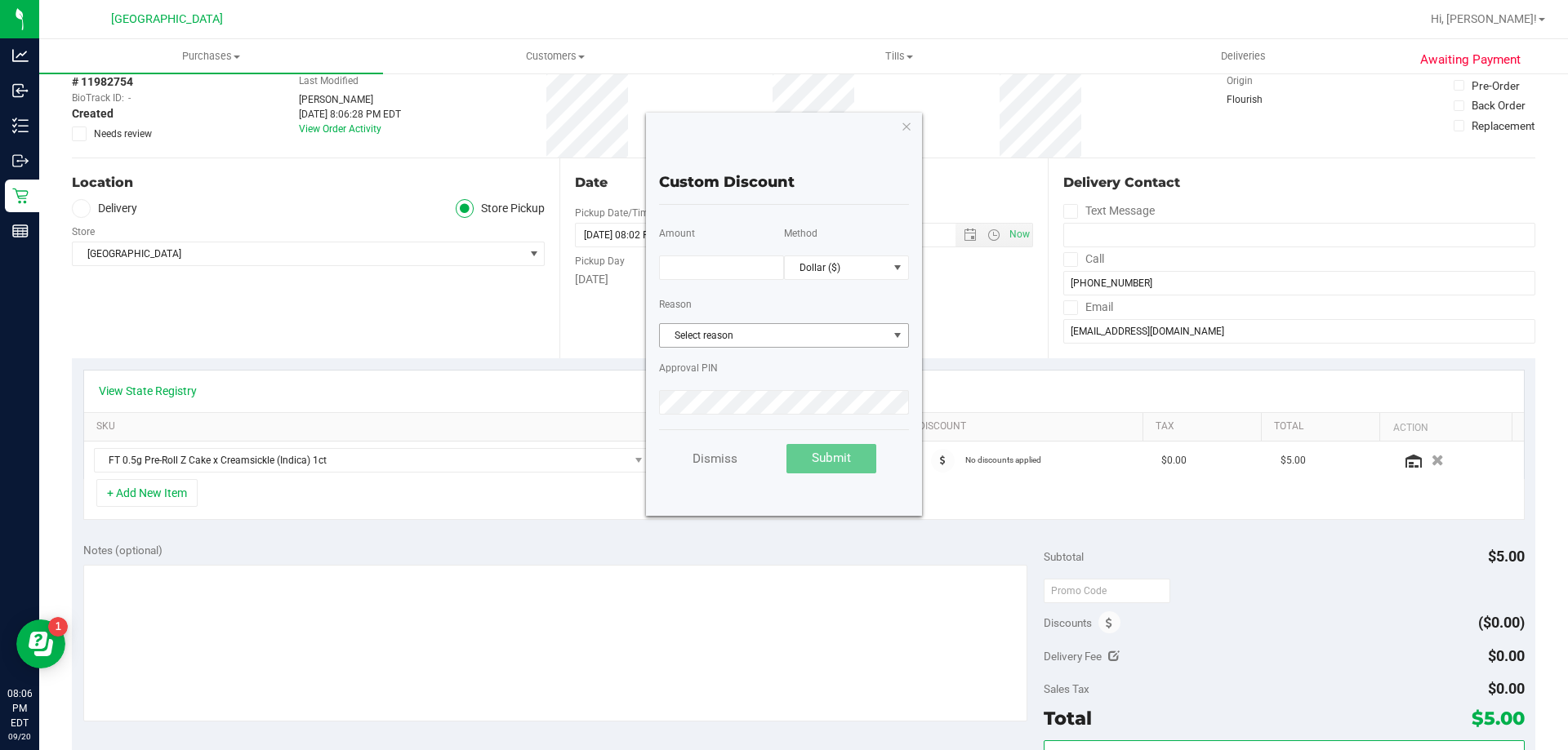
click at [755, 334] on span "Select reason" at bounding box center [774, 335] width 228 height 23
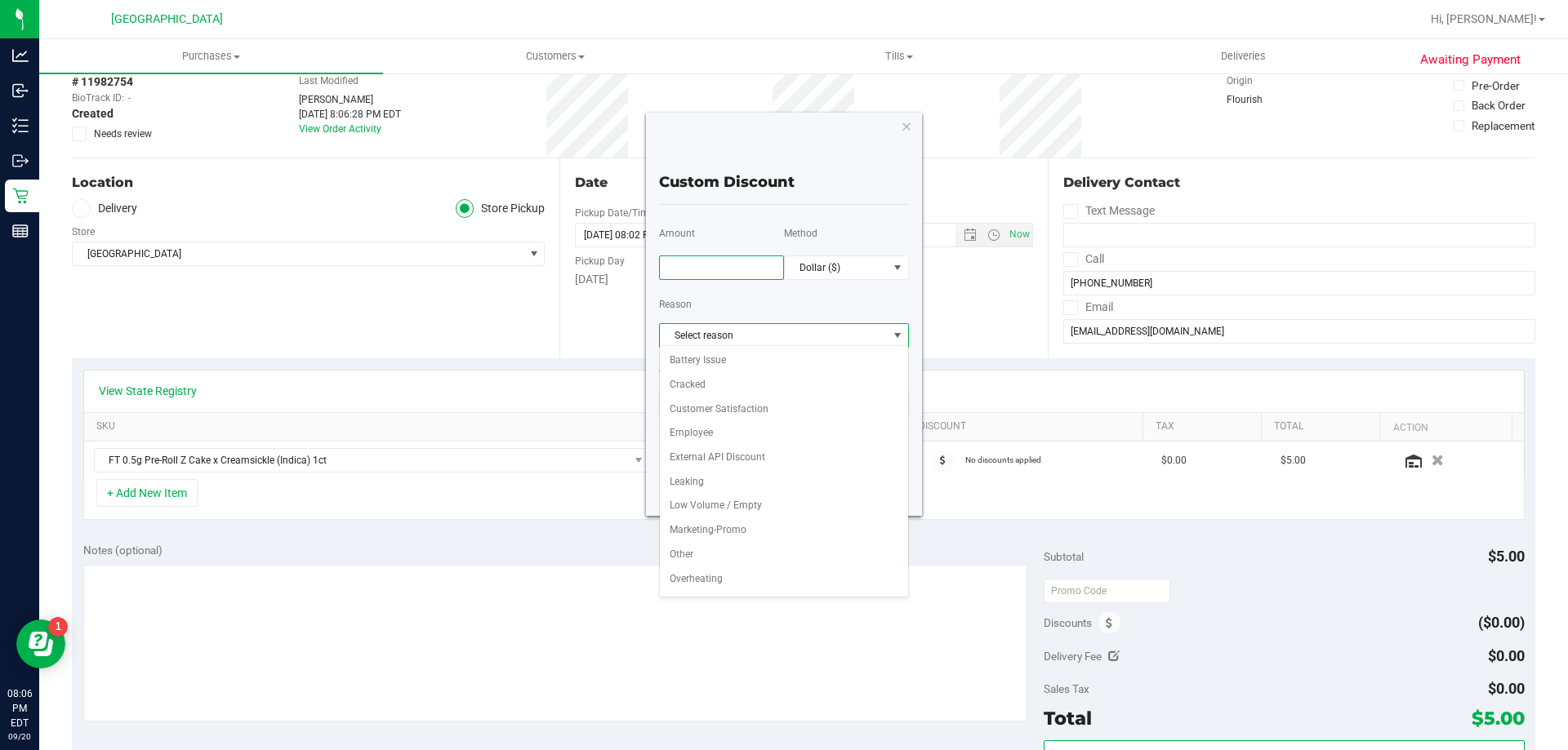
click at [724, 262] on input "text" at bounding box center [722, 268] width 125 height 24
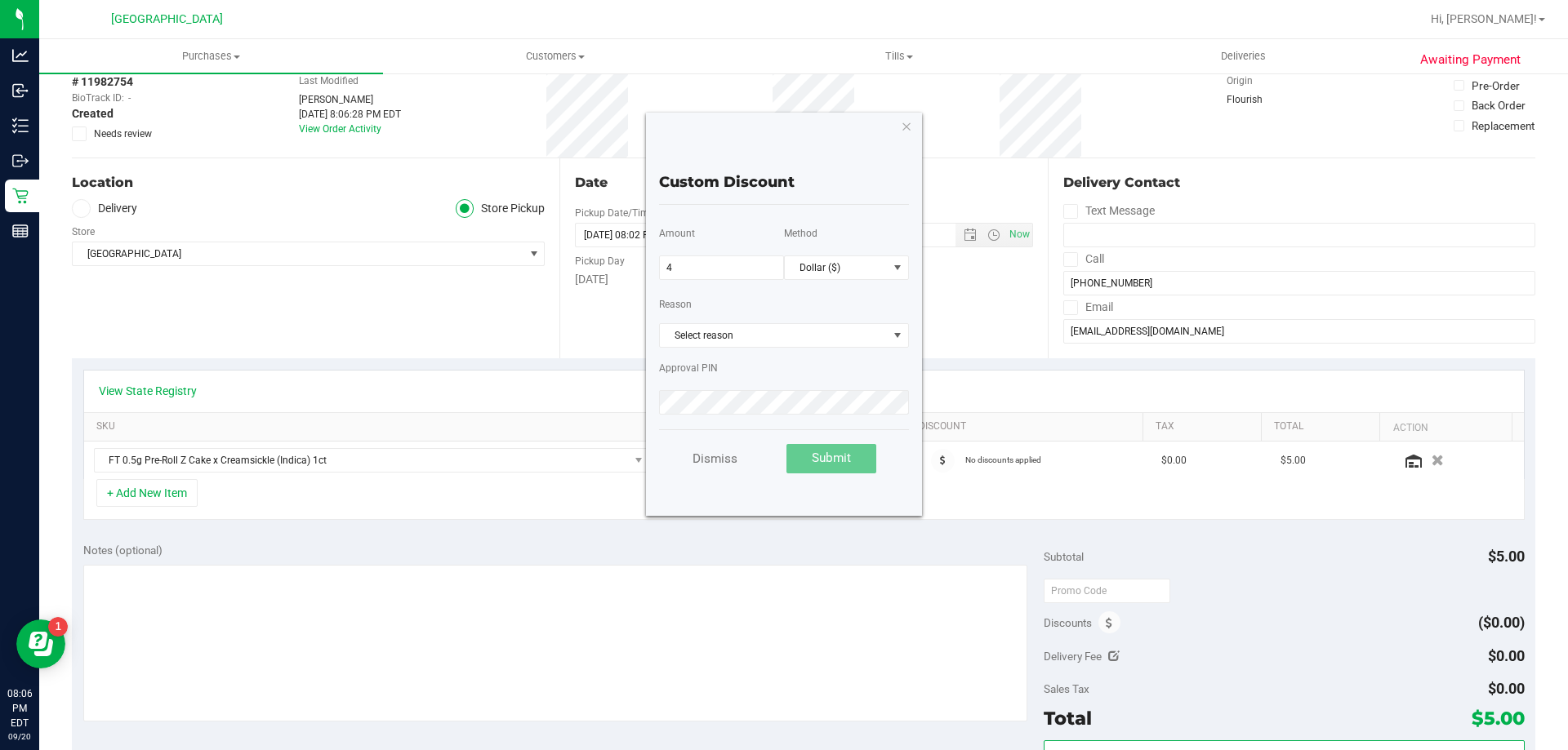
type input "4.00"
click at [814, 293] on div "Reason Select reason Select reason Battery Issue Cracked Customer Satisfaction …" at bounding box center [784, 317] width 249 height 56
click at [783, 339] on span "Select reason" at bounding box center [774, 335] width 228 height 23
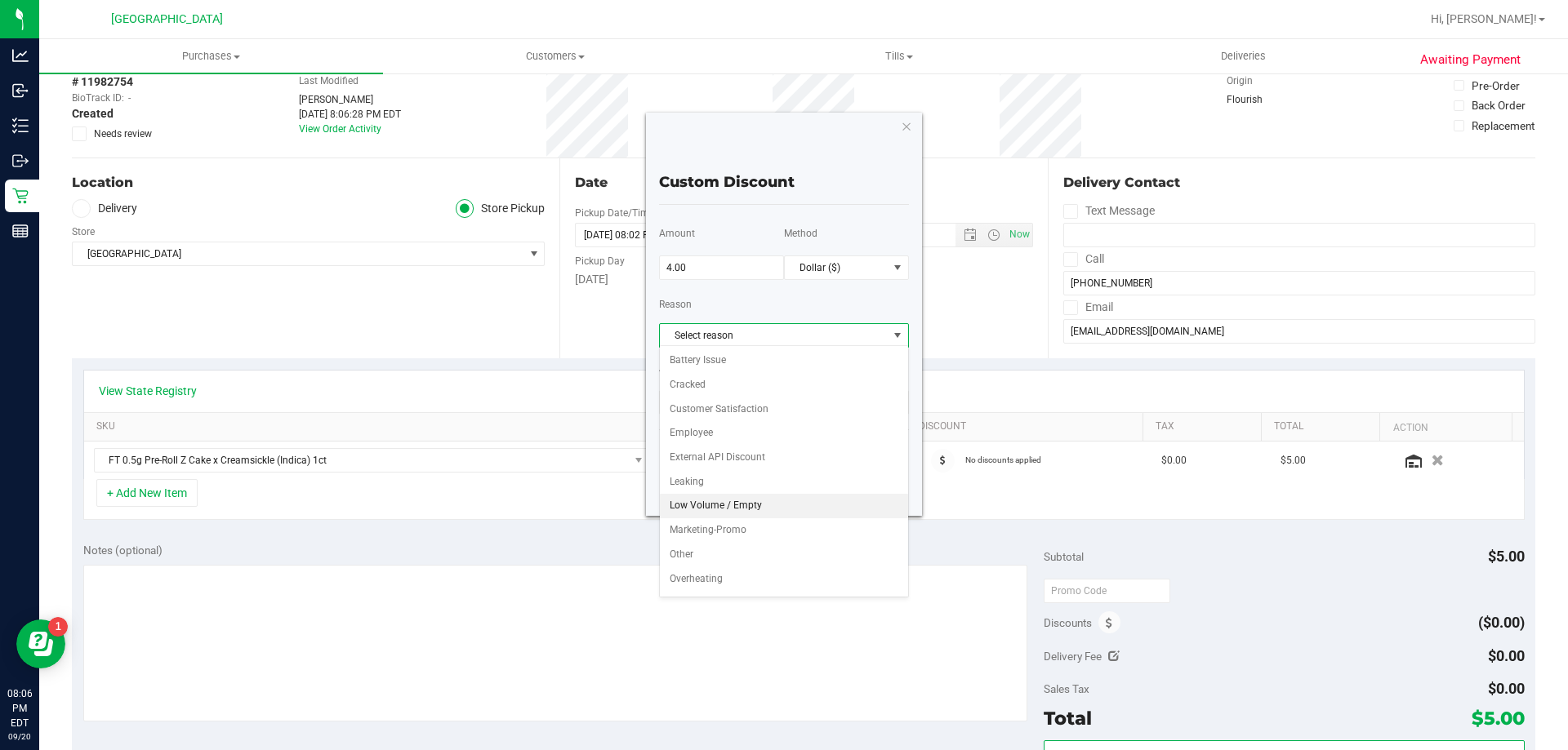
scroll to position [70, 0]
click at [707, 485] on li "Other" at bounding box center [784, 485] width 249 height 24
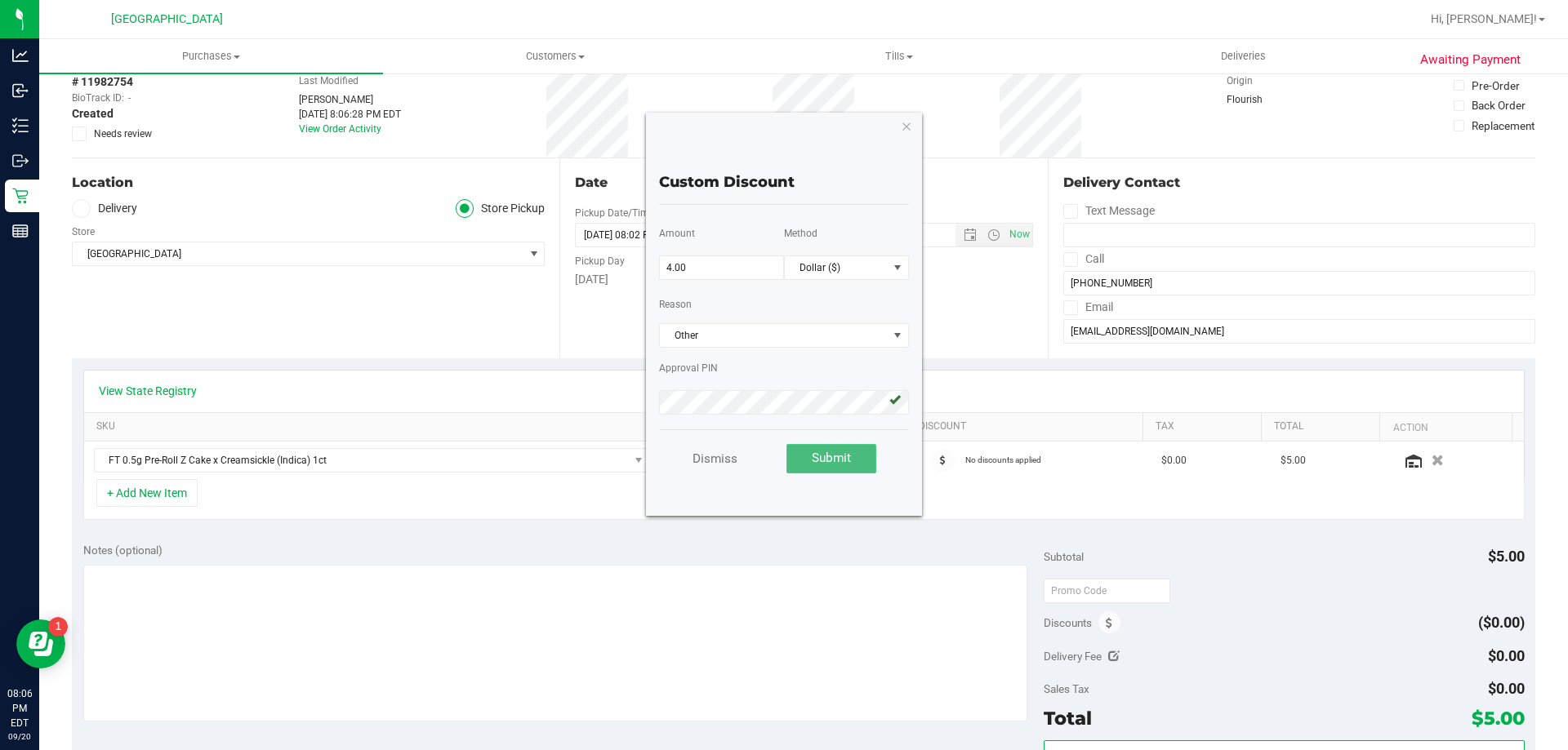
click at [840, 456] on span "Submit" at bounding box center [831, 457] width 39 height 15
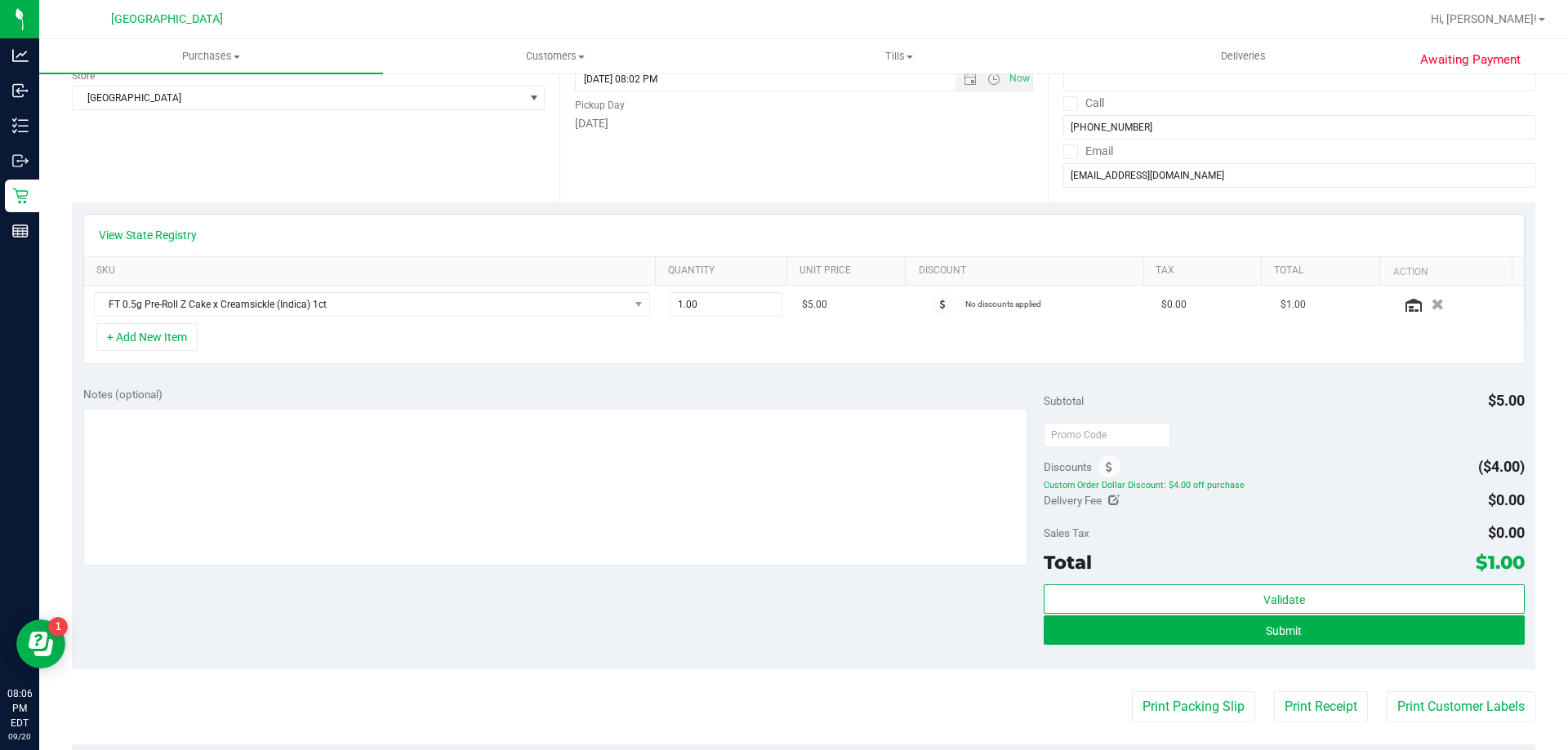
scroll to position [245, 0]
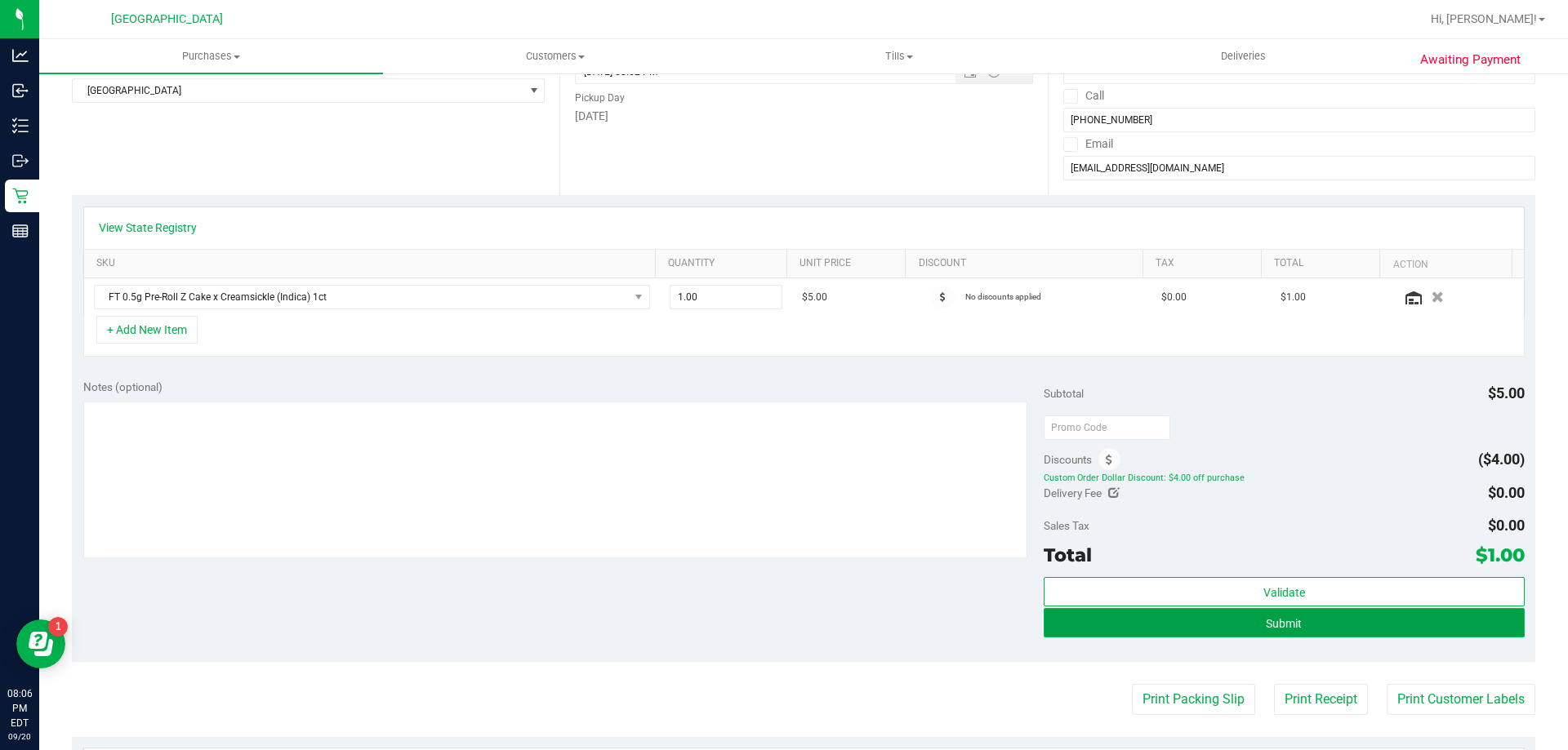
click at [1239, 621] on button "Submit" at bounding box center [1284, 623] width 480 height 29
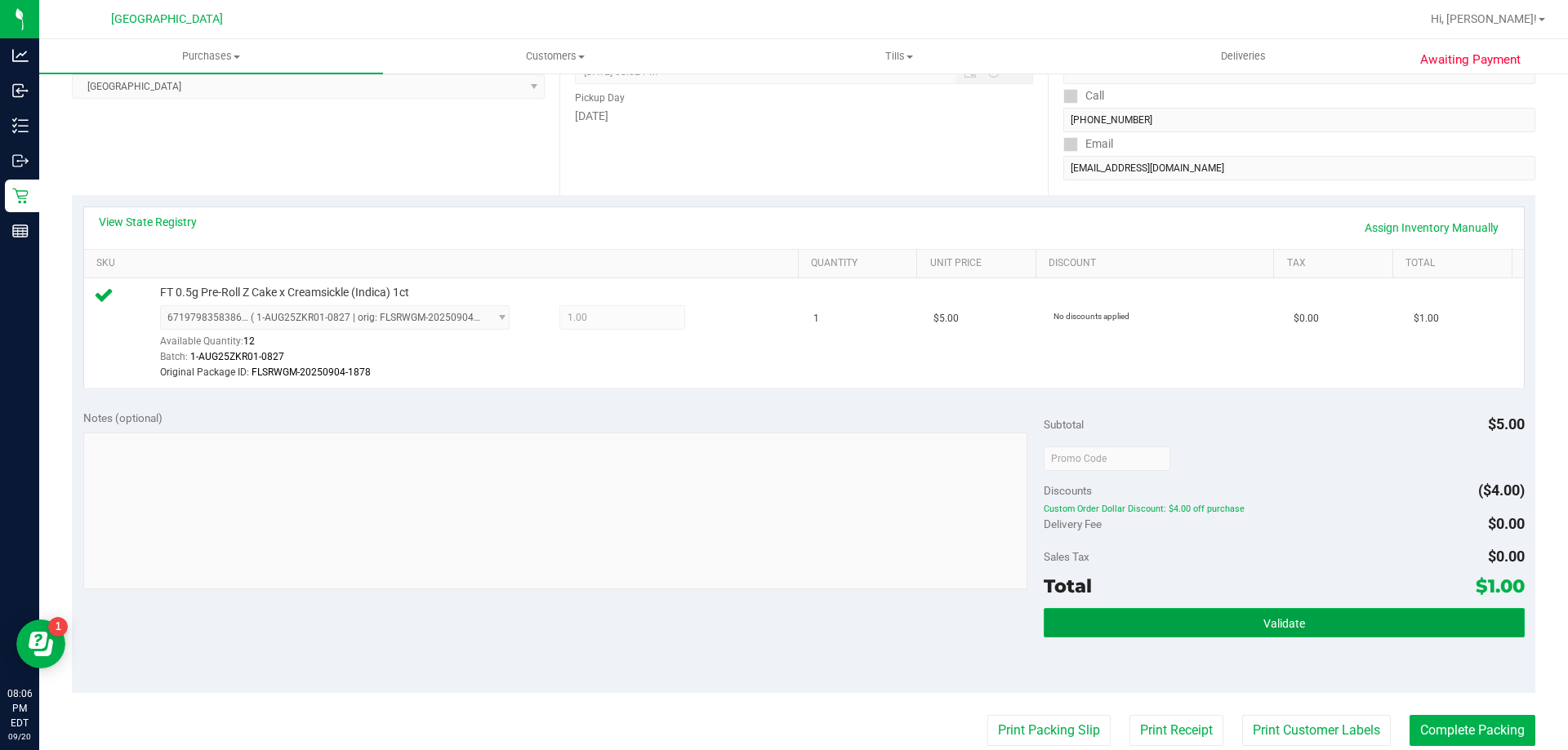
click at [1215, 611] on button "Validate" at bounding box center [1284, 623] width 480 height 29
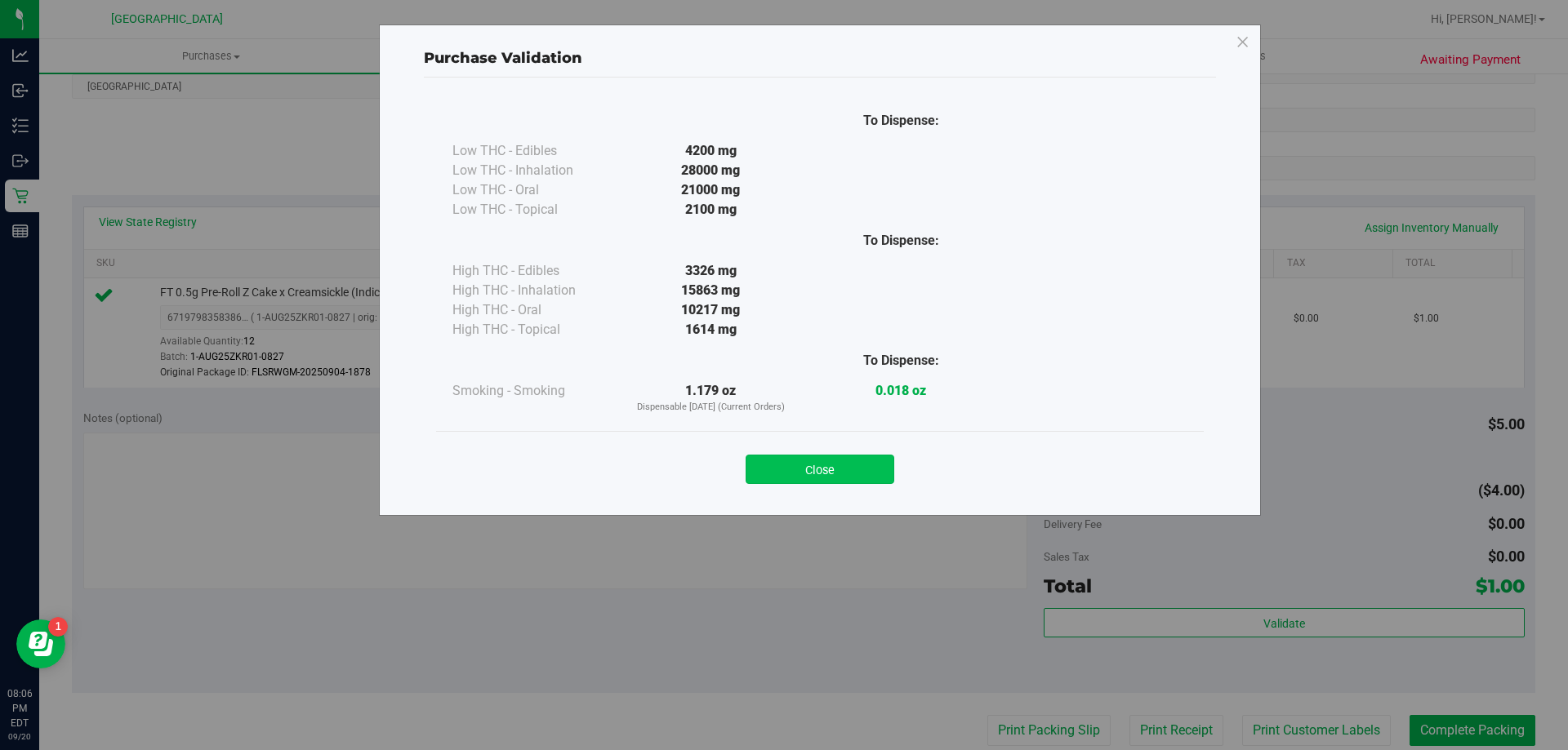
click at [831, 474] on button "Close" at bounding box center [820, 469] width 149 height 29
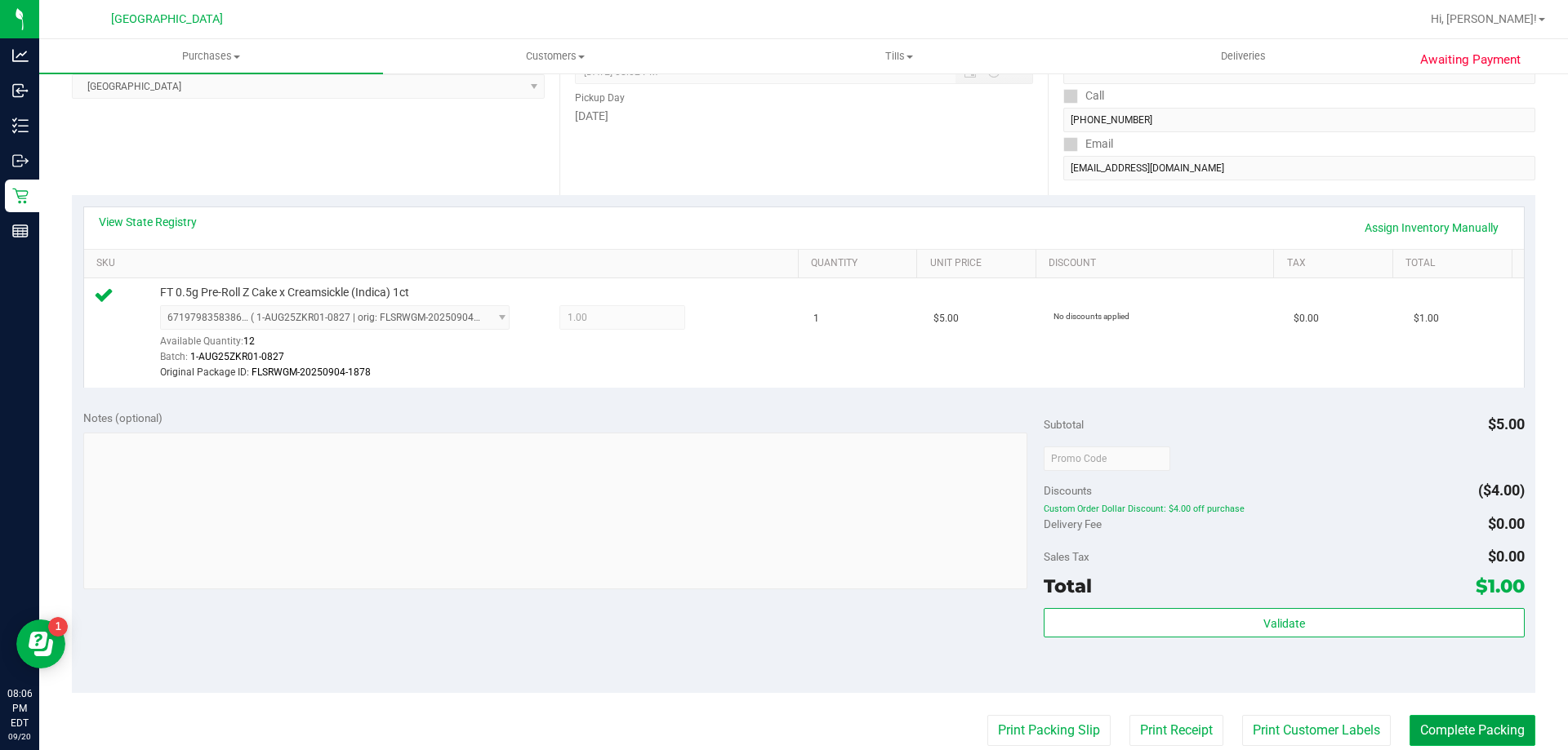
click at [1434, 721] on button "Complete Packing" at bounding box center [1472, 731] width 126 height 31
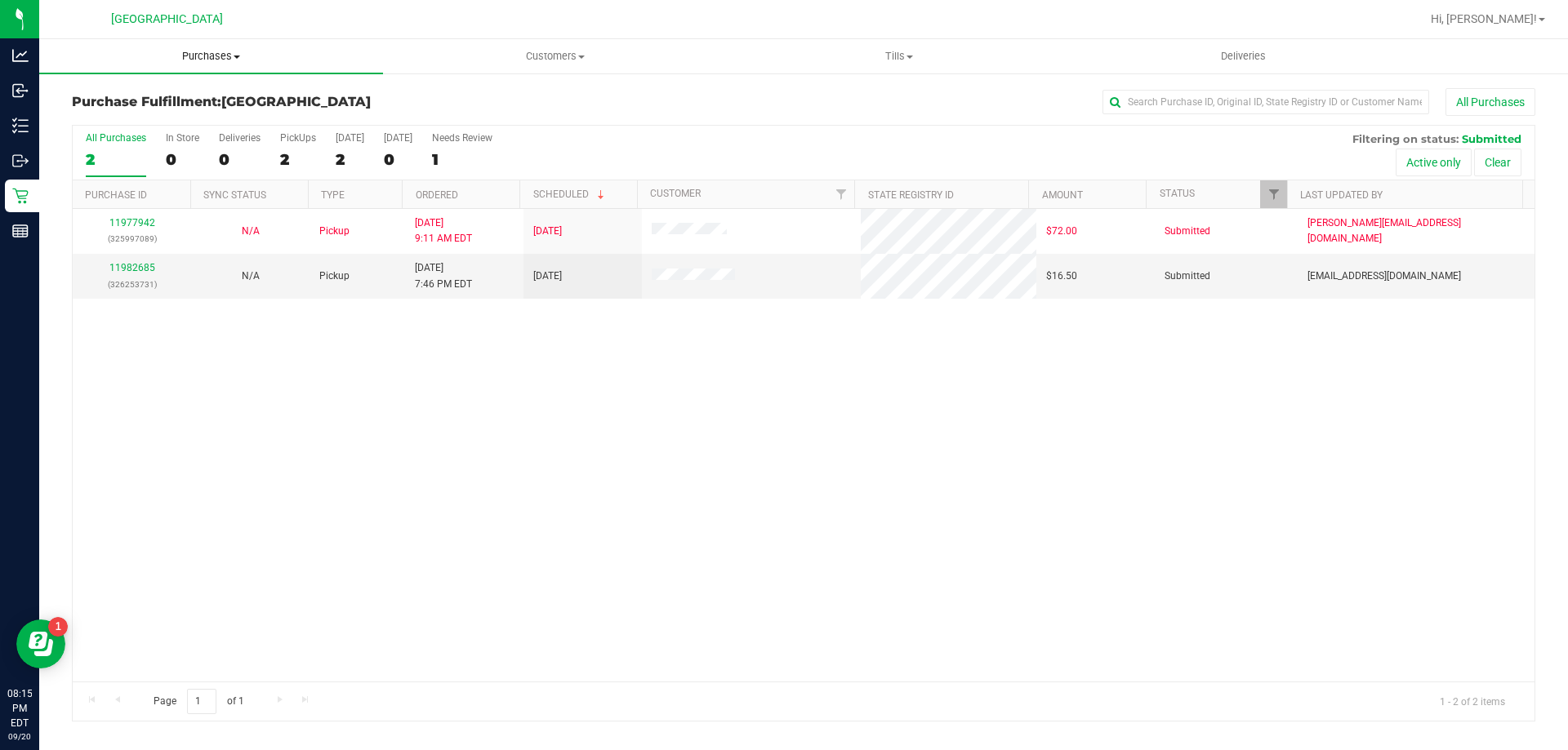
click at [207, 57] on span "Purchases" at bounding box center [211, 56] width 344 height 15
click at [135, 98] on span "Summary of purchases" at bounding box center [122, 99] width 167 height 14
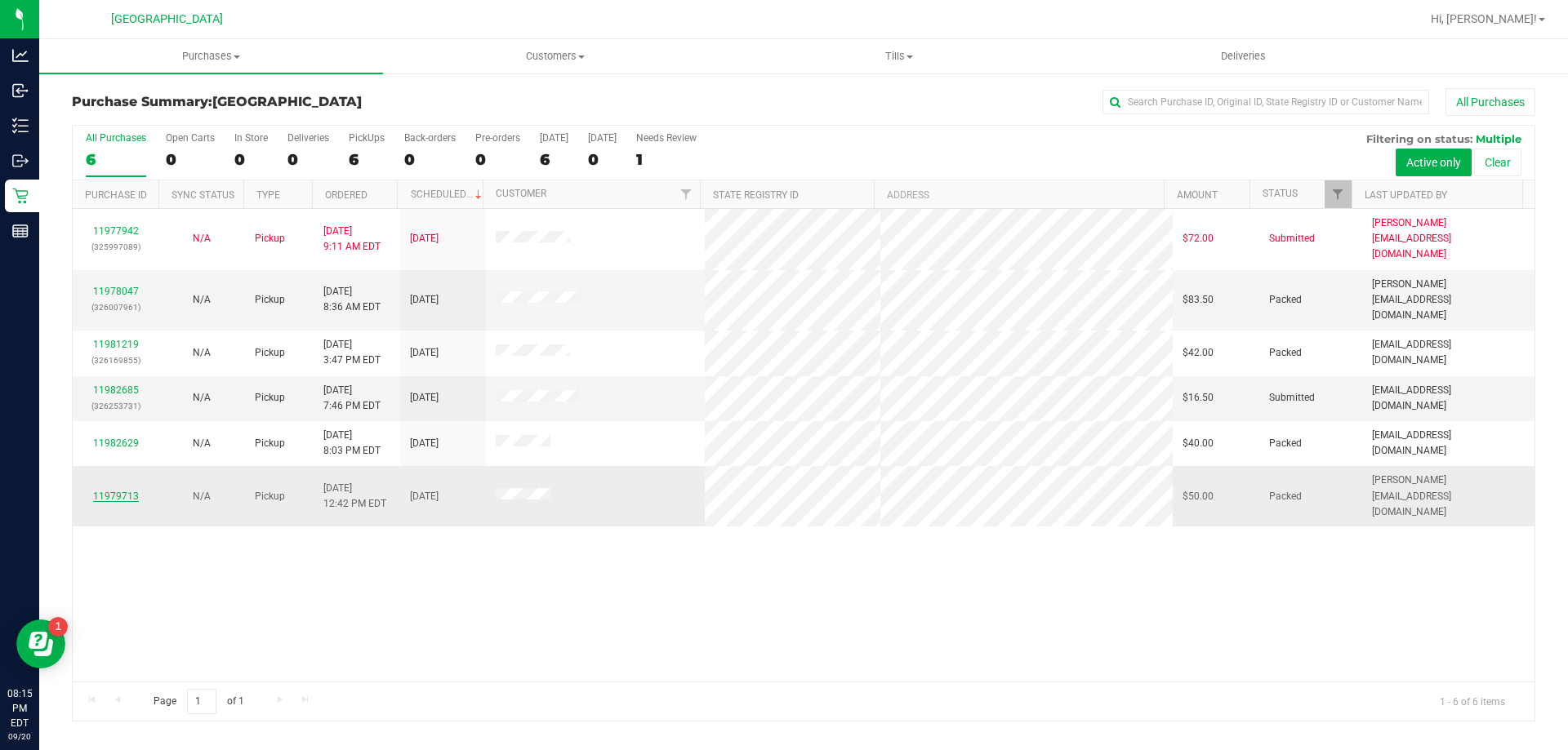
click at [112, 491] on link "11979713" at bounding box center [115, 496] width 46 height 11
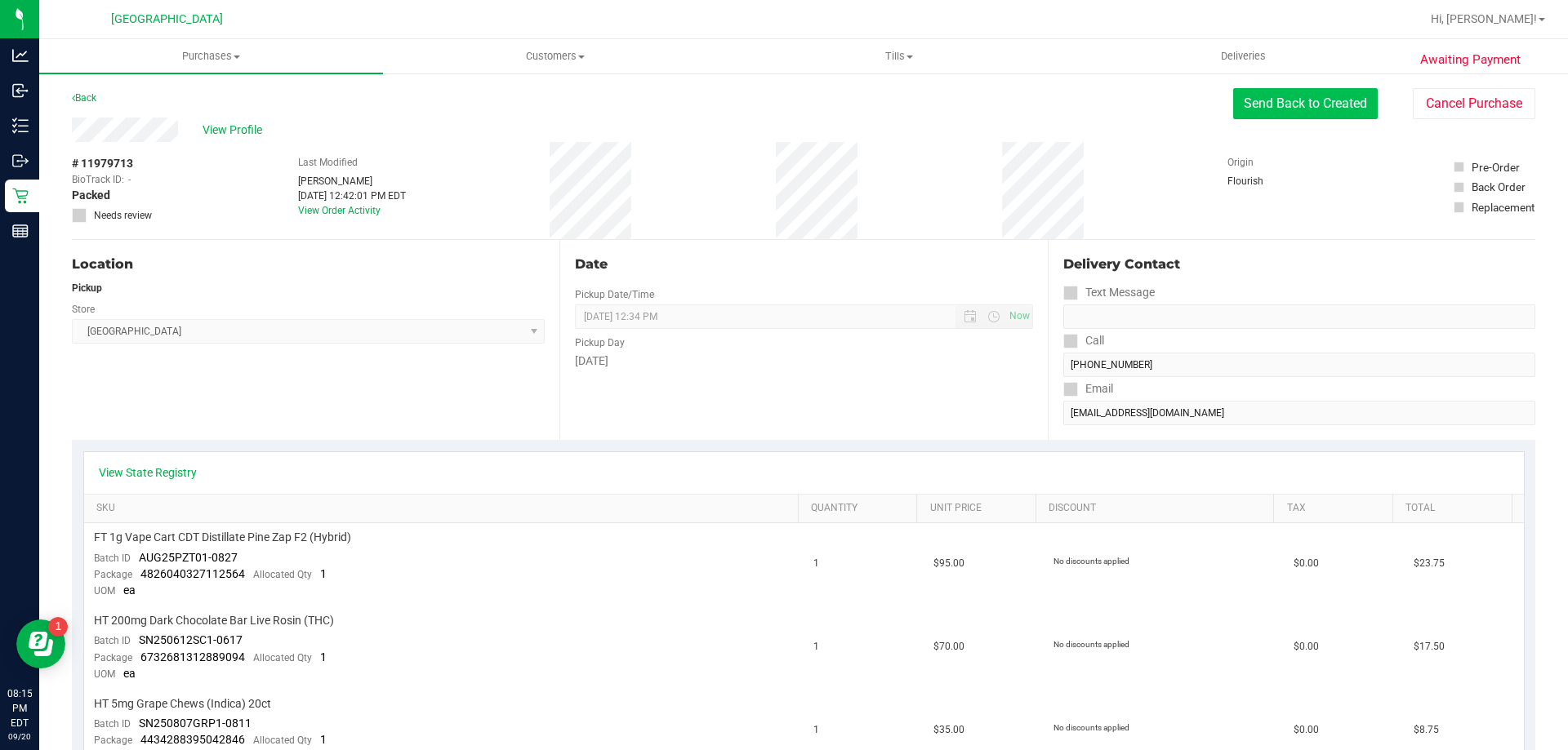
click at [1269, 100] on button "Send Back to Created" at bounding box center [1306, 104] width 145 height 31
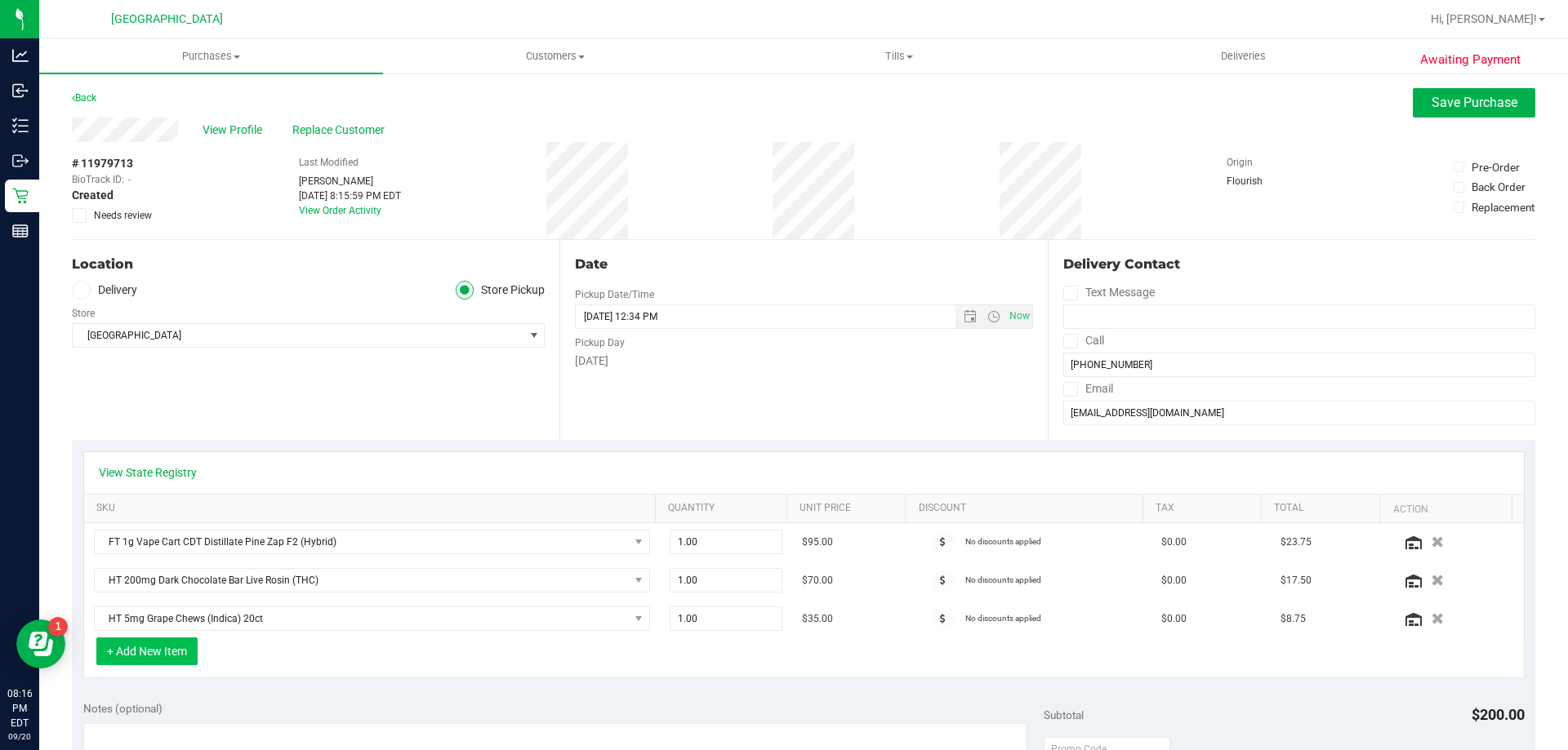
click at [135, 641] on button "+ Add New Item" at bounding box center [146, 651] width 101 height 28
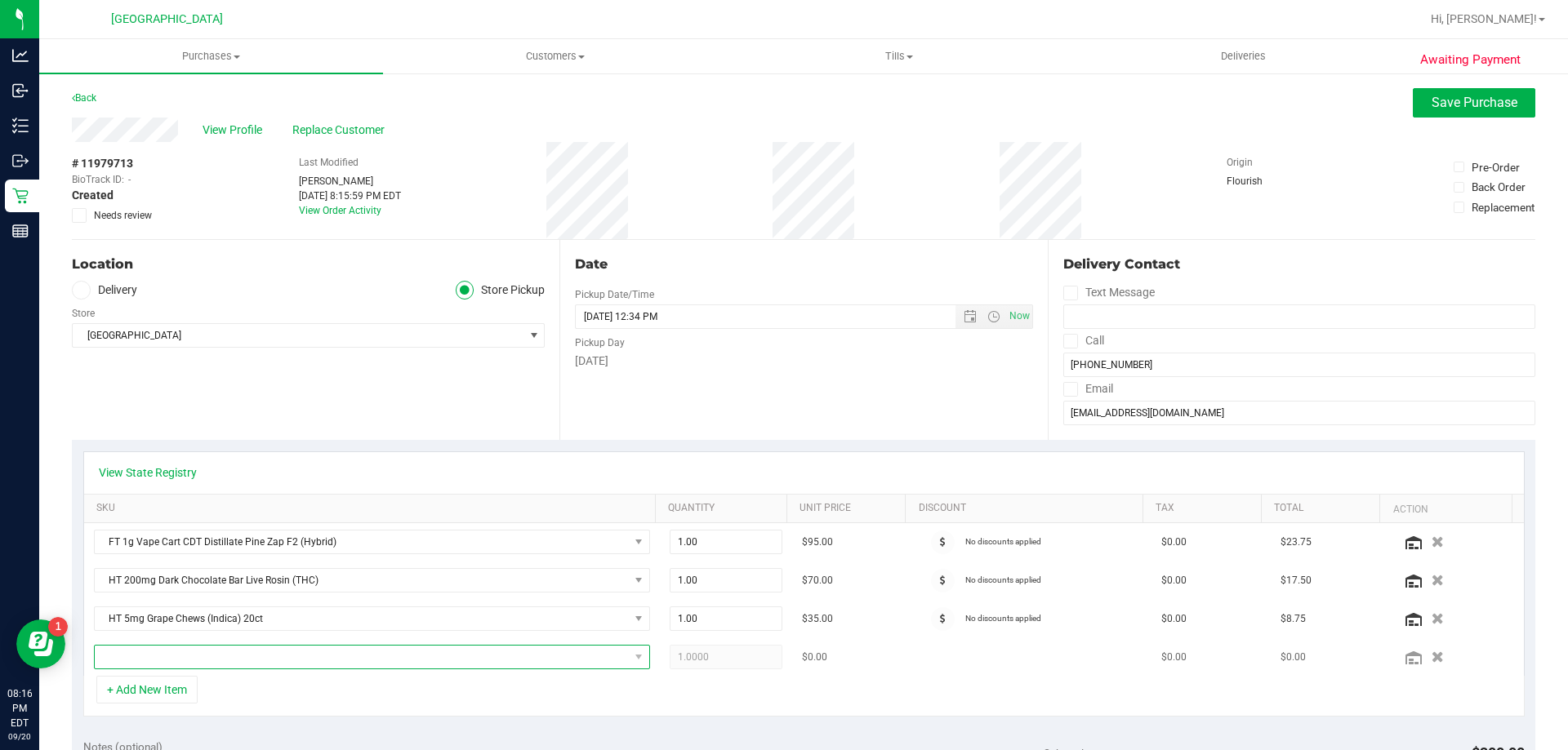
click at [169, 650] on span "NO DATA FOUND" at bounding box center [361, 657] width 535 height 23
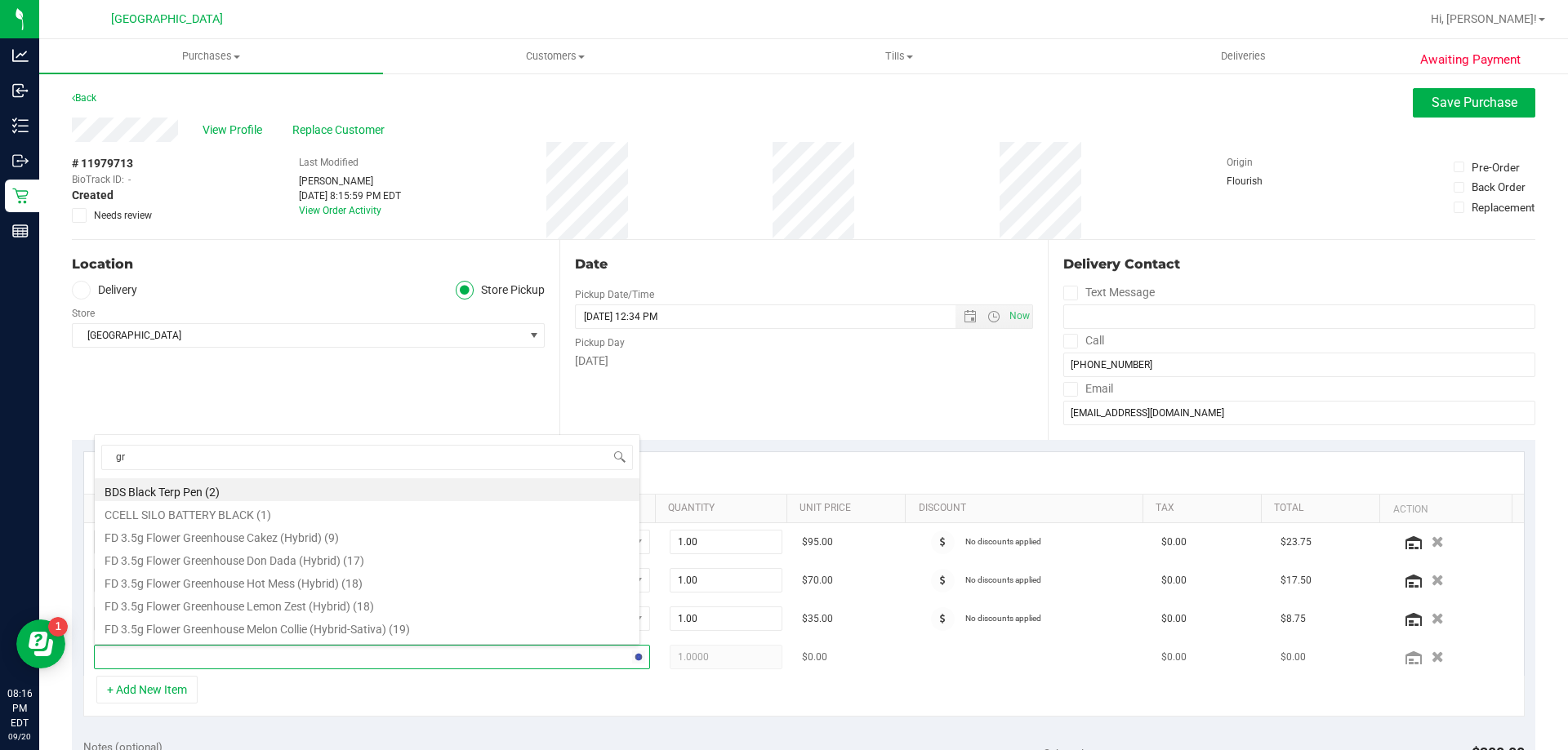
type input "grz"
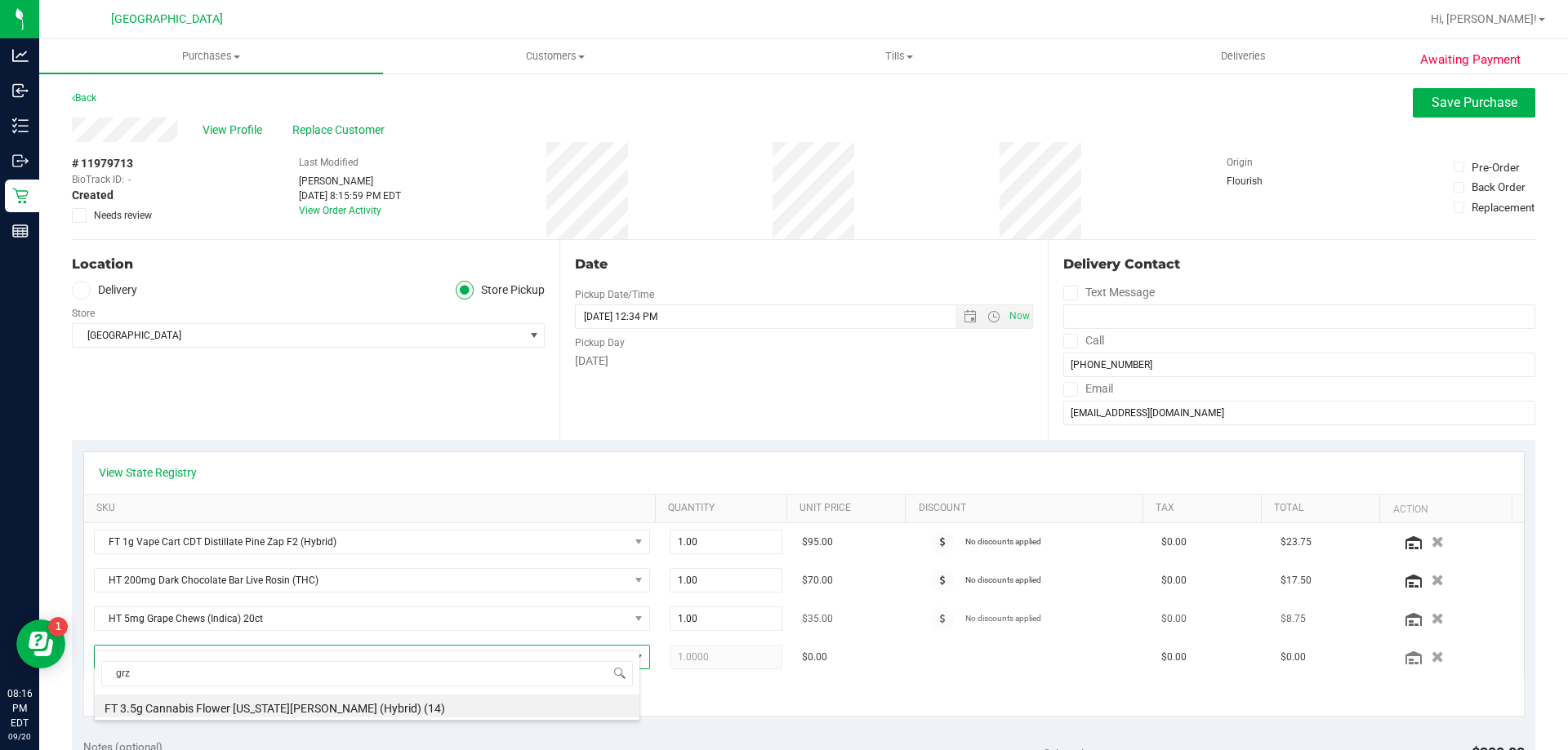
scroll to position [81, 0]
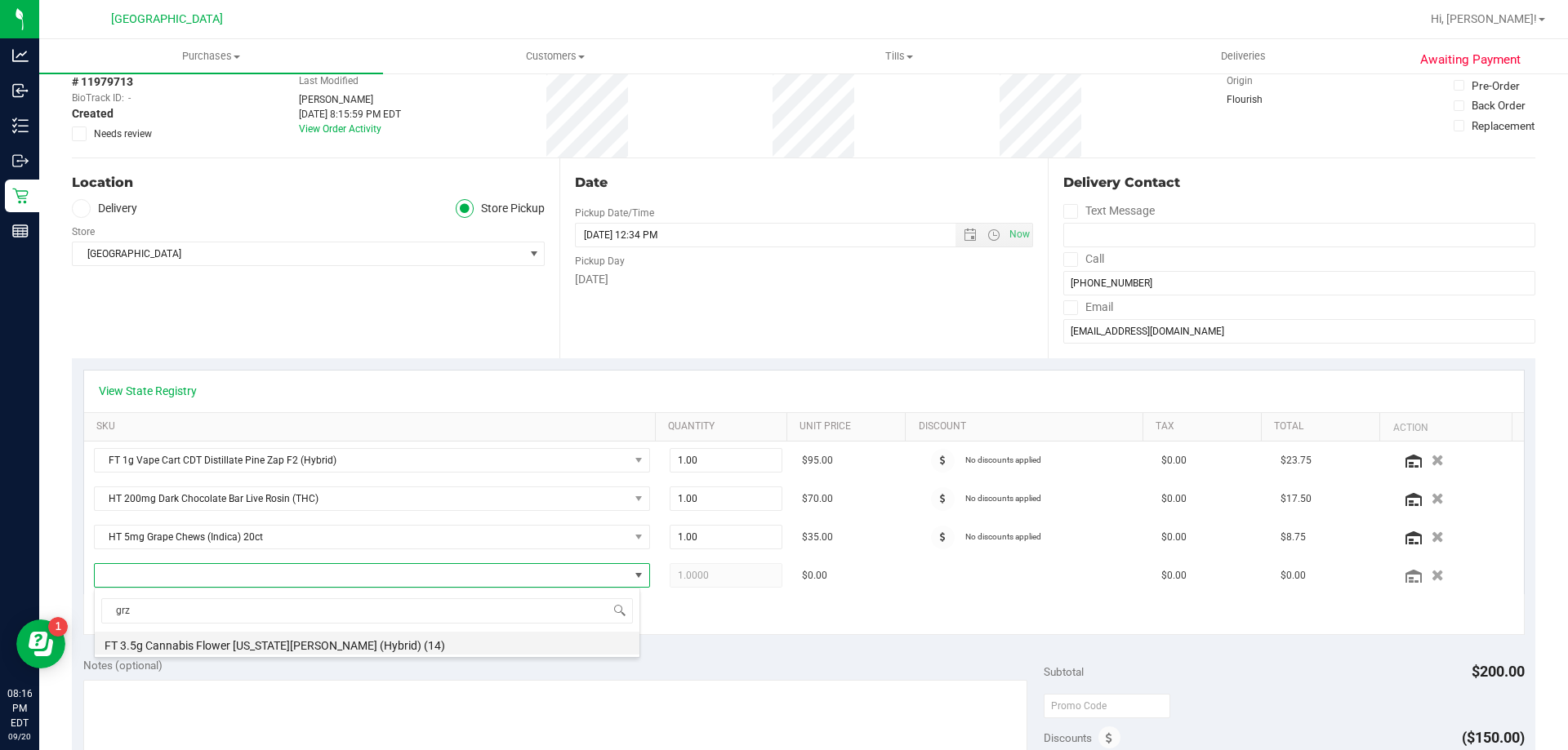
click at [288, 648] on li "FT 3.5g Cannabis Flower Georgia Runtz (Hybrid) (14)" at bounding box center [366, 643] width 545 height 23
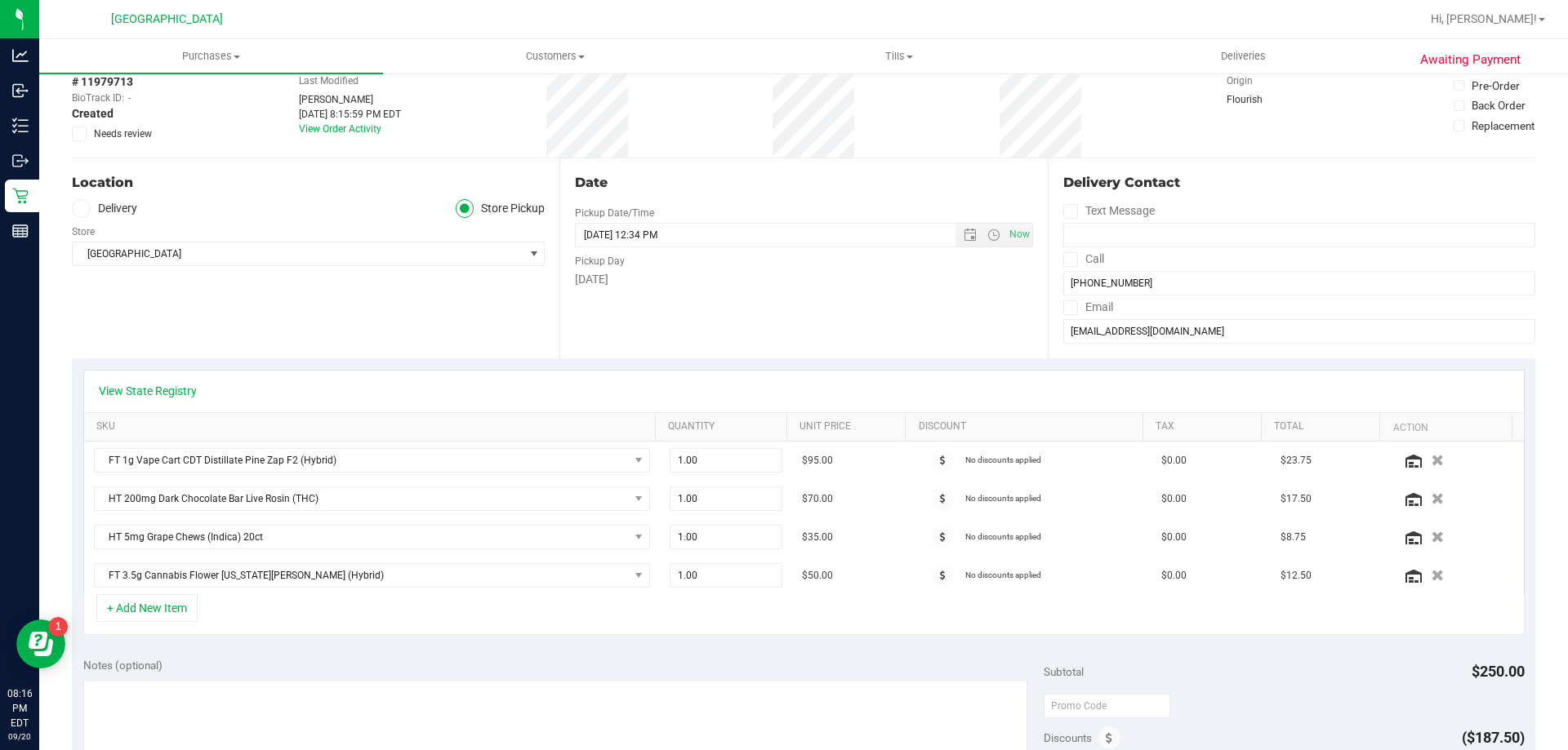
click at [1019, 623] on div "+ Add New Item" at bounding box center [804, 614] width 1442 height 41
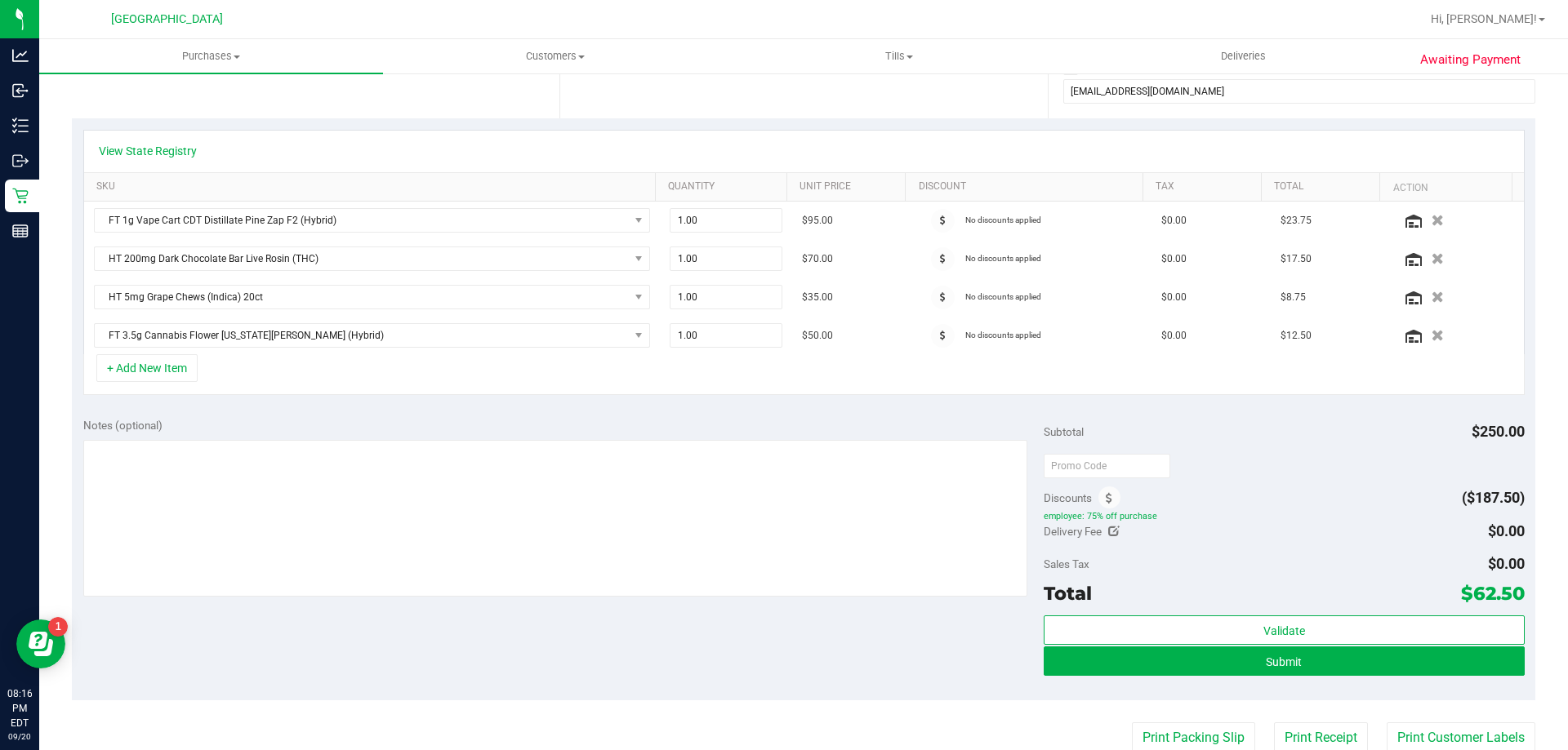
scroll to position [327, 0]
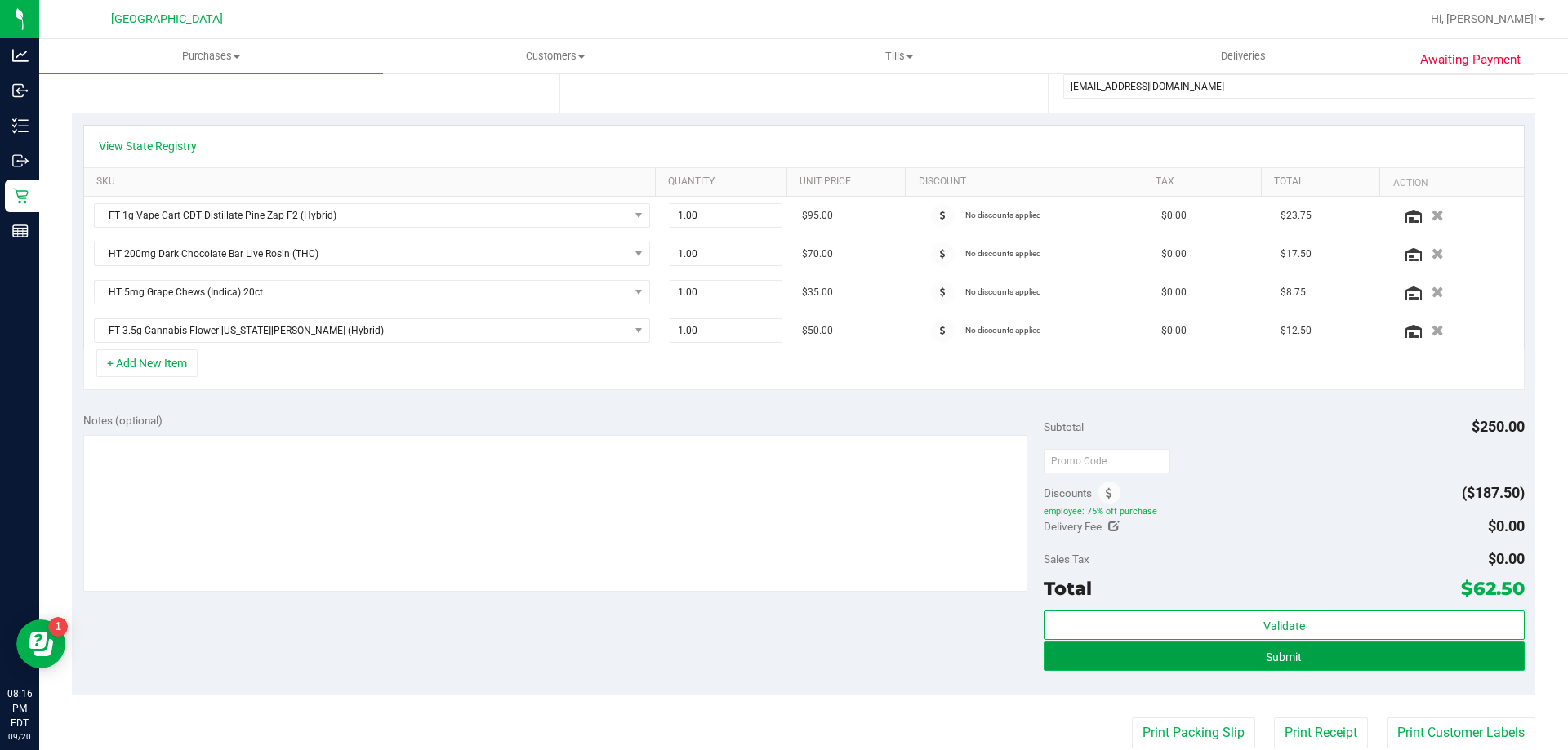
click at [1206, 652] on button "Submit" at bounding box center [1284, 656] width 480 height 29
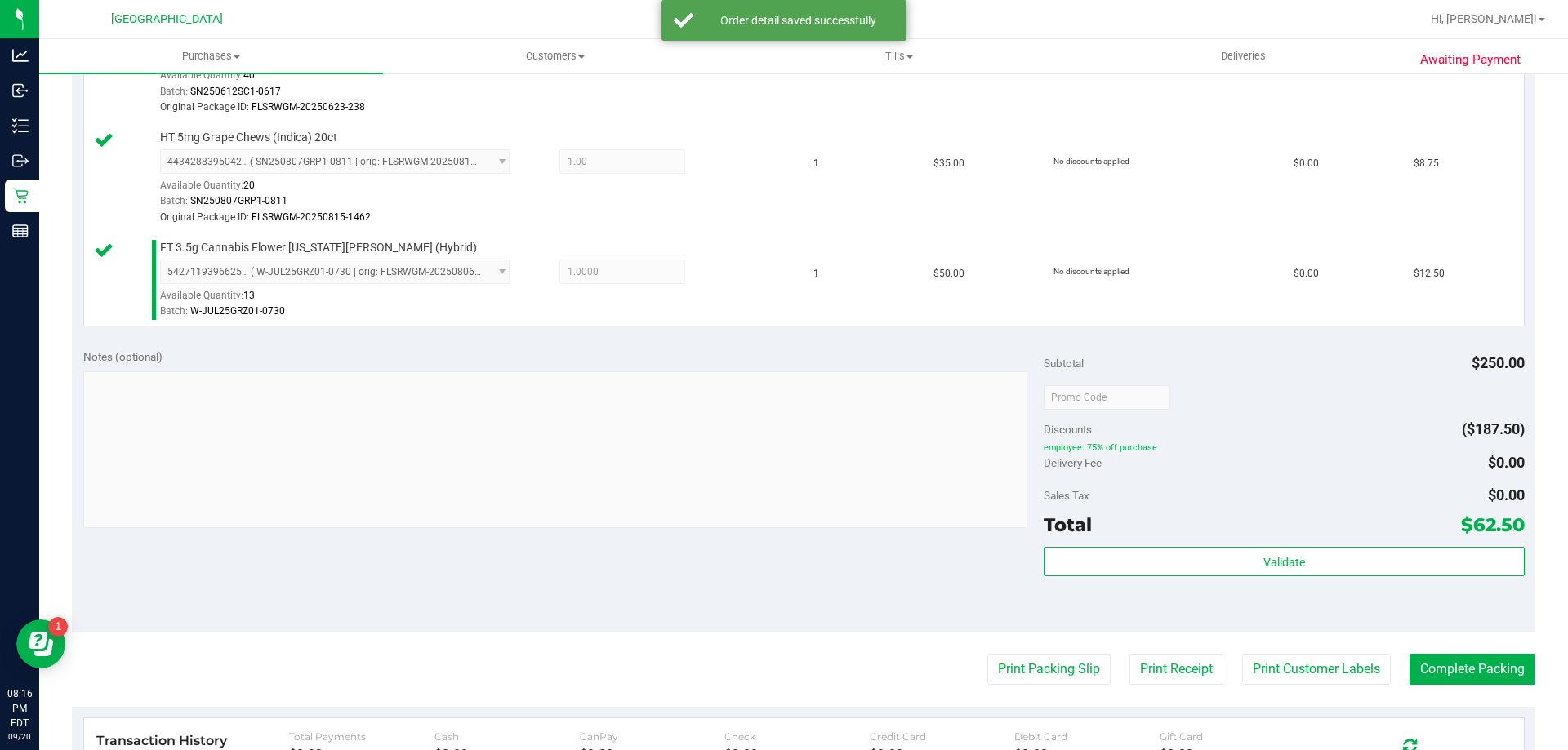
scroll to position [653, 0]
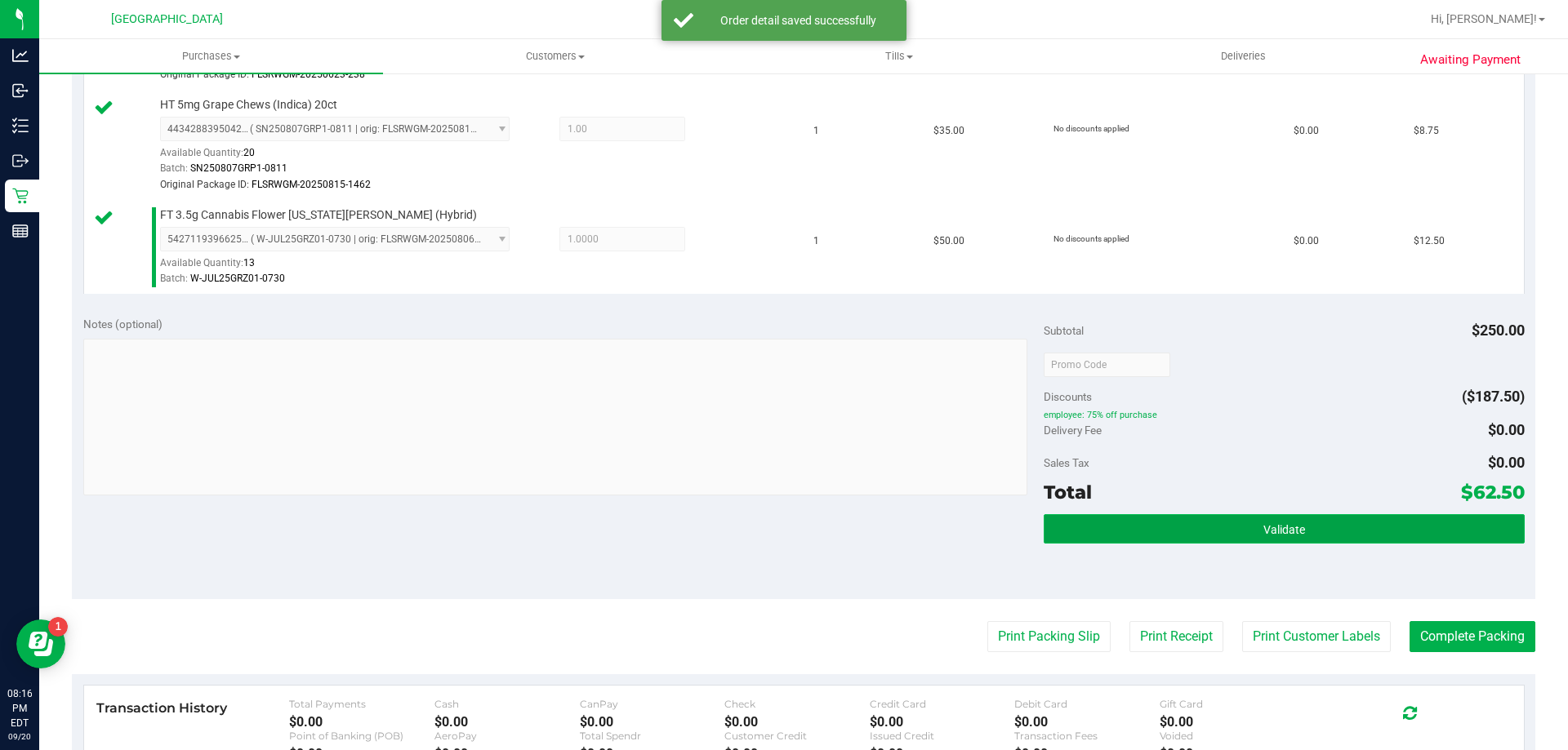
click at [1170, 525] on button "Validate" at bounding box center [1284, 529] width 480 height 29
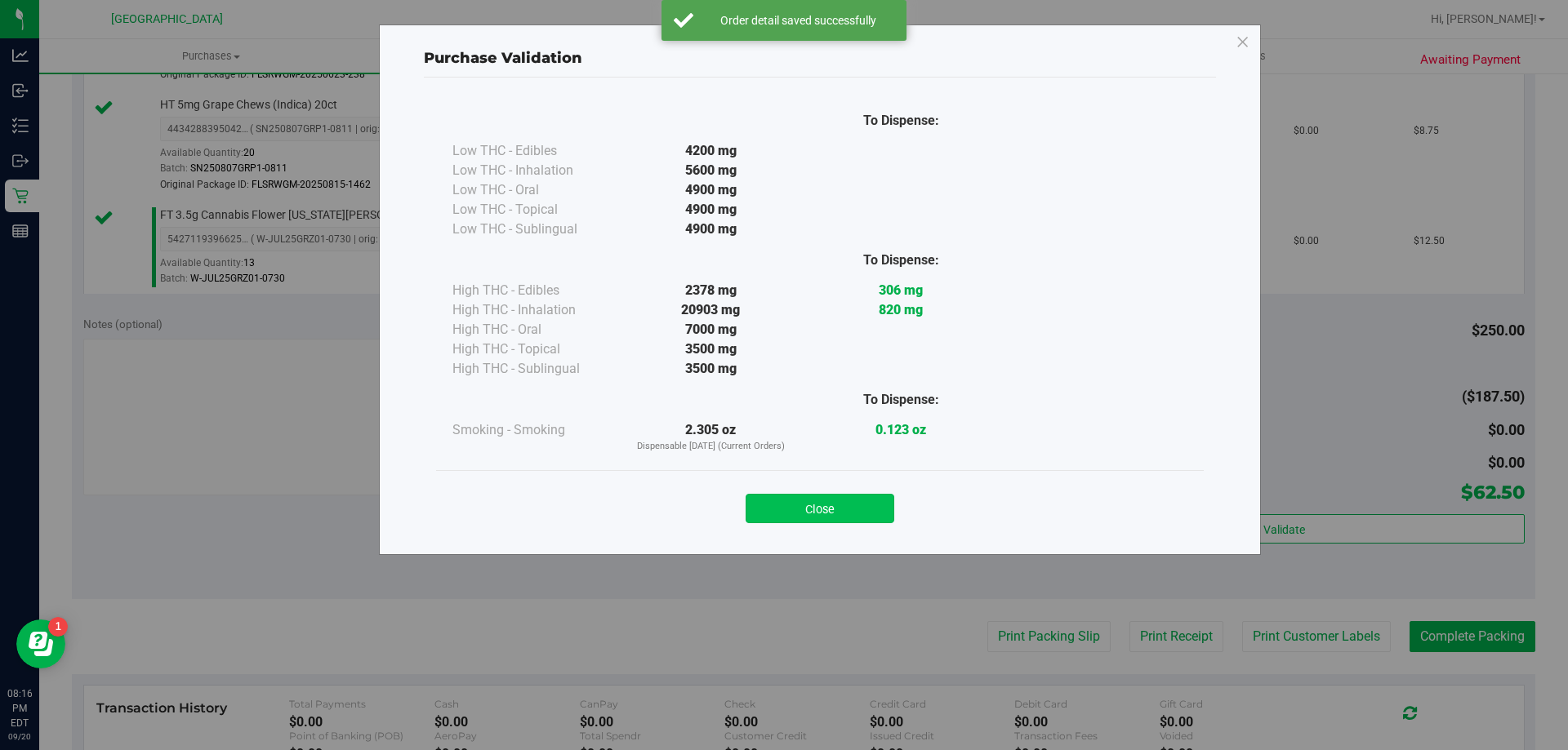
click at [834, 513] on button "Close" at bounding box center [820, 508] width 149 height 29
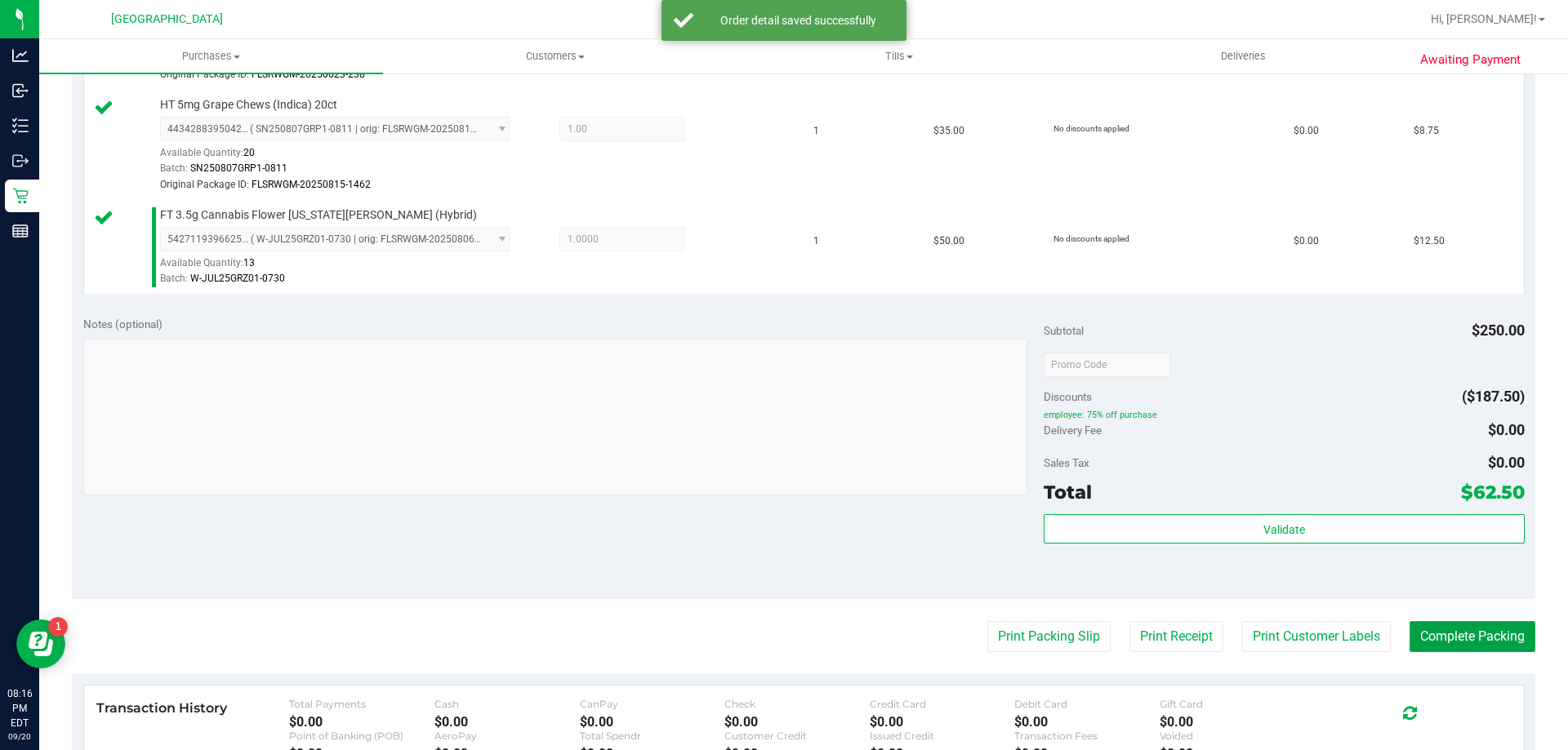
click at [1440, 637] on button "Complete Packing" at bounding box center [1472, 637] width 126 height 31
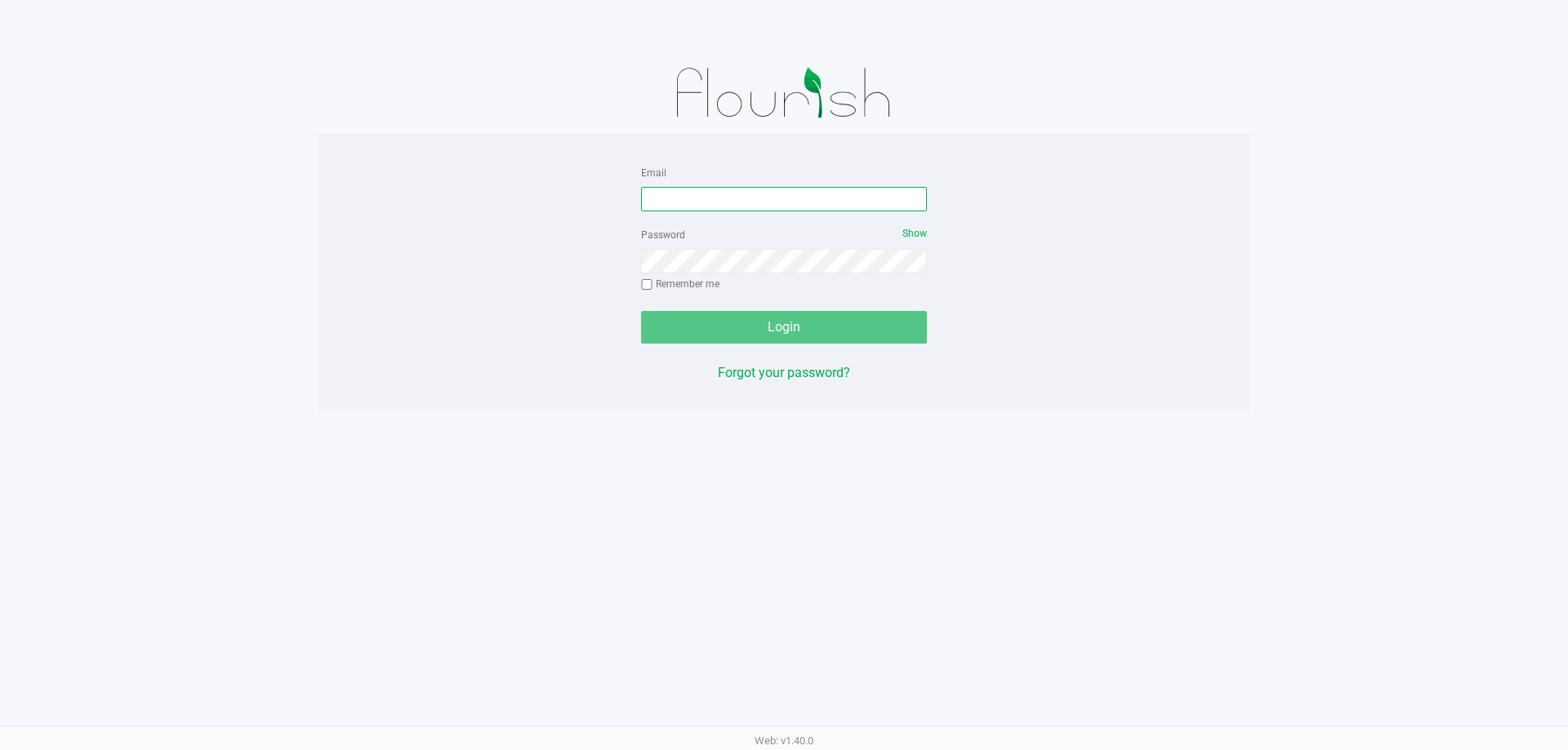
click at [772, 201] on input "Email" at bounding box center [784, 199] width 286 height 24
type input "[EMAIL_ADDRESS][DOMAIN_NAME]"
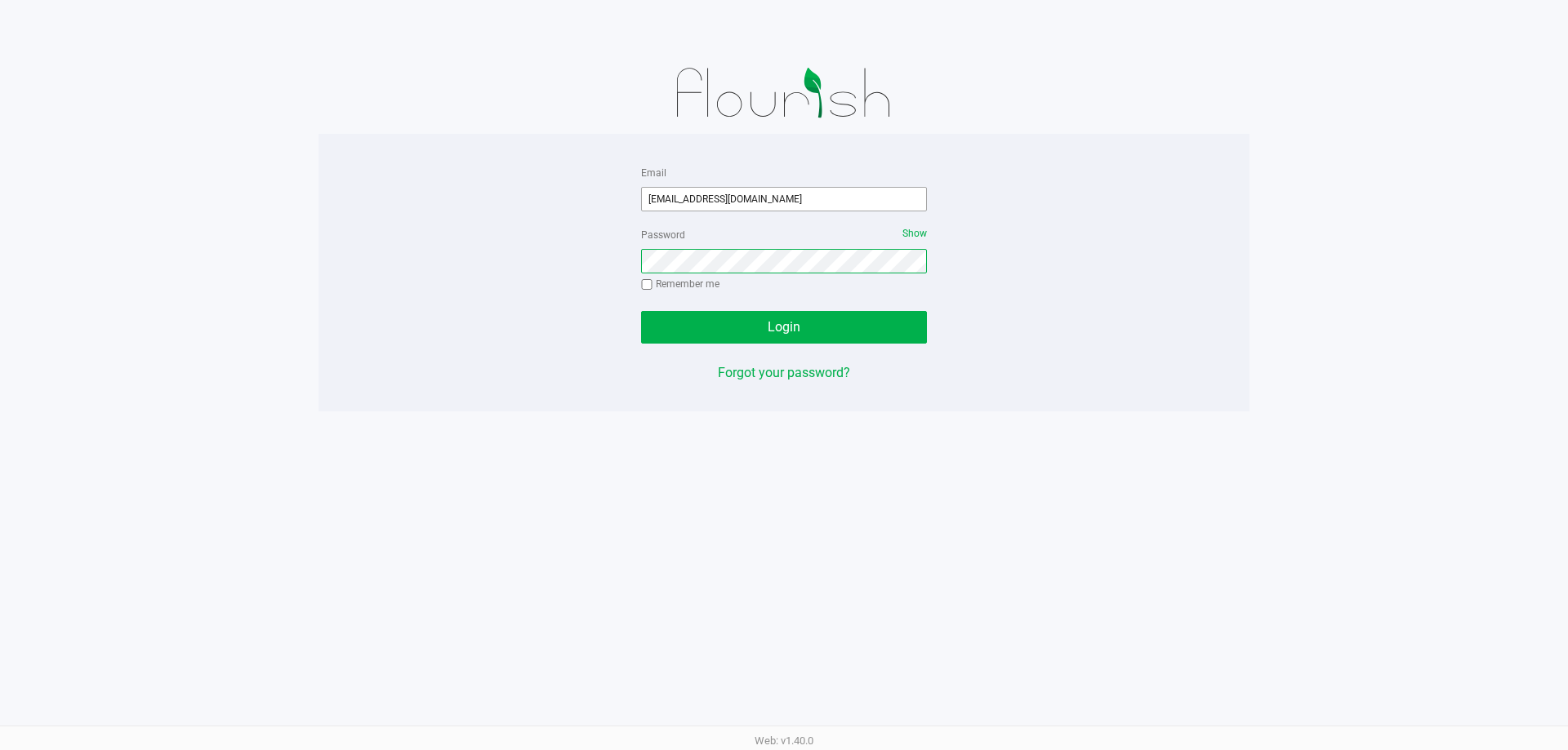
click at [641, 311] on button "Login" at bounding box center [784, 327] width 286 height 33
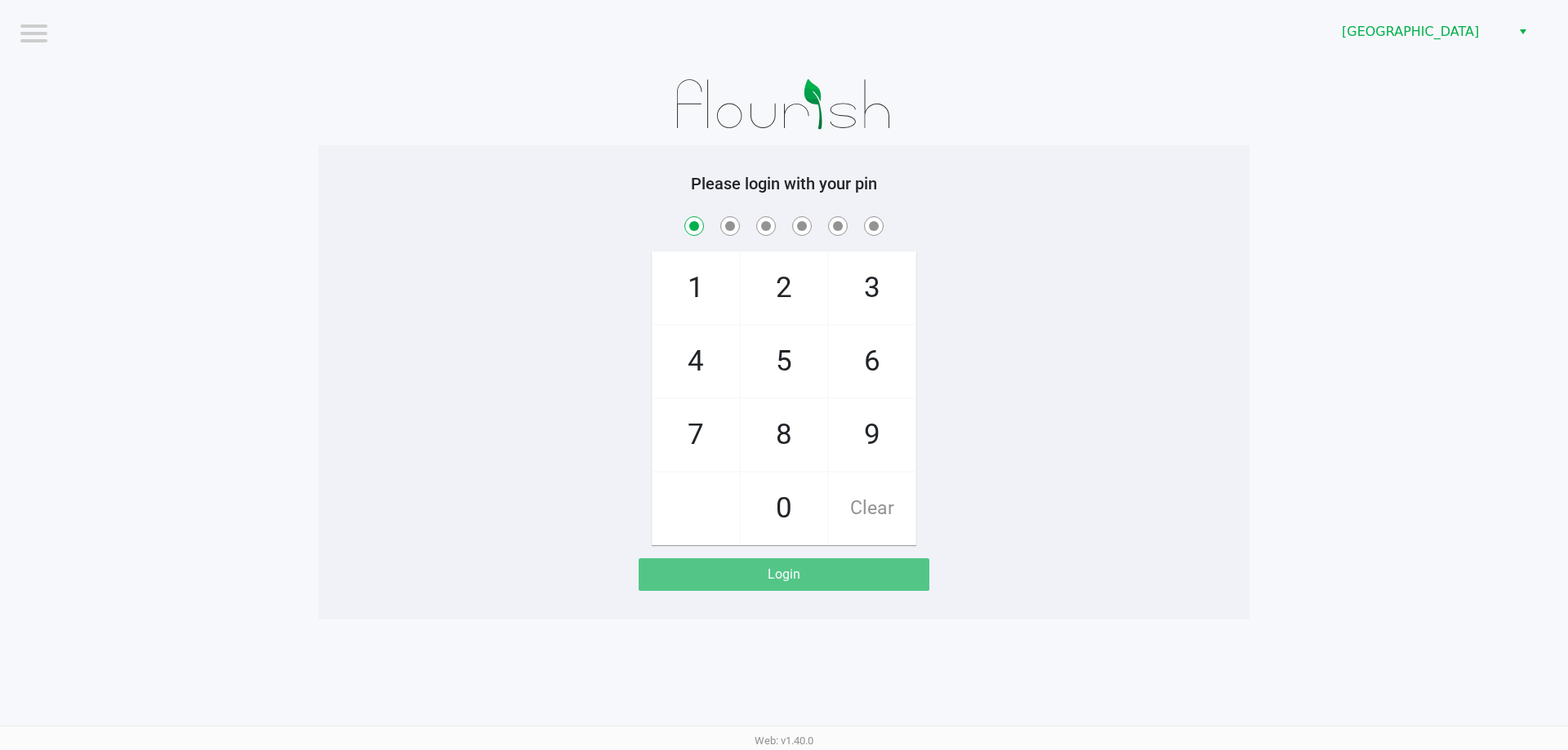
checkbox input "true"
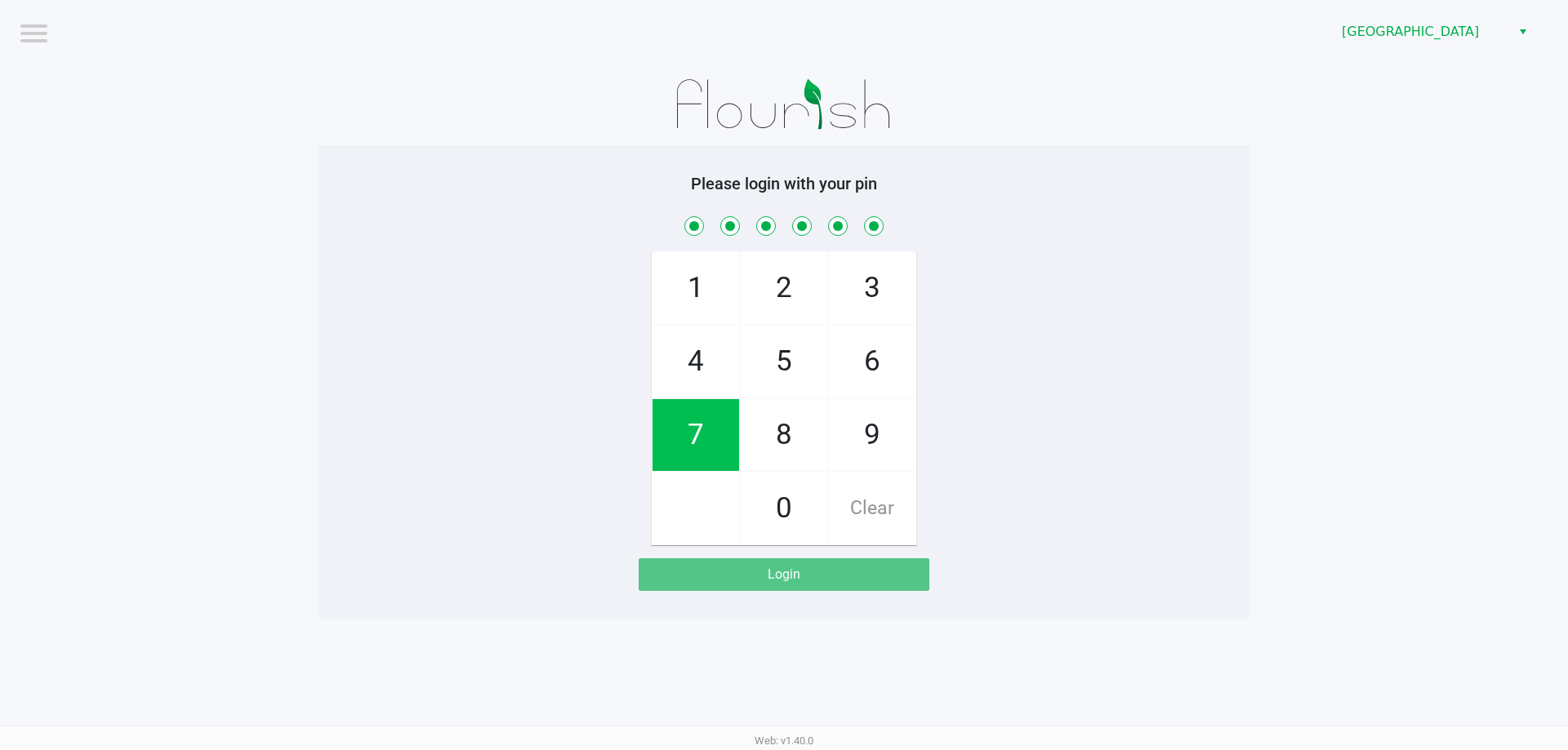
checkbox input "true"
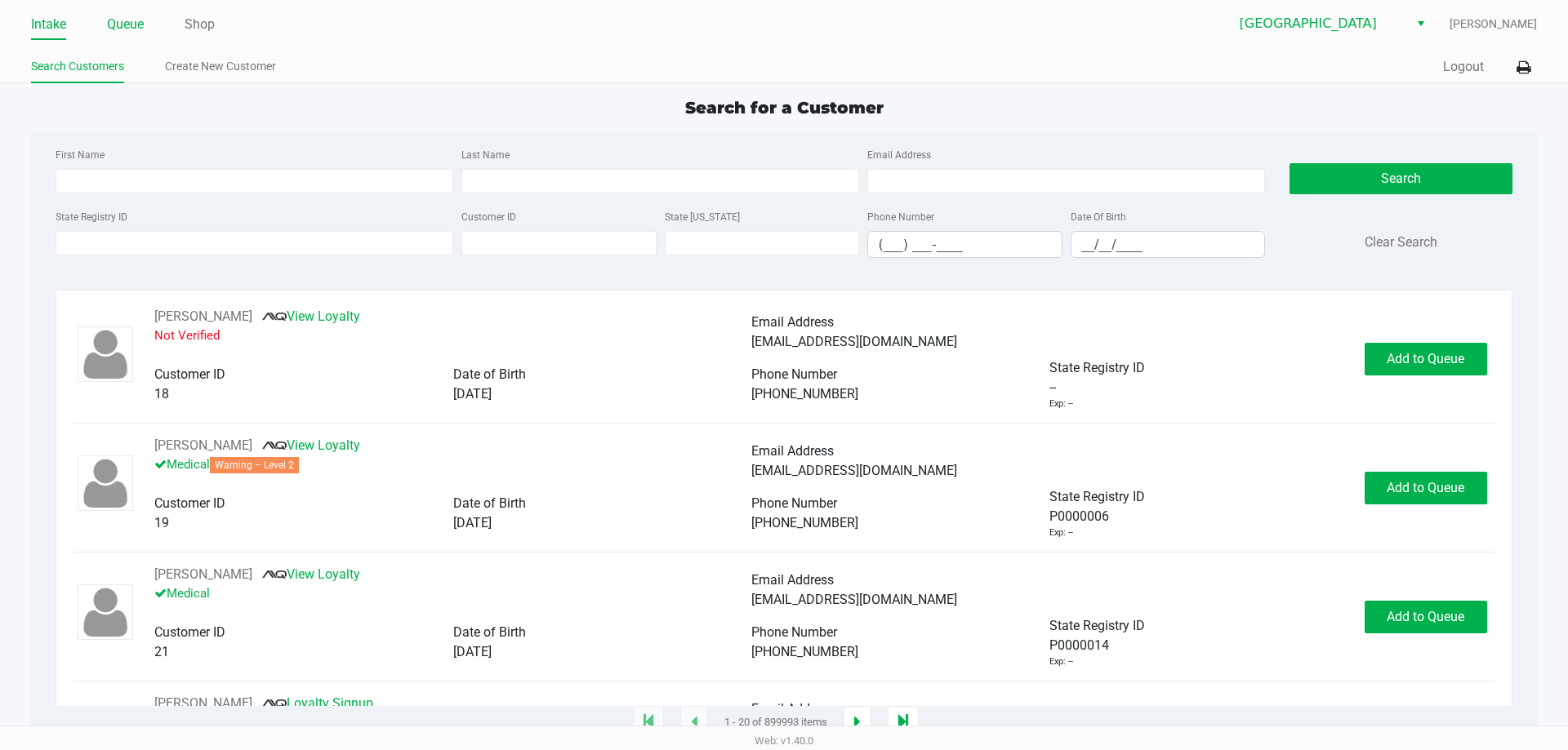
click at [144, 23] on link "Queue" at bounding box center [126, 24] width 36 height 23
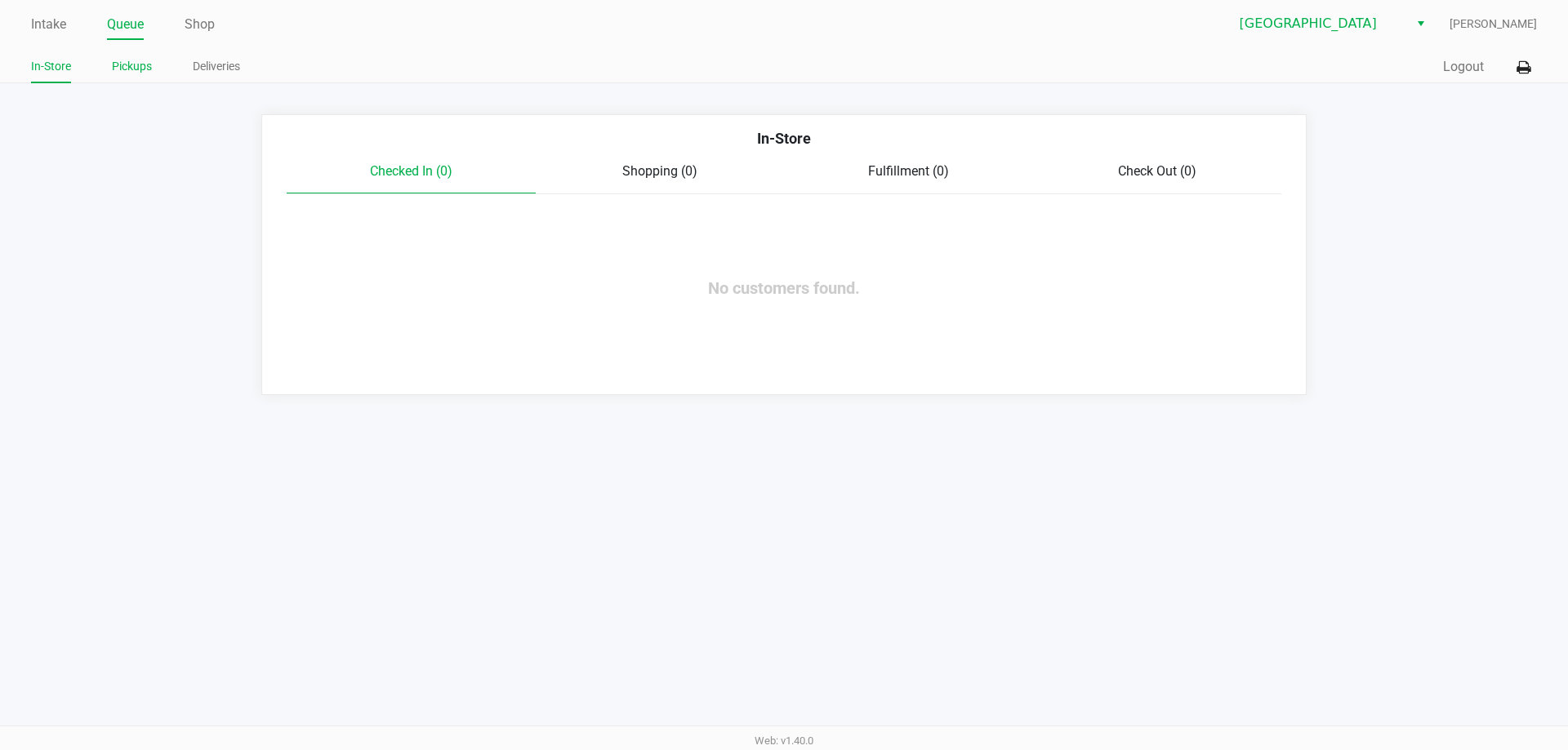
click at [137, 64] on link "Pickups" at bounding box center [132, 67] width 40 height 21
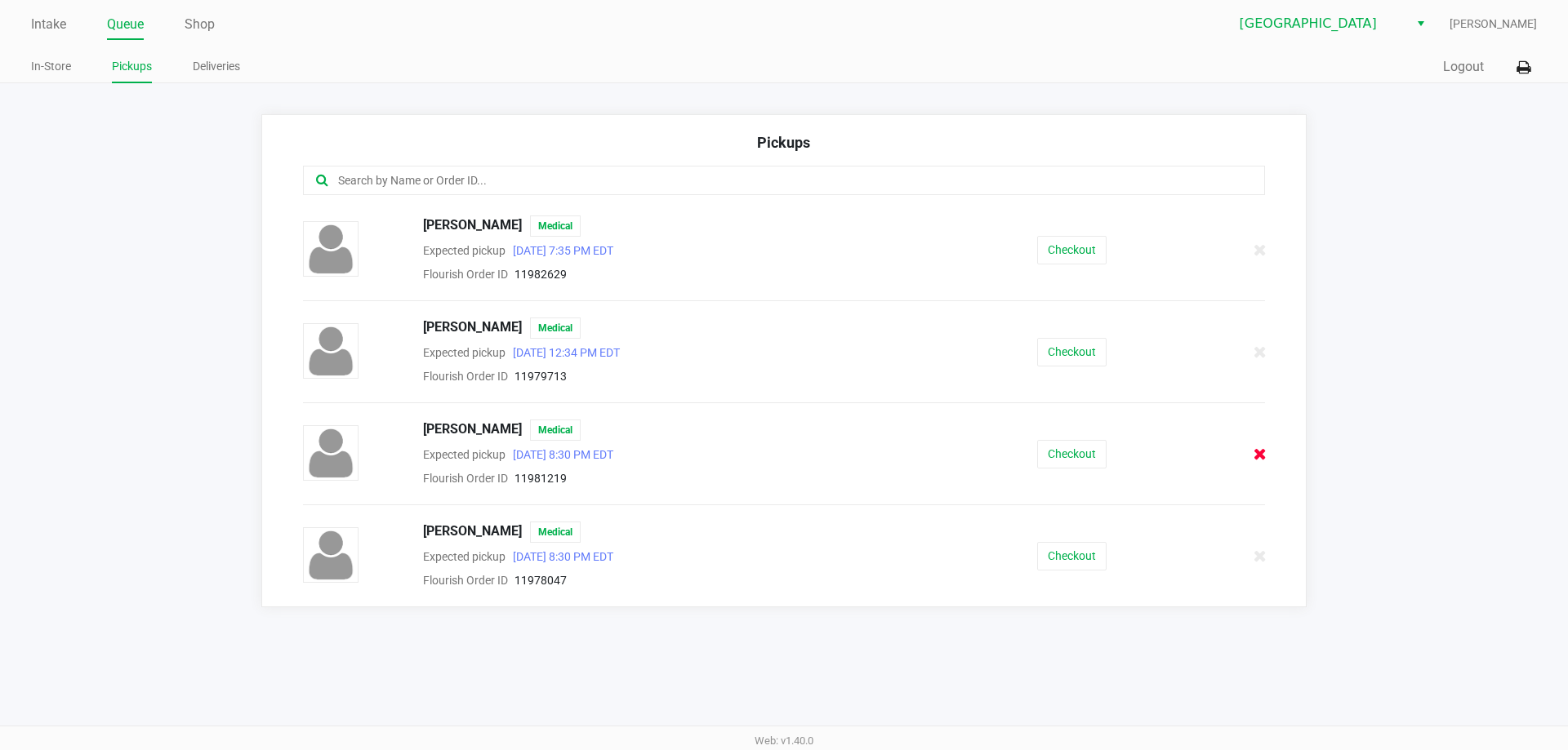
click at [1262, 453] on icon at bounding box center [1260, 455] width 13 height 12
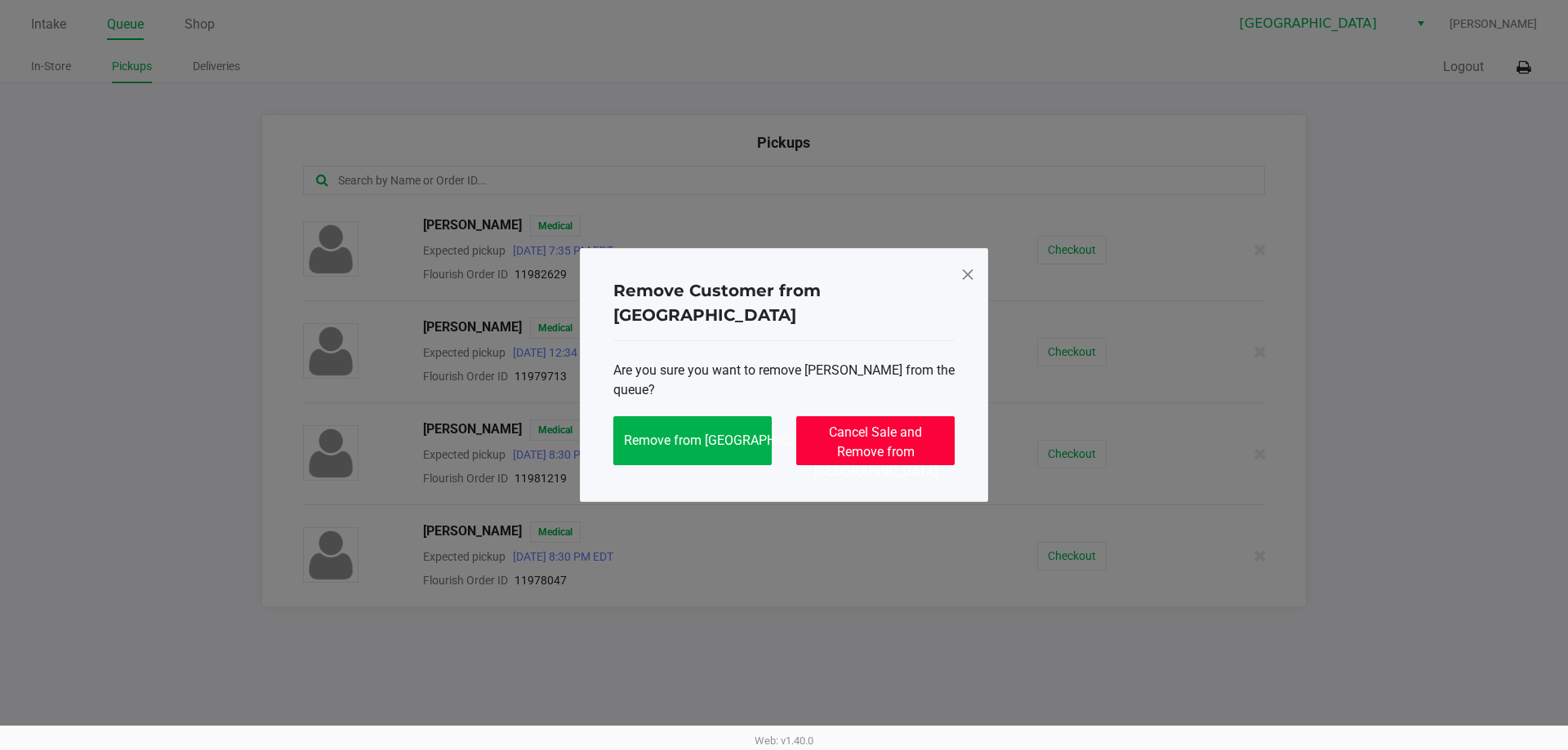
click at [878, 430] on button "Cancel Sale and Remove from Queue" at bounding box center [875, 441] width 159 height 49
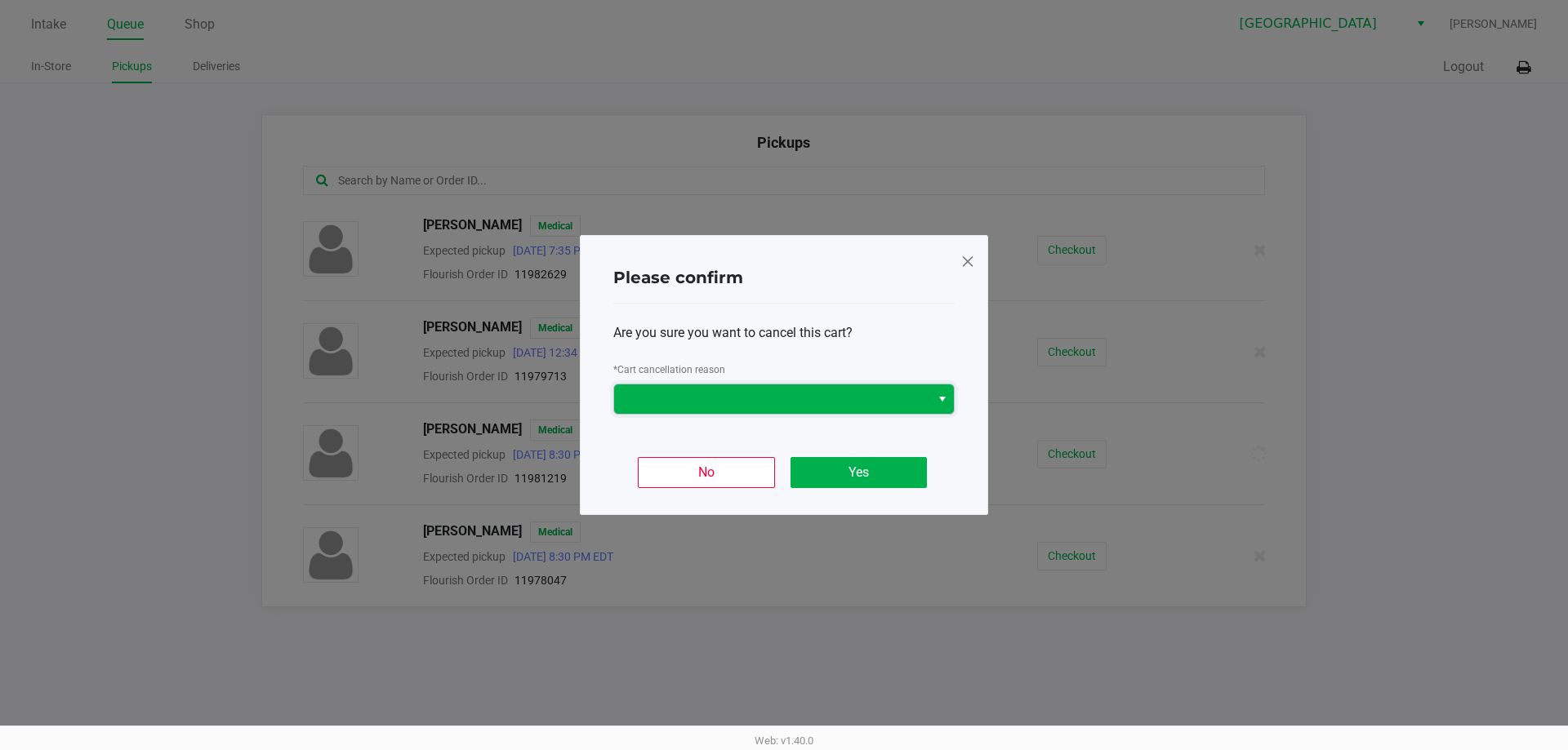
click at [755, 396] on span at bounding box center [772, 399] width 296 height 20
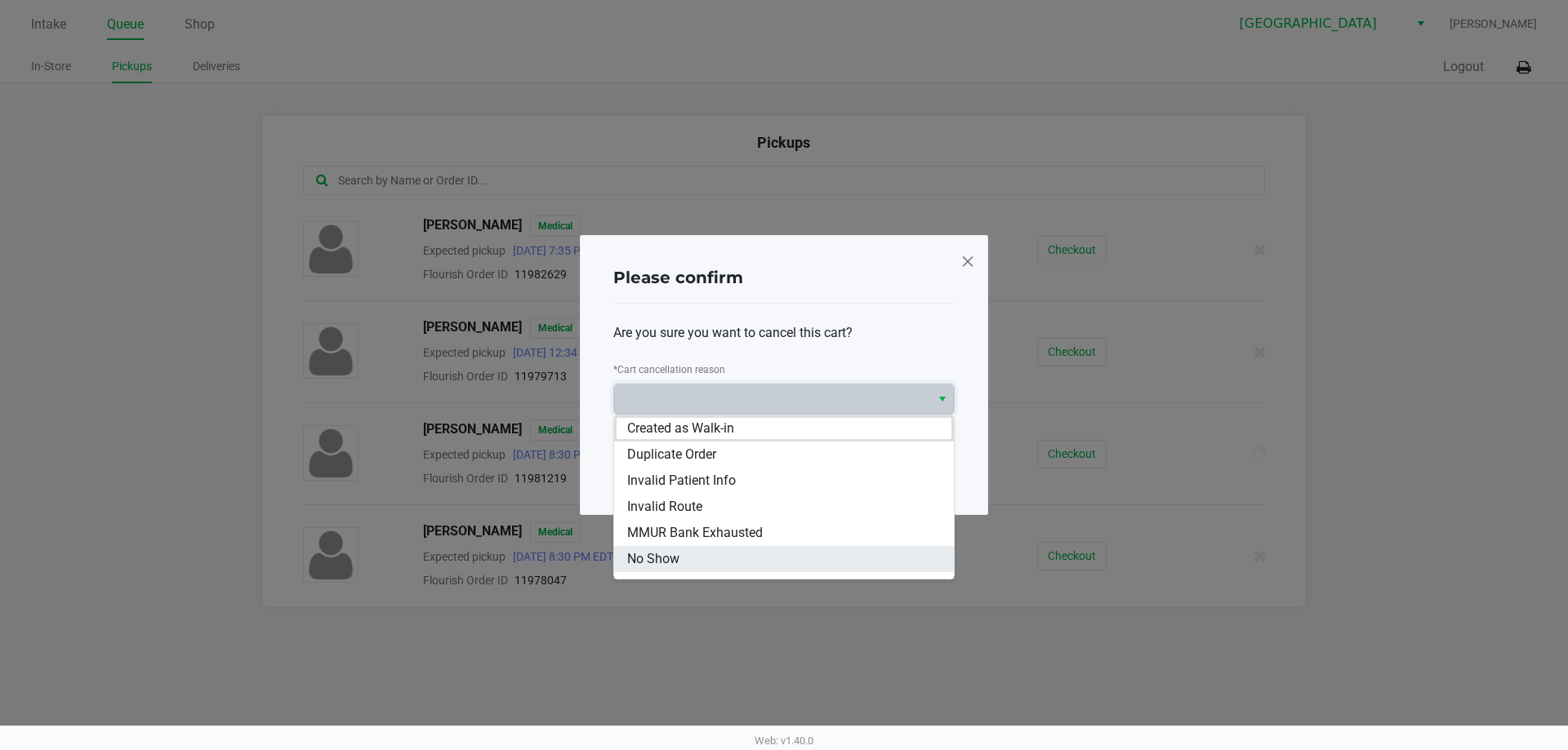
click at [718, 559] on li "No Show" at bounding box center [784, 559] width 340 height 26
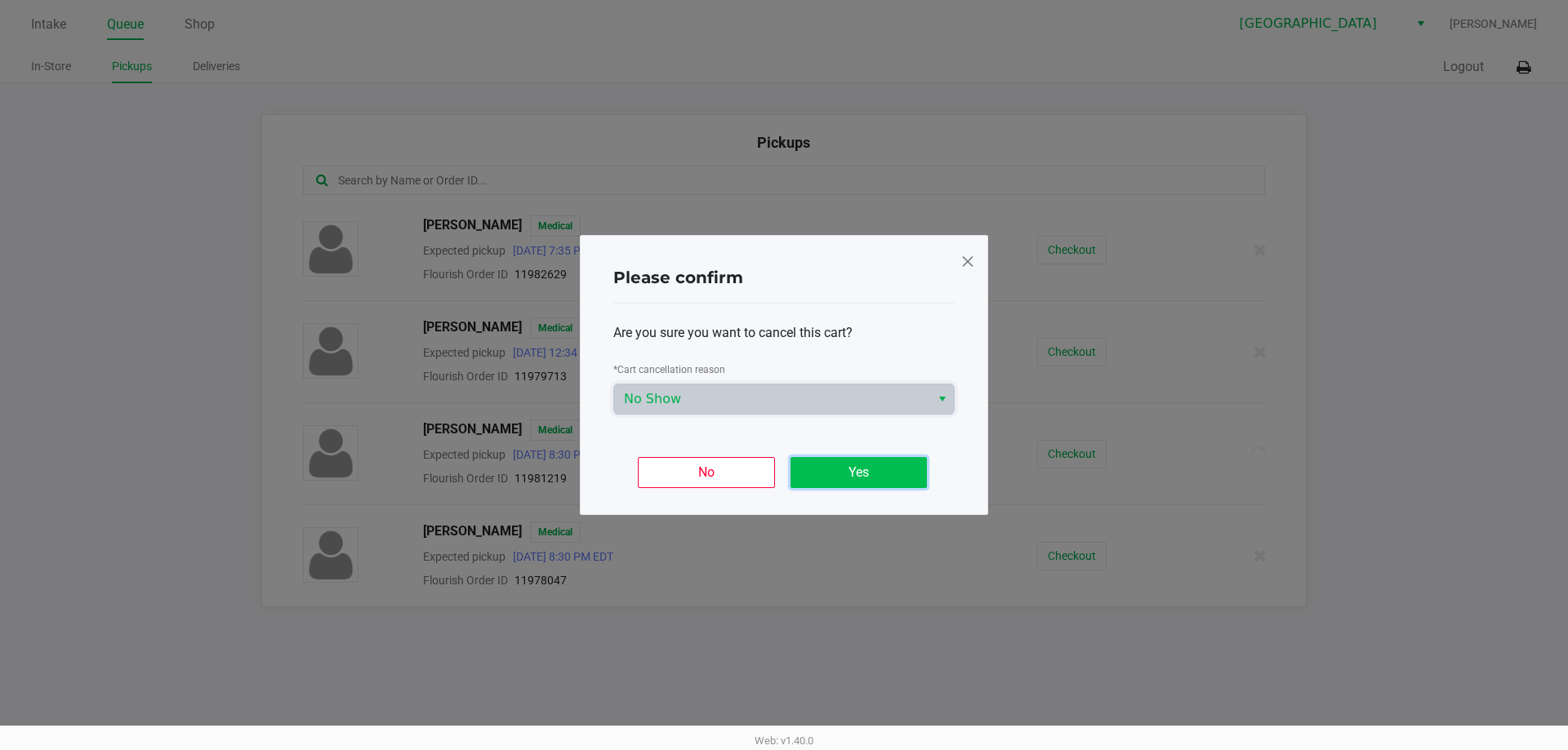
click at [855, 481] on button "Yes" at bounding box center [859, 473] width 136 height 31
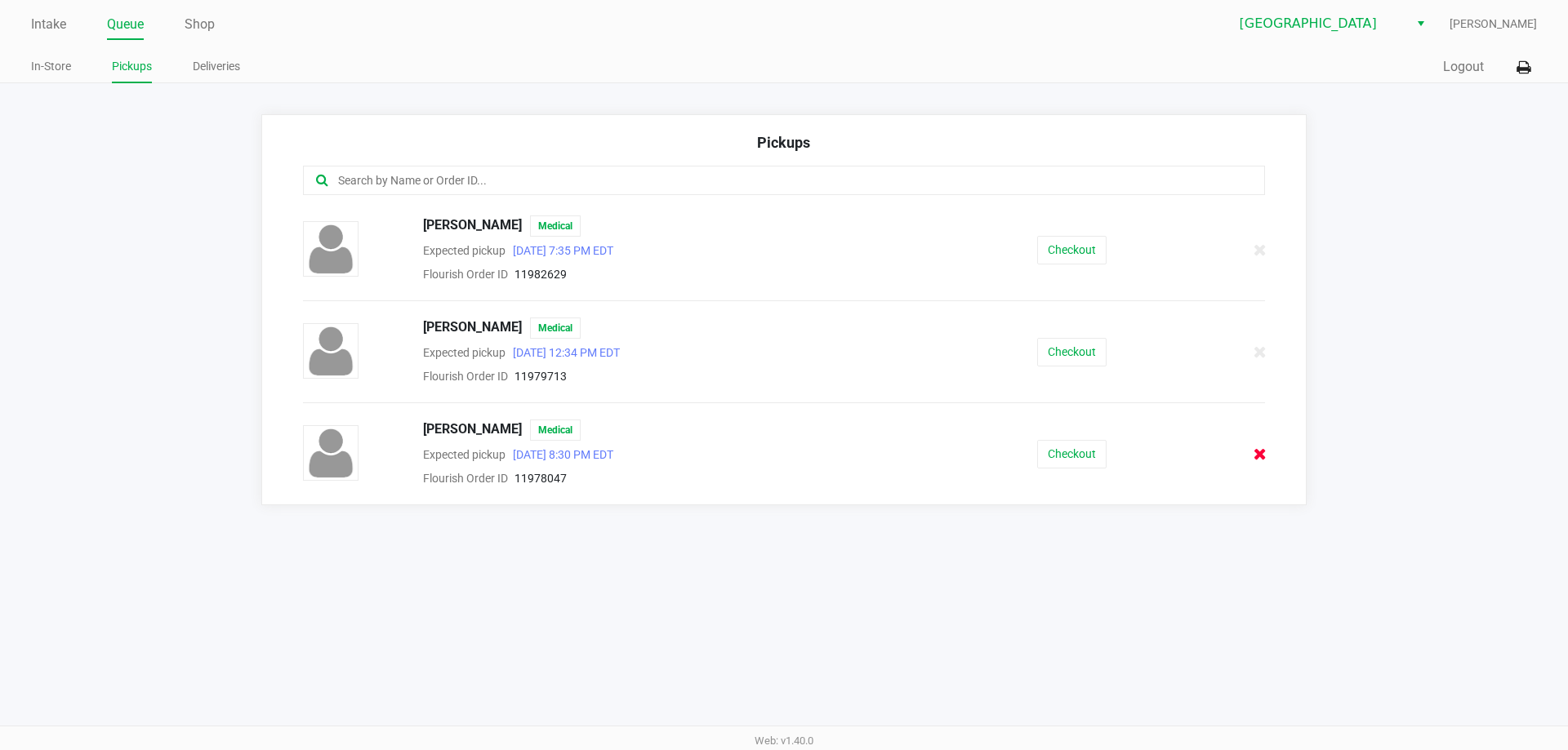
click at [1254, 457] on icon at bounding box center [1260, 455] width 13 height 12
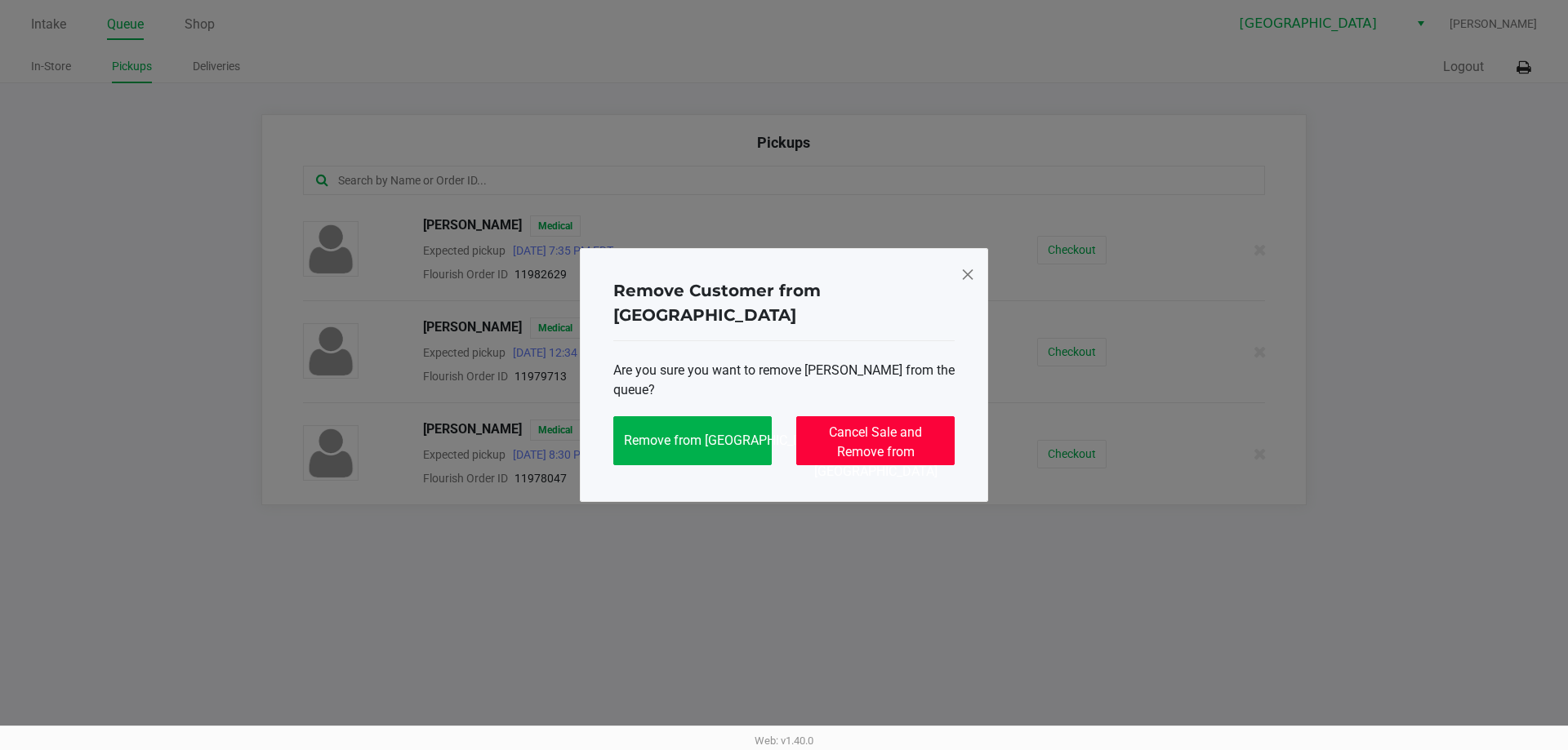
click at [904, 424] on span "Cancel Sale and Remove from Queue" at bounding box center [876, 451] width 123 height 55
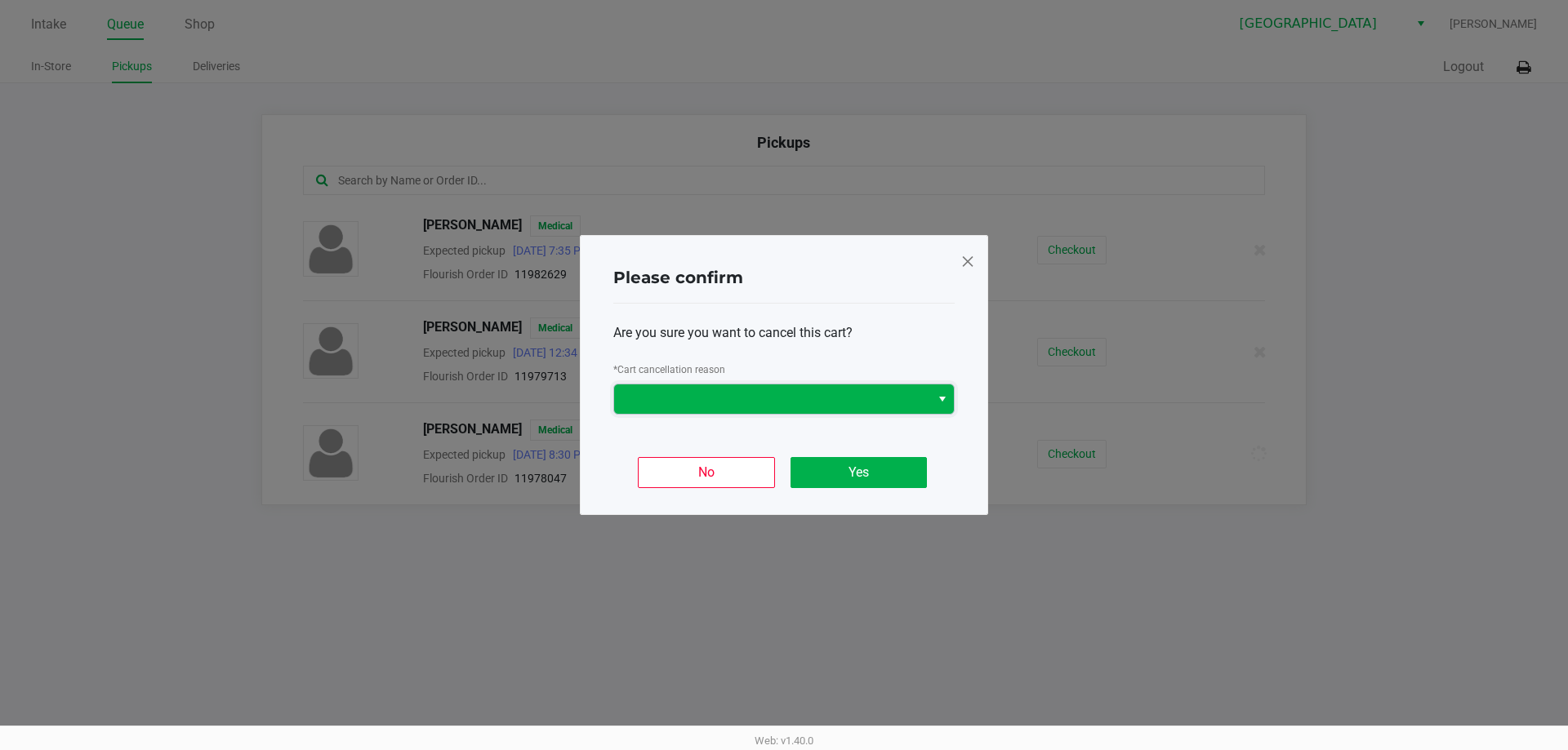
click at [783, 397] on span at bounding box center [772, 399] width 296 height 20
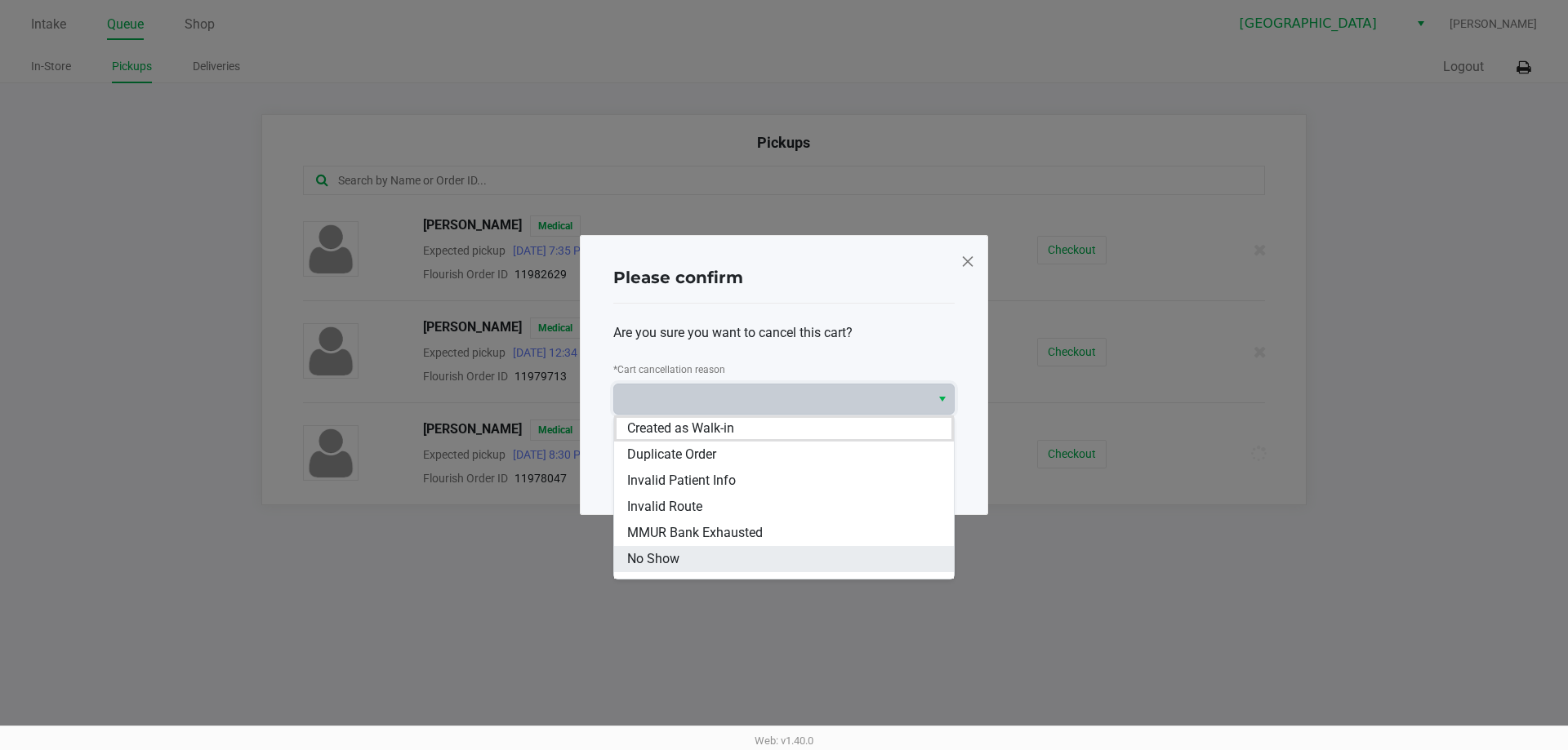
click at [677, 556] on span "No Show" at bounding box center [653, 559] width 52 height 20
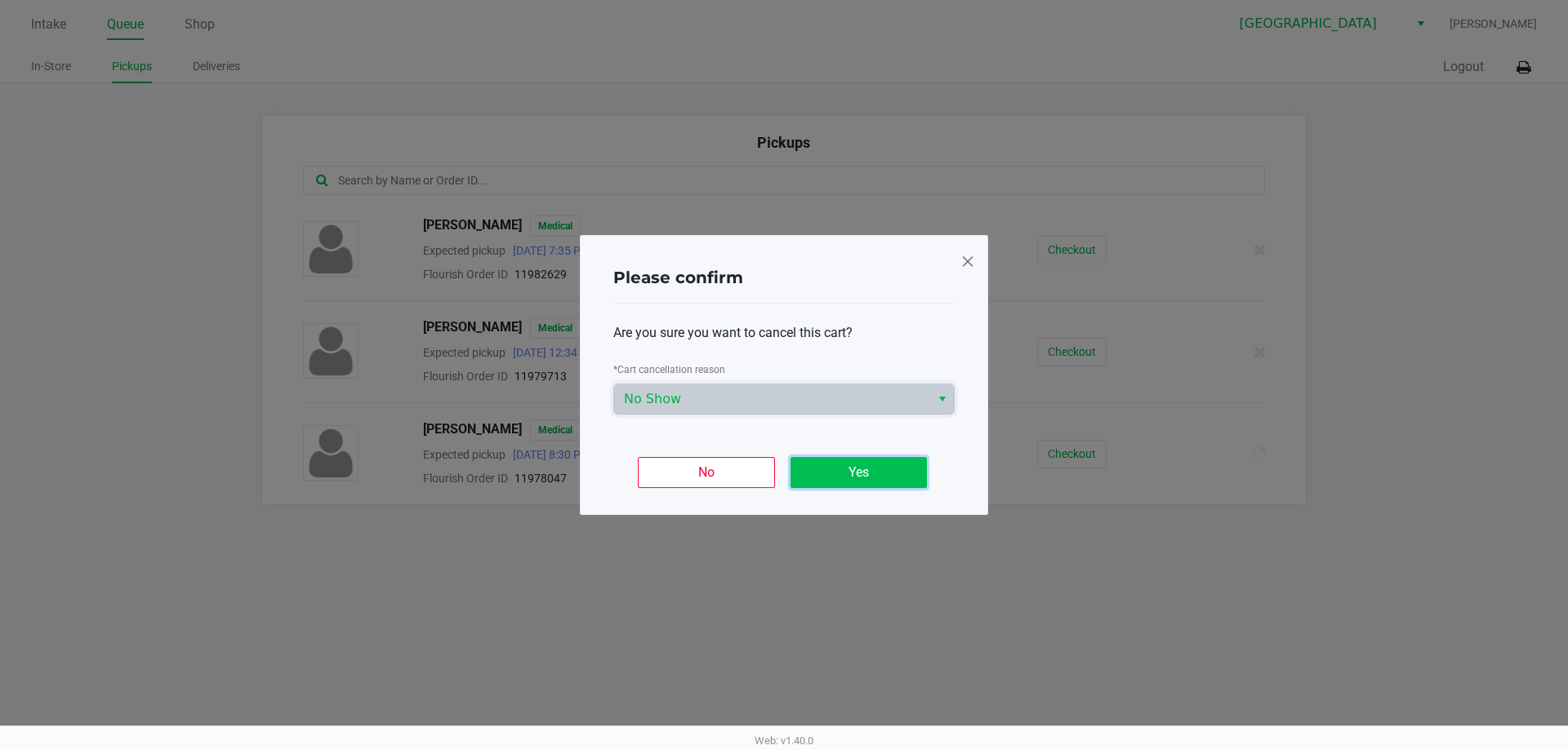
click at [844, 475] on button "Yes" at bounding box center [859, 473] width 136 height 31
